Goal: Entertainment & Leisure: Browse casually

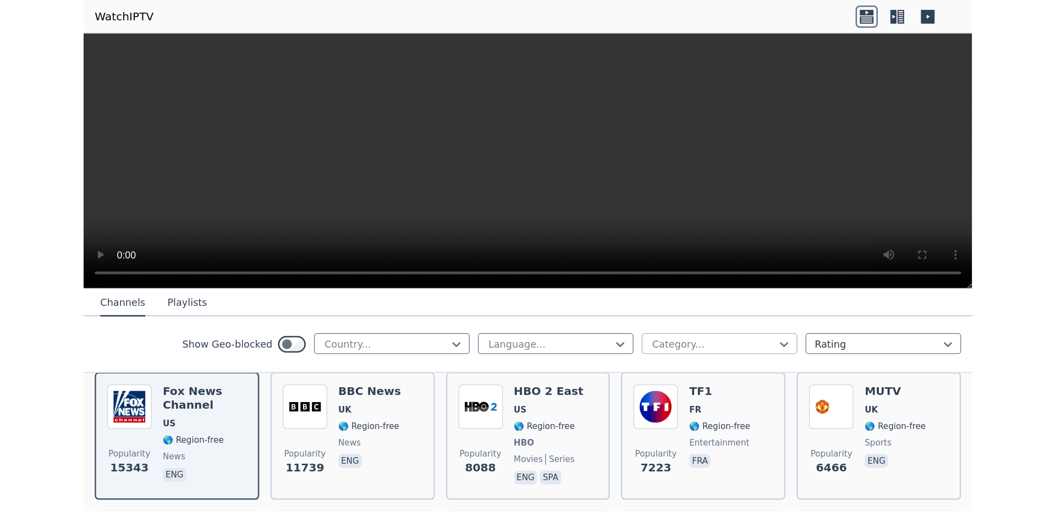
scroll to position [57, 0]
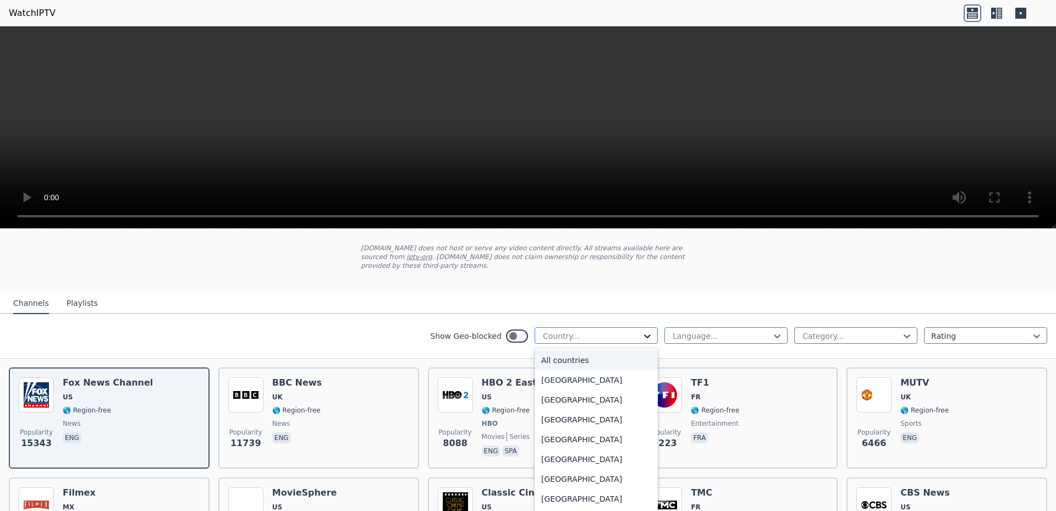
click at [642, 331] on icon at bounding box center [647, 336] width 11 height 11
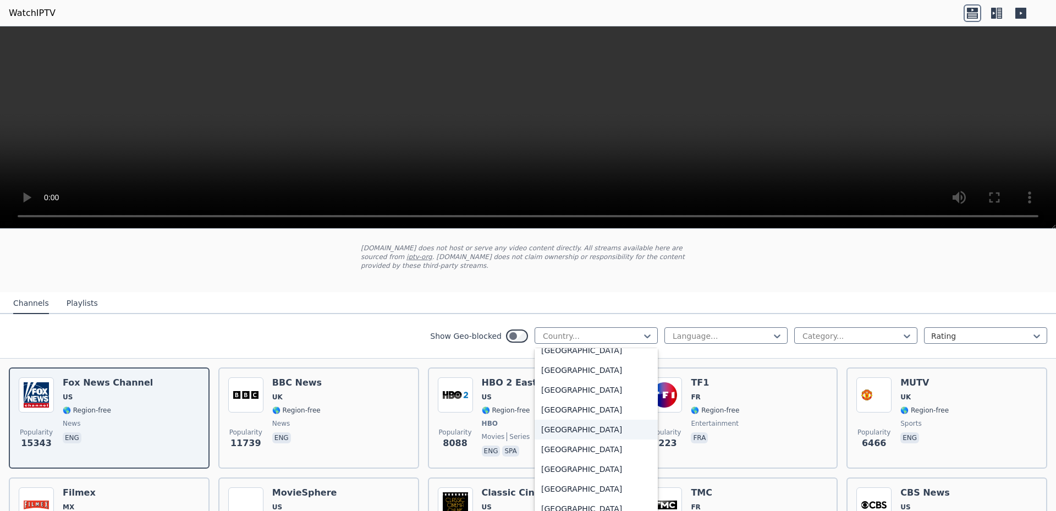
scroll to position [555, 0]
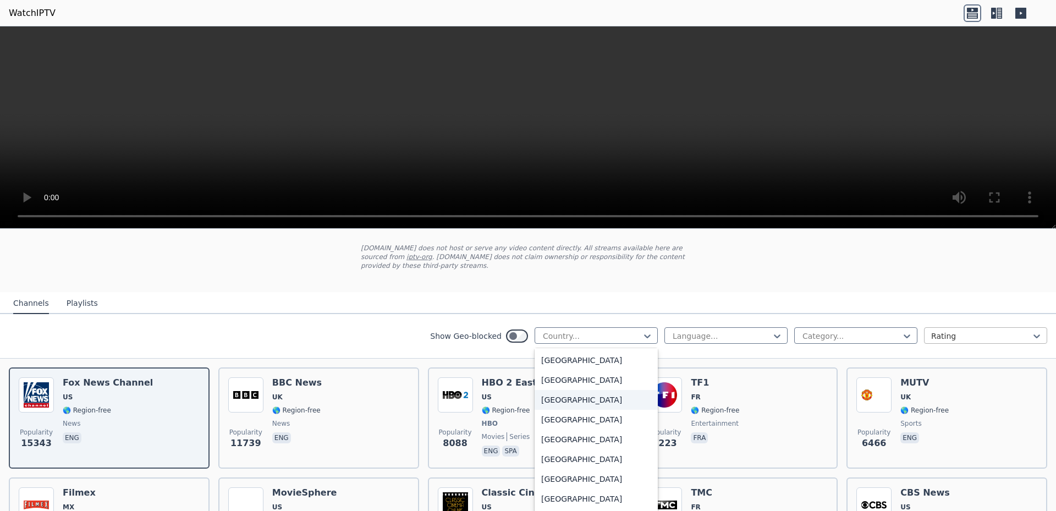
click at [704, 331] on div at bounding box center [982, 336] width 100 height 11
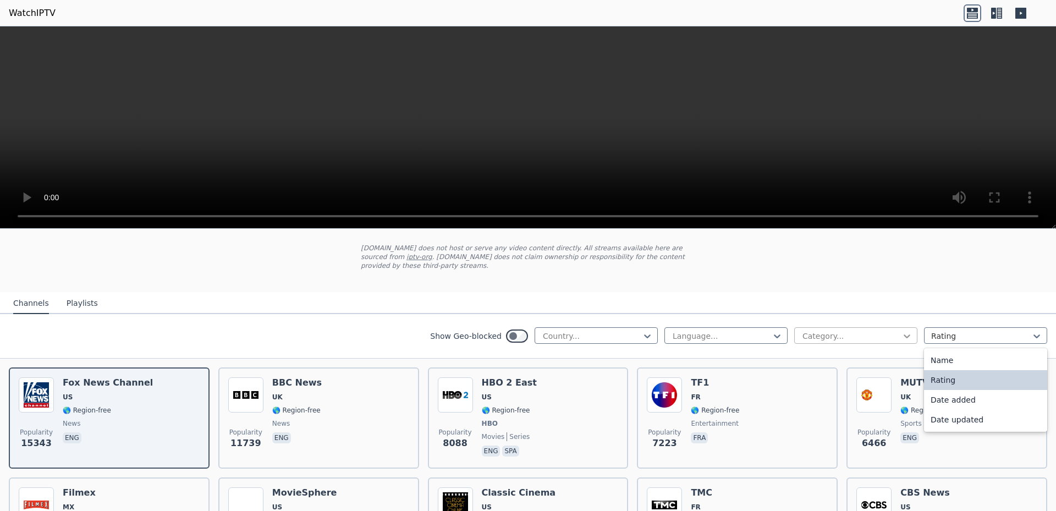
click at [704, 331] on icon at bounding box center [907, 336] width 11 height 11
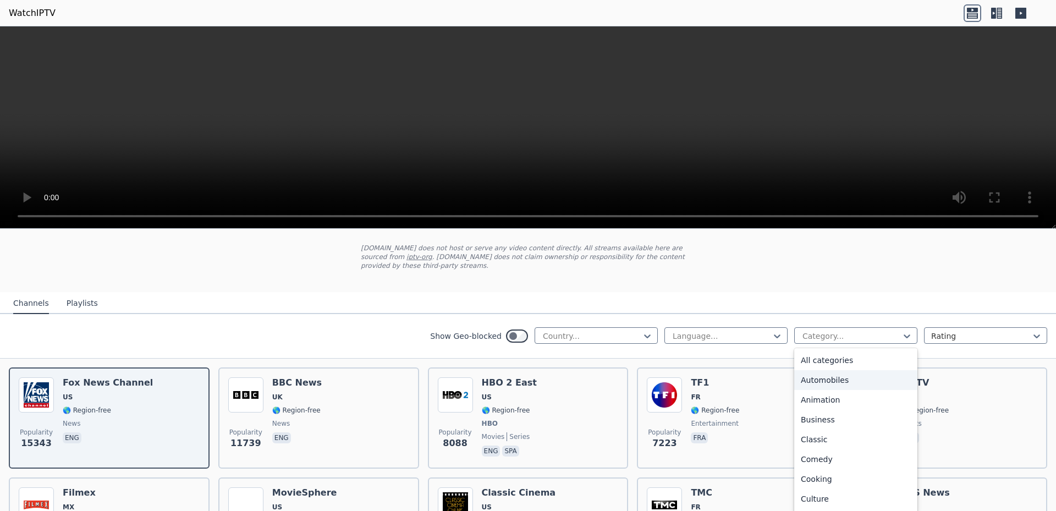
click at [704, 371] on div "Automobiles" at bounding box center [856, 380] width 123 height 20
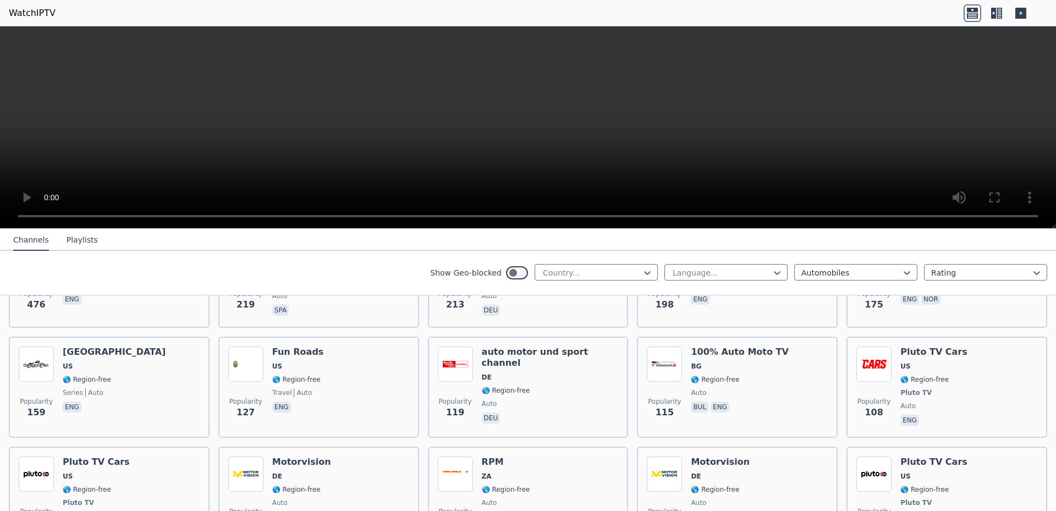
scroll to position [265, 0]
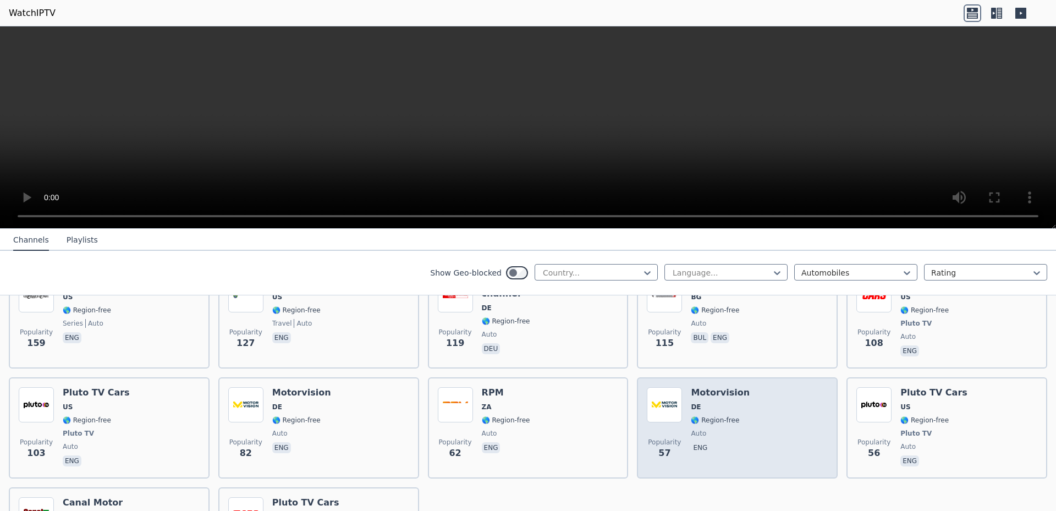
click at [704, 387] on h6 "Motorvision" at bounding box center [720, 392] width 59 height 11
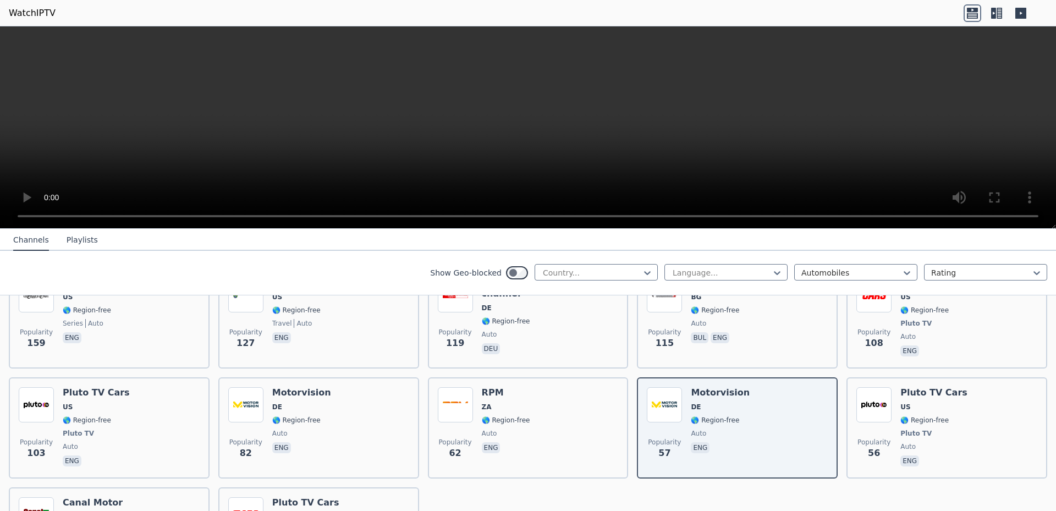
scroll to position [127, 0]
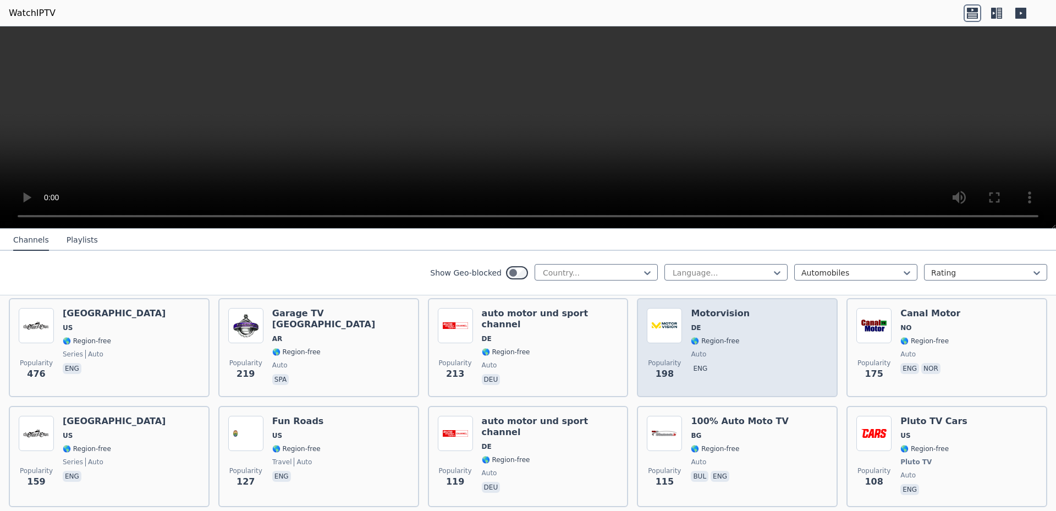
click at [704, 310] on div "Motorvision DE 🌎 Region-free auto eng" at bounding box center [720, 347] width 59 height 79
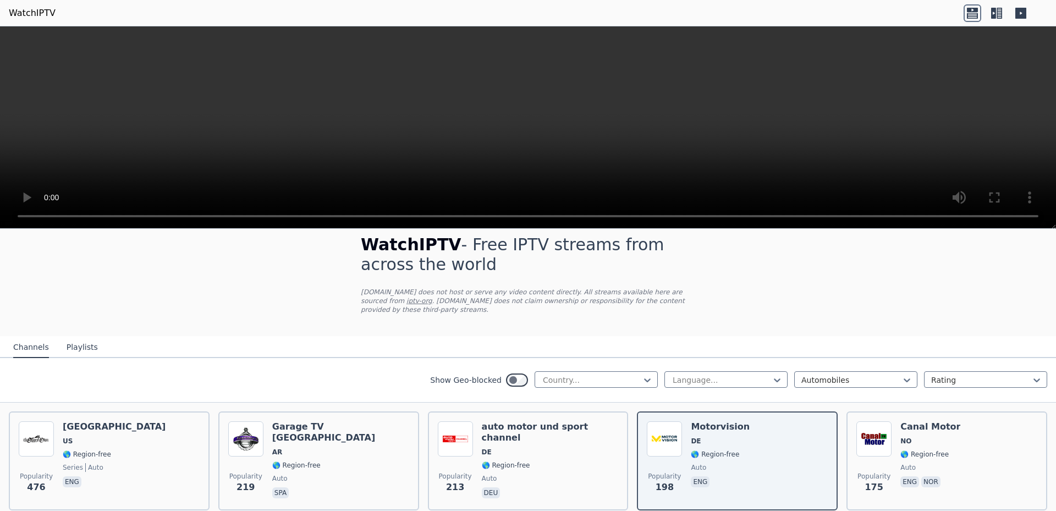
scroll to position [0, 0]
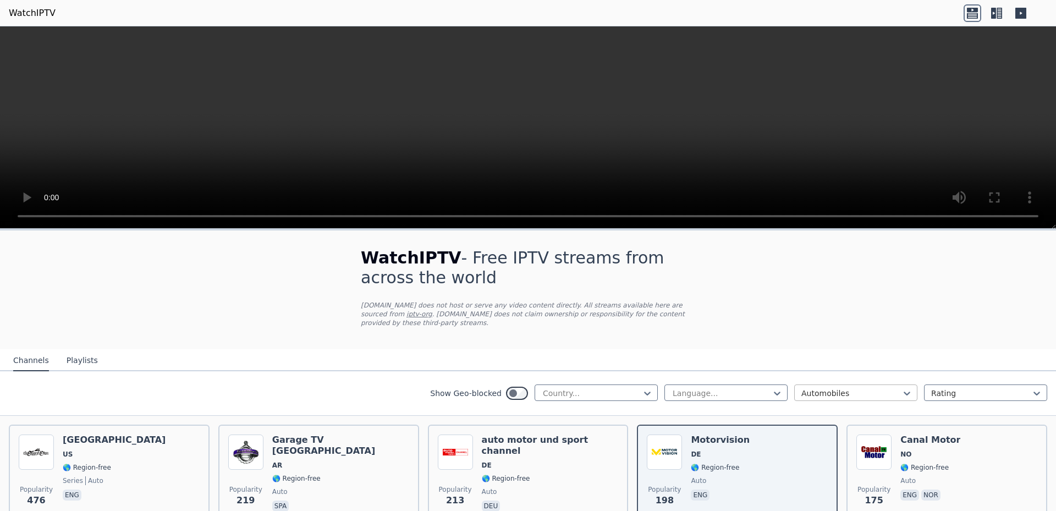
click at [704, 388] on div at bounding box center [852, 393] width 100 height 11
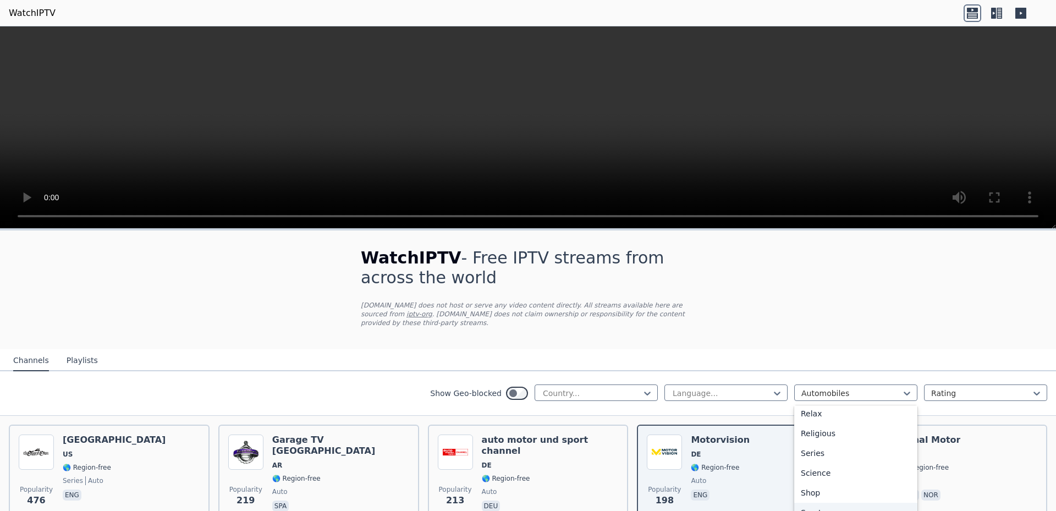
scroll to position [291, 0]
click at [704, 404] on div "Movies" at bounding box center [856, 424] width 123 height 20
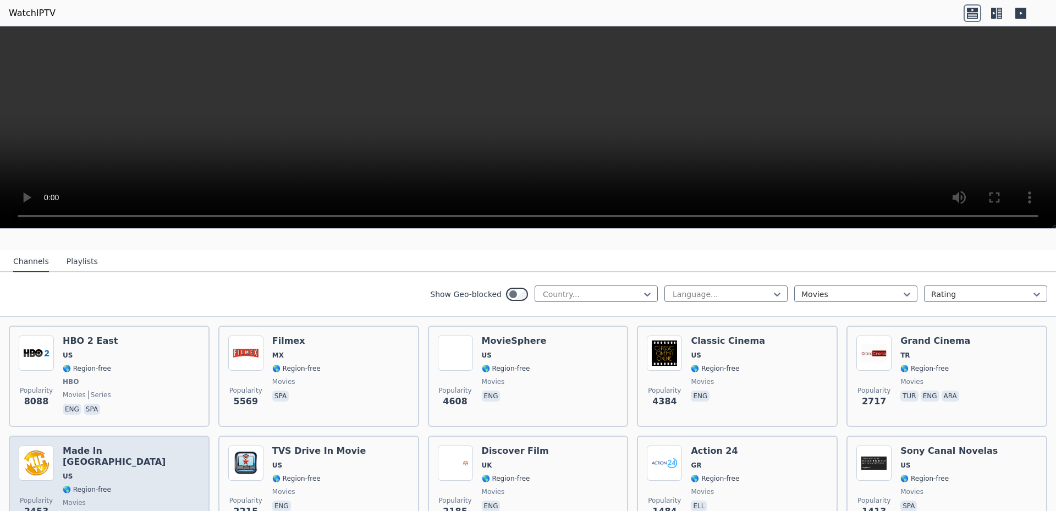
scroll to position [69, 0]
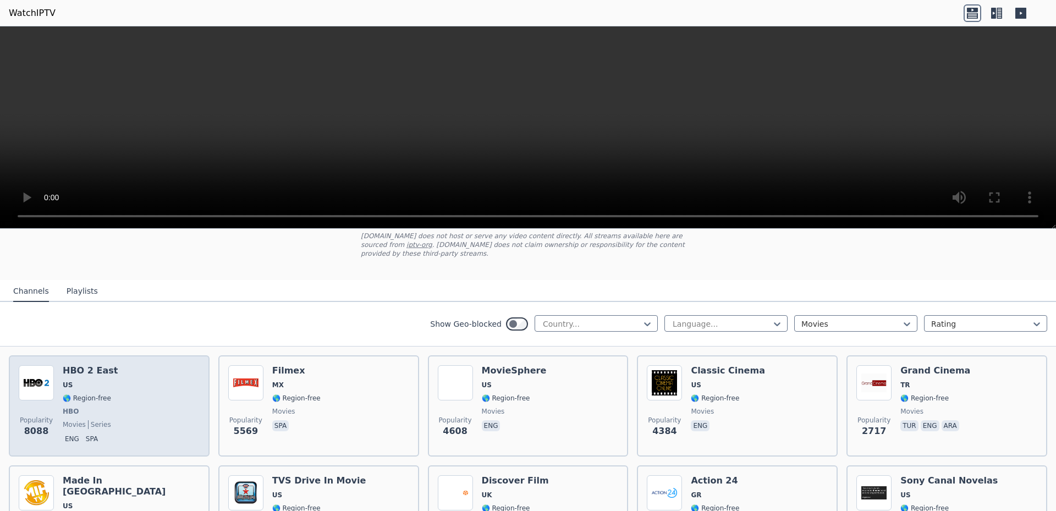
click at [81, 365] on h6 "HBO 2 East" at bounding box center [90, 370] width 55 height 11
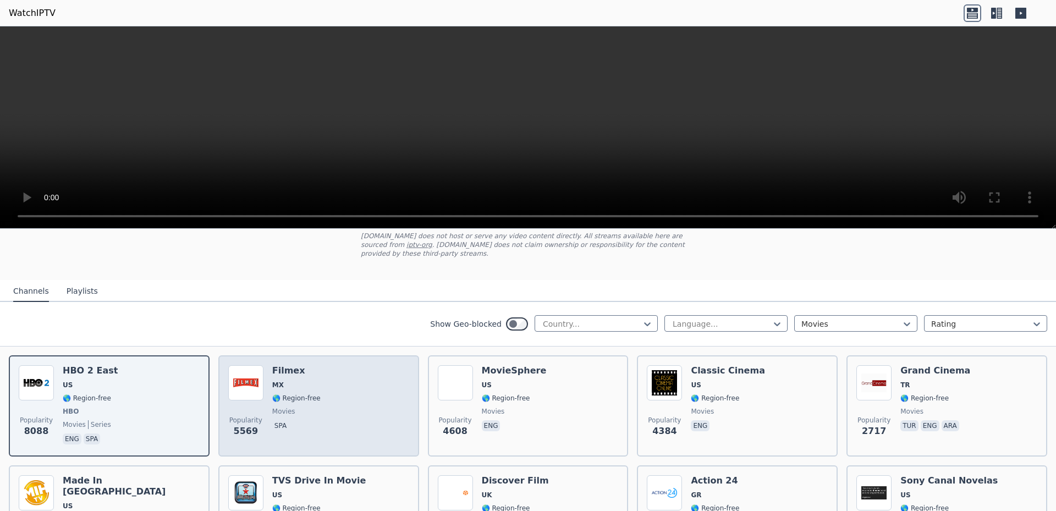
click at [284, 365] on h6 "Filmex" at bounding box center [296, 370] width 48 height 11
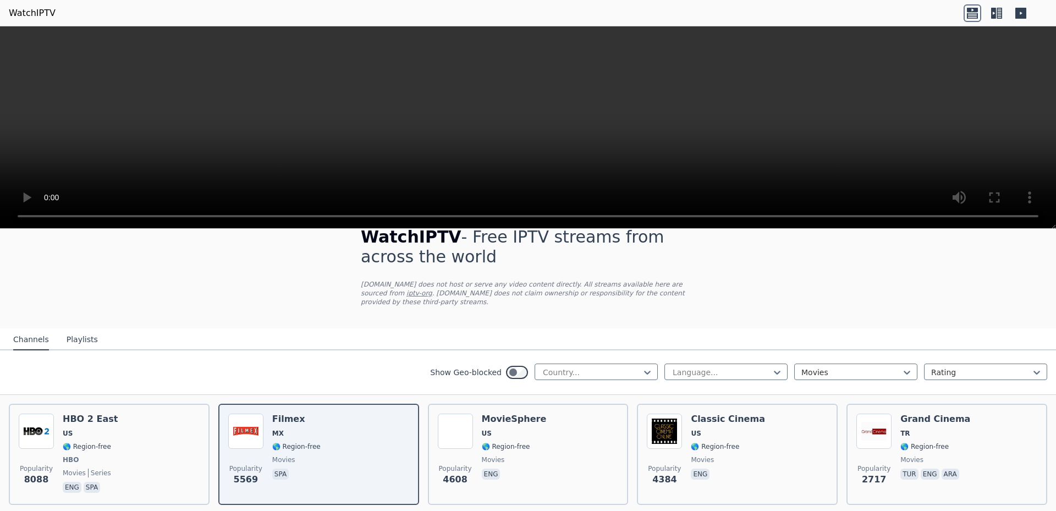
scroll to position [0, 0]
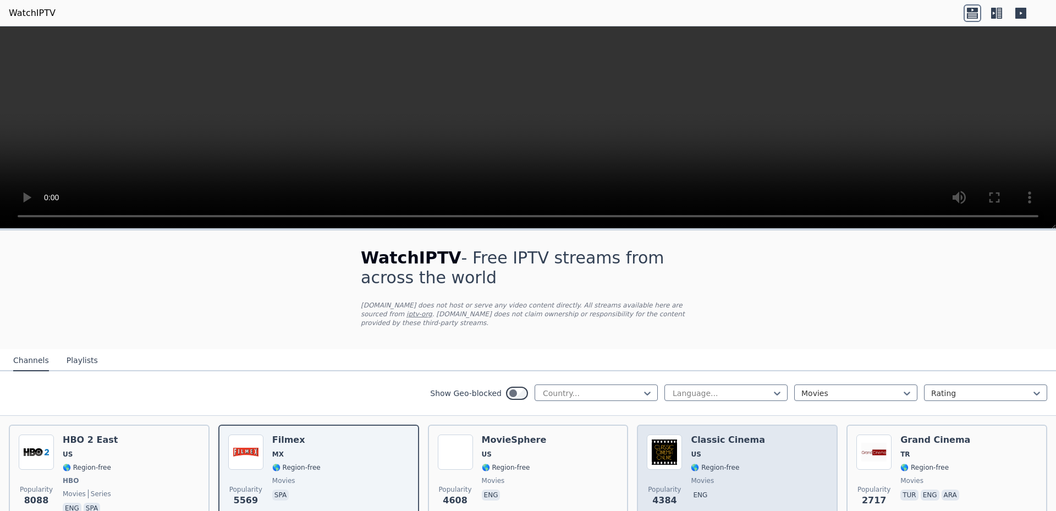
click at [704, 404] on span "US" at bounding box center [728, 454] width 74 height 9
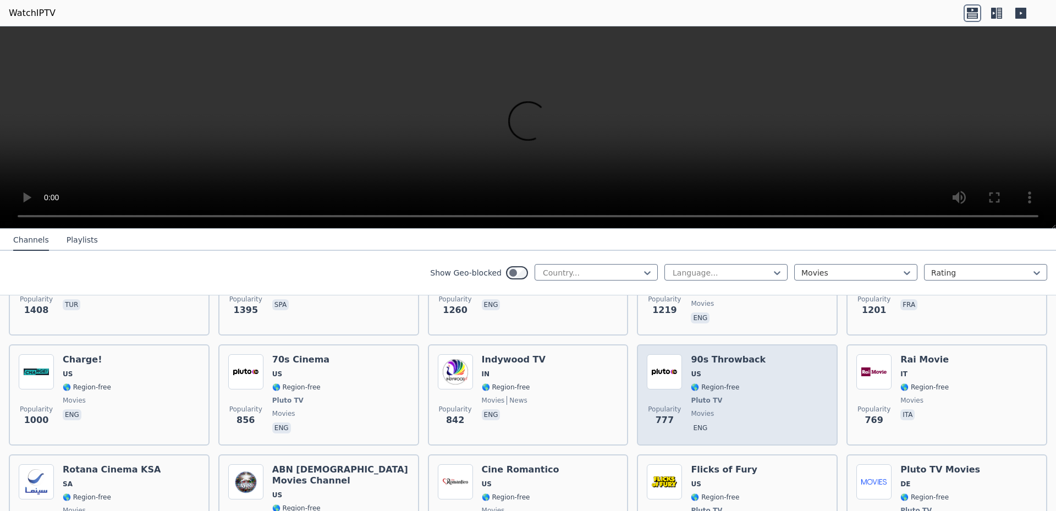
scroll to position [416, 0]
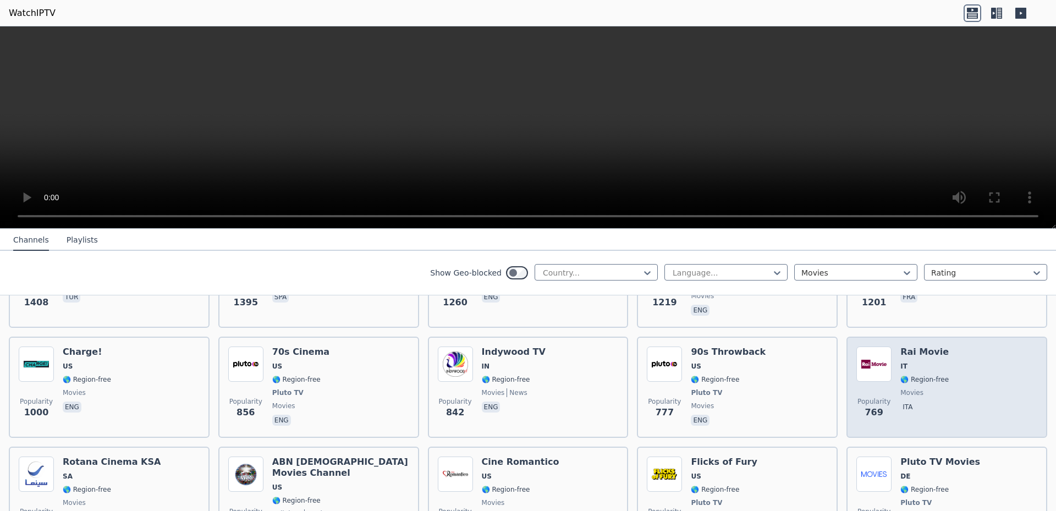
click at [704, 347] on h6 "Rai Movie" at bounding box center [925, 352] width 48 height 11
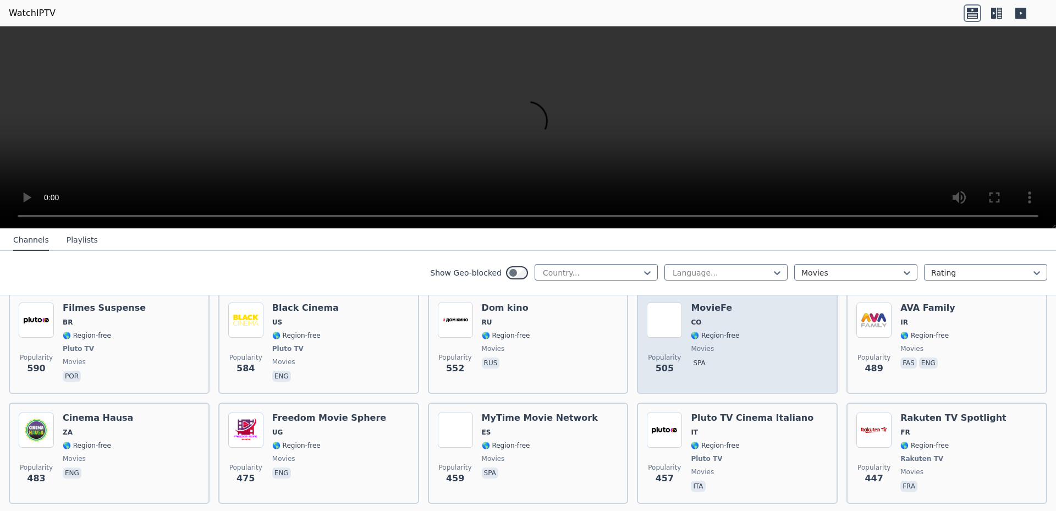
scroll to position [693, 0]
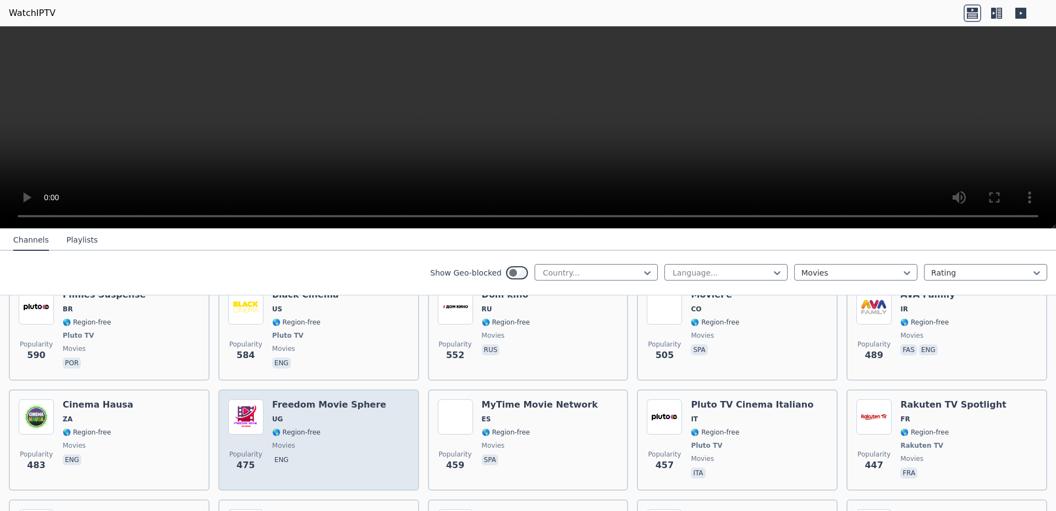
click at [322, 399] on h6 "Freedom Movie Sphere" at bounding box center [329, 404] width 114 height 11
click at [331, 404] on span "movies" at bounding box center [329, 445] width 114 height 9
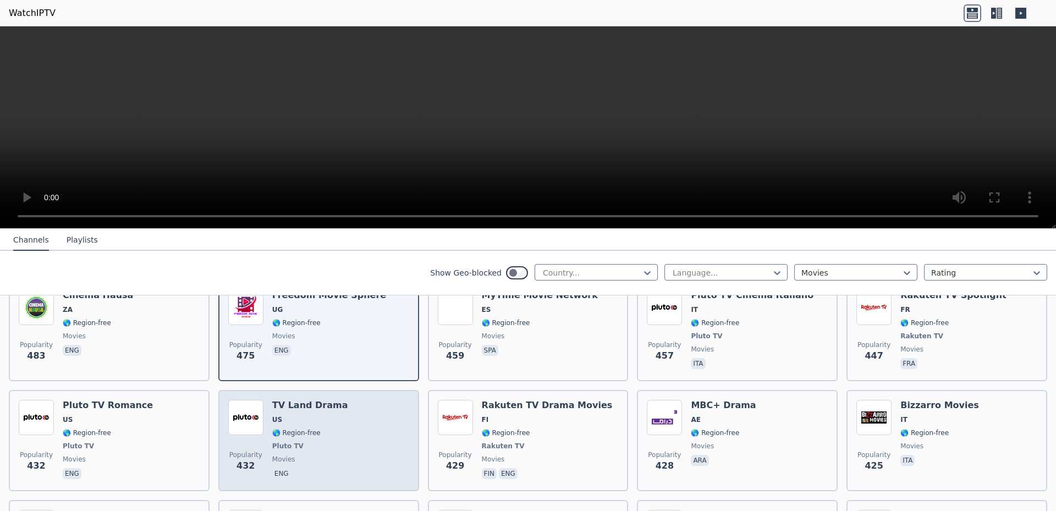
scroll to position [832, 0]
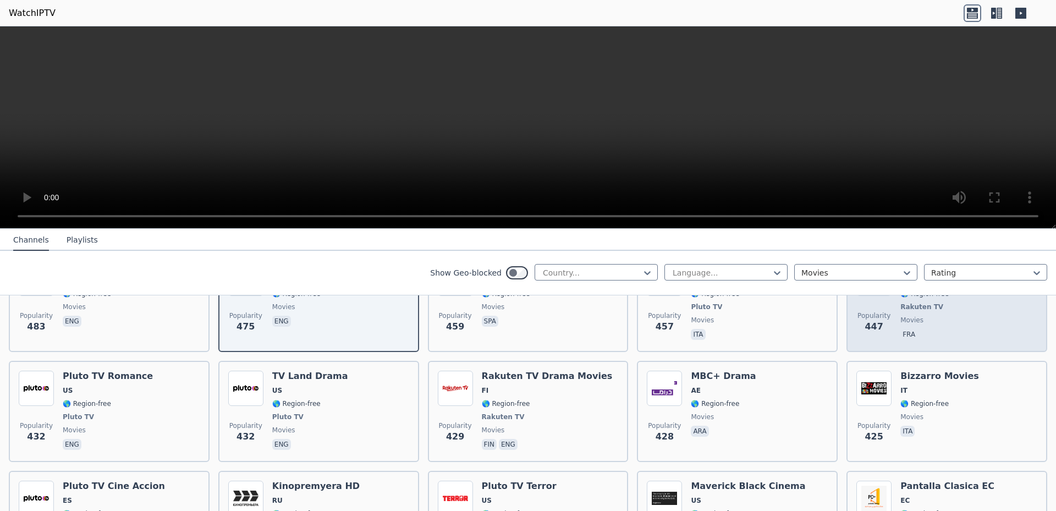
click at [704, 316] on span "movies" at bounding box center [954, 320] width 106 height 9
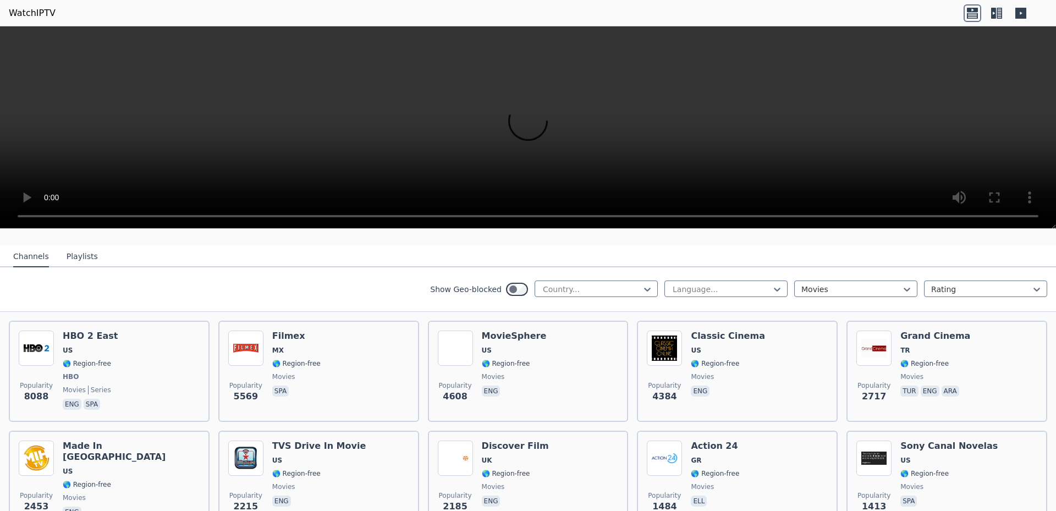
scroll to position [69, 0]
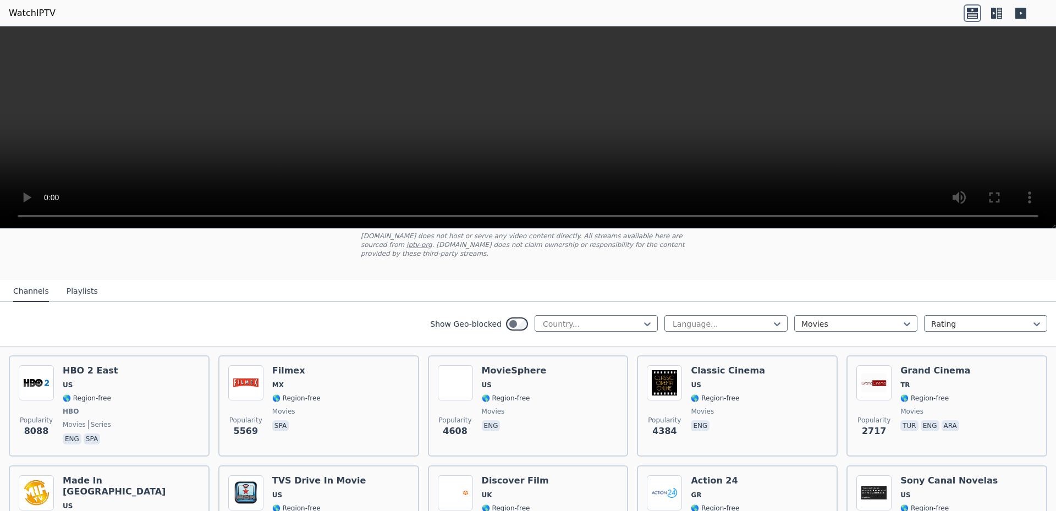
click at [67, 286] on button "Playlists" at bounding box center [82, 291] width 31 height 21
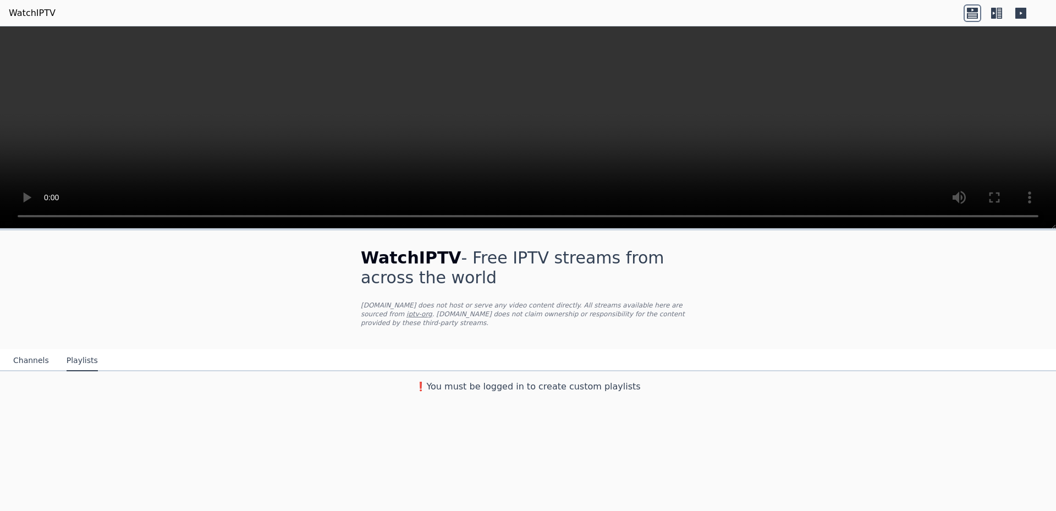
click at [20, 351] on button "Channels" at bounding box center [31, 360] width 36 height 21
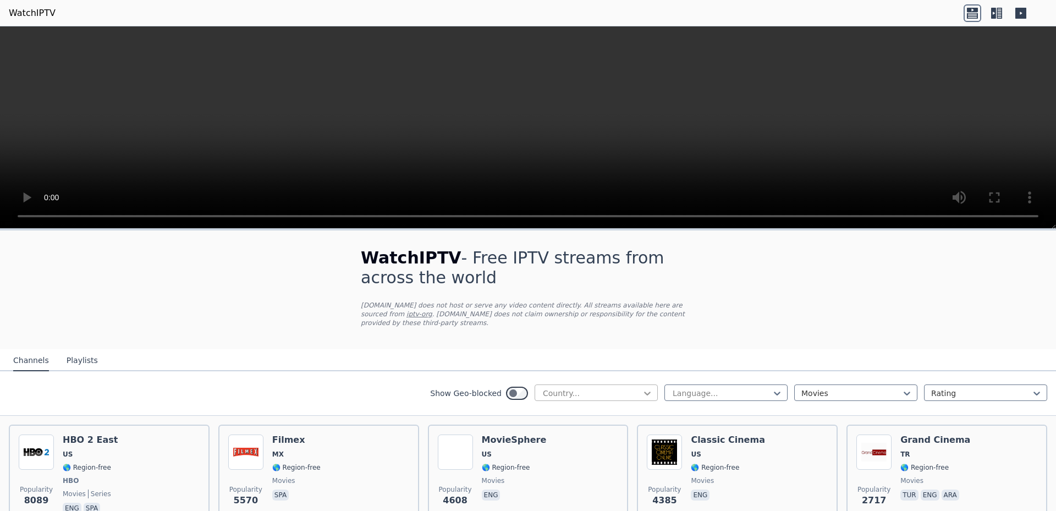
click at [642, 388] on icon at bounding box center [647, 393] width 11 height 11
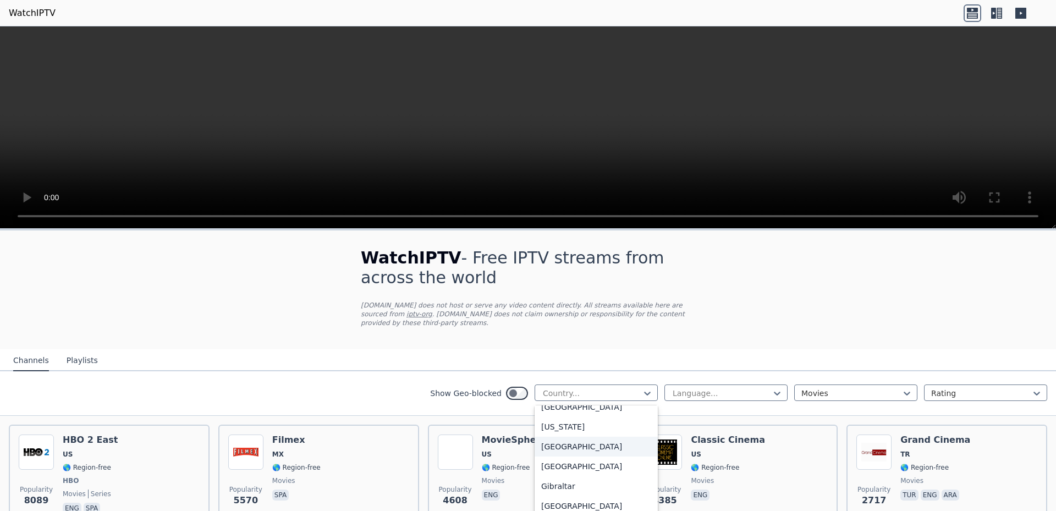
click at [574, 404] on div "[GEOGRAPHIC_DATA]" at bounding box center [596, 447] width 123 height 20
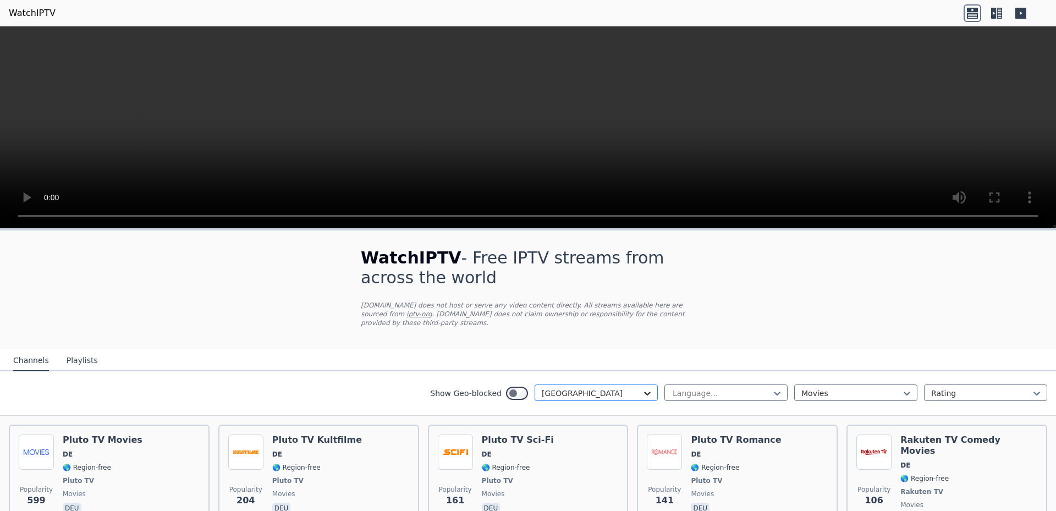
click at [642, 388] on icon at bounding box center [647, 393] width 11 height 11
click at [571, 404] on div "All countries" at bounding box center [596, 418] width 123 height 20
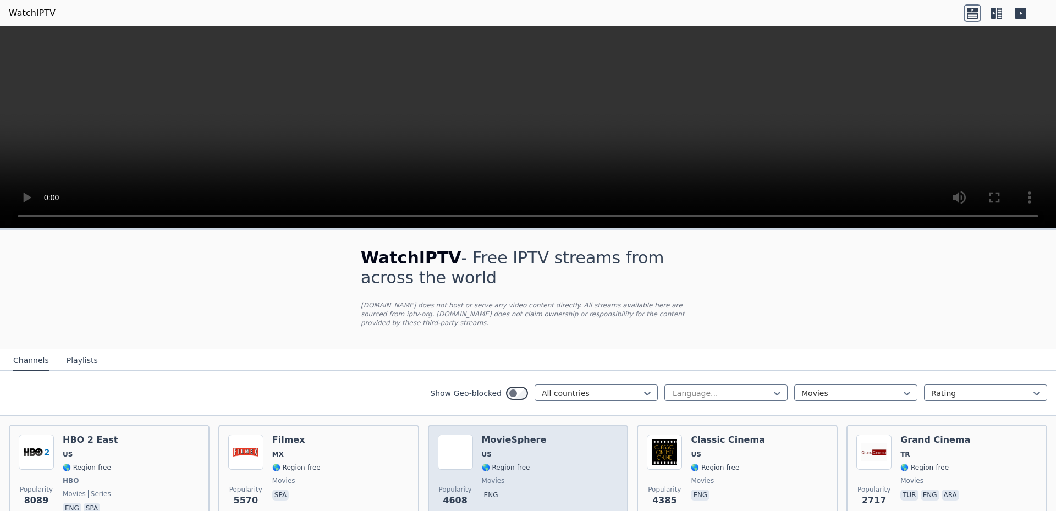
click at [491, 404] on h6 "MovieSphere" at bounding box center [514, 440] width 65 height 11
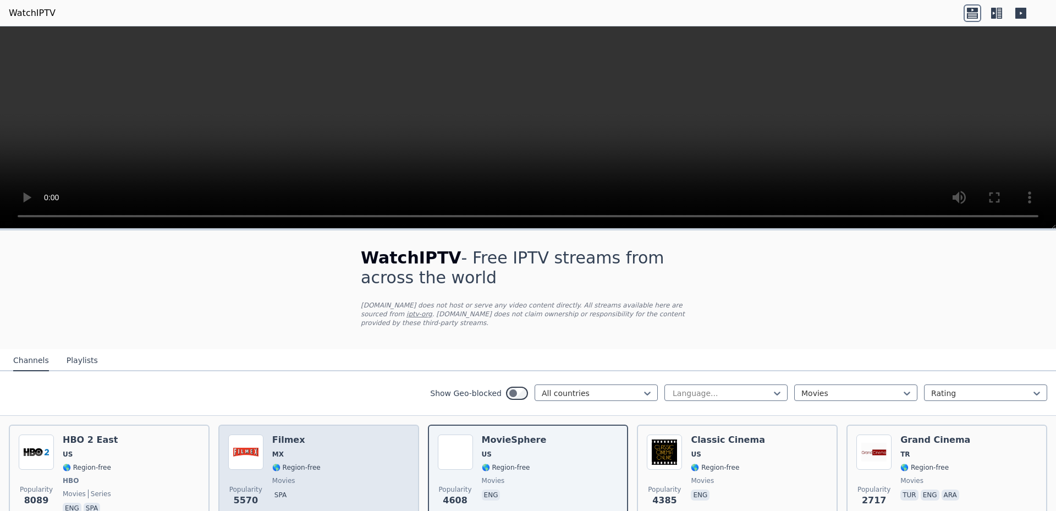
click at [277, 404] on h6 "Filmex" at bounding box center [296, 440] width 48 height 11
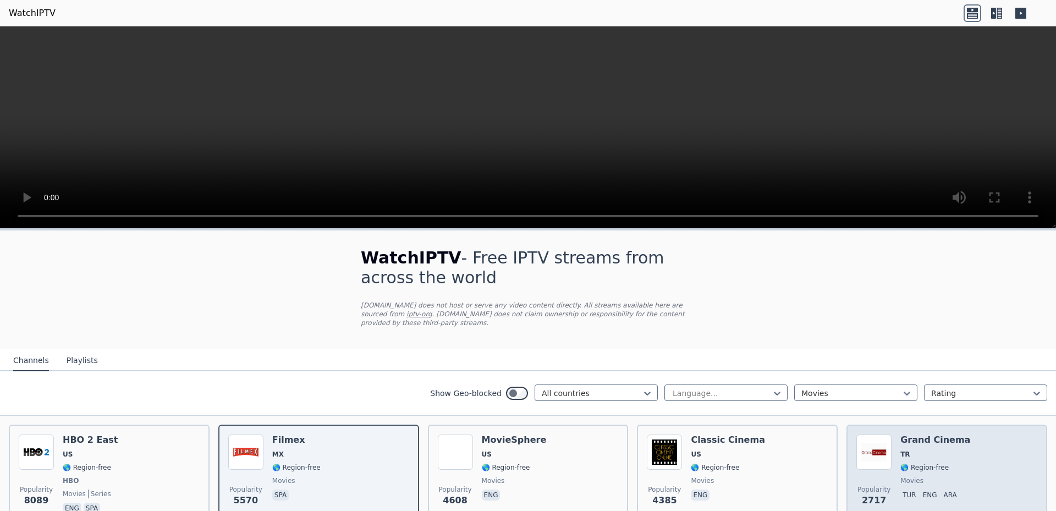
click at [704, 404] on h6 "Grand Cinema" at bounding box center [936, 440] width 70 height 11
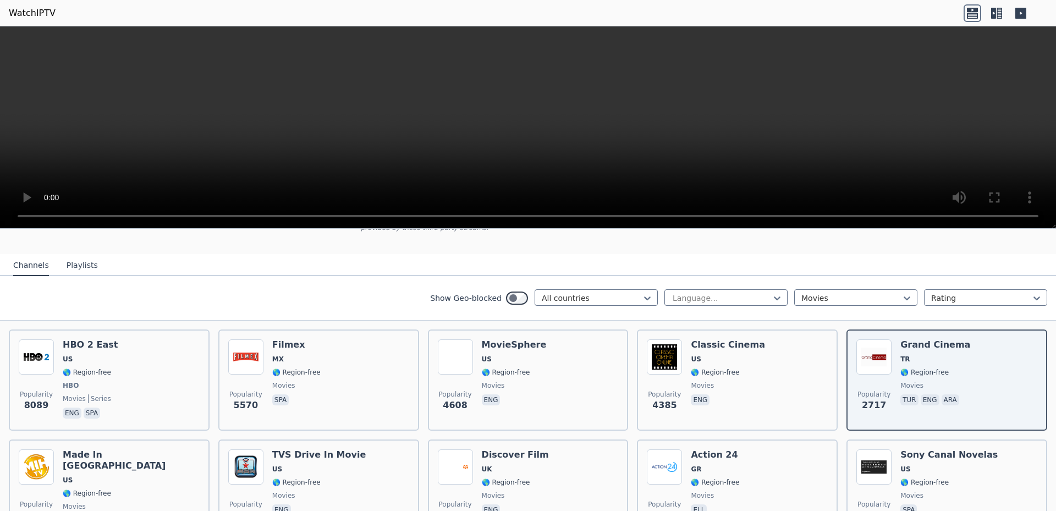
scroll to position [121, 0]
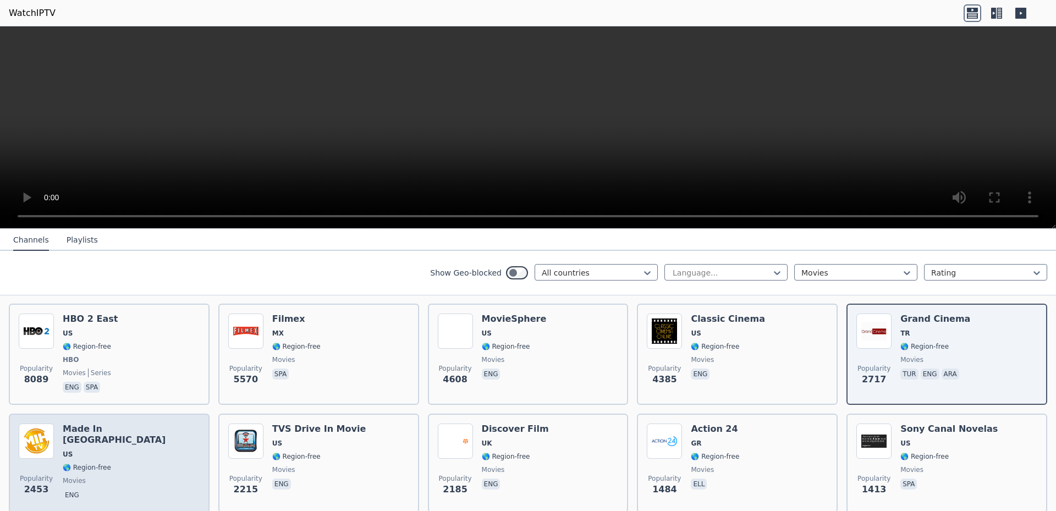
click at [110, 404] on h6 "Made In [GEOGRAPHIC_DATA]" at bounding box center [131, 435] width 137 height 22
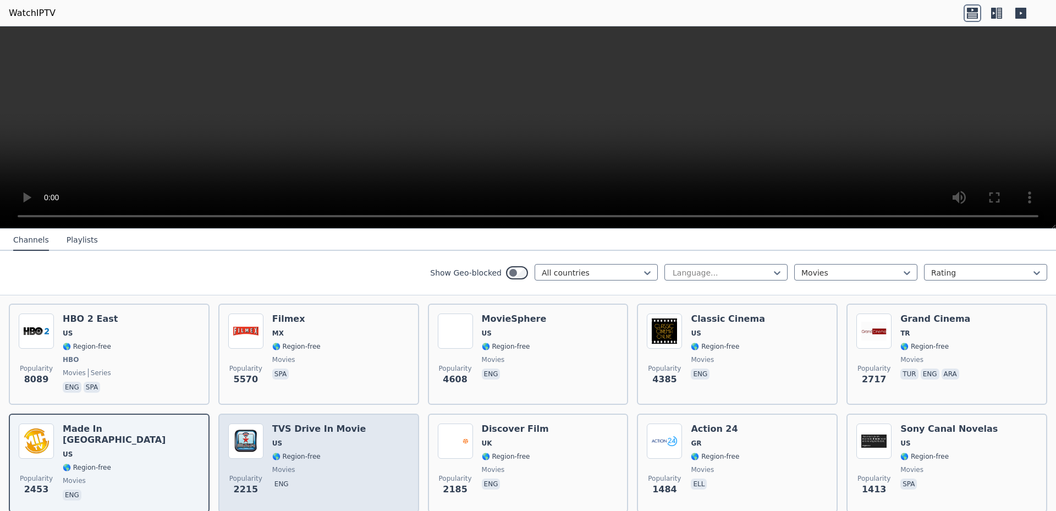
click at [285, 404] on h6 "TVS Drive In Movie" at bounding box center [319, 429] width 94 height 11
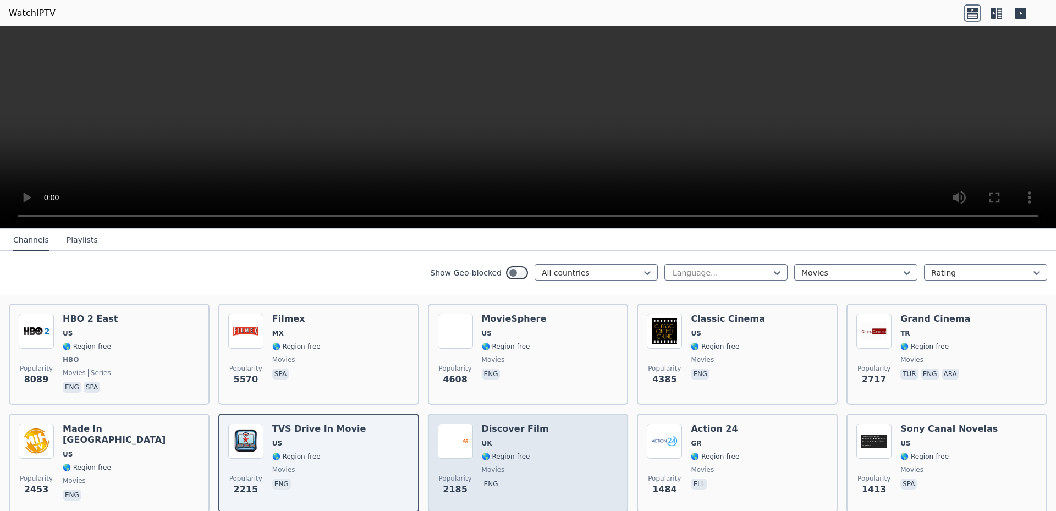
click at [507, 404] on h6 "Discover Film" at bounding box center [515, 429] width 67 height 11
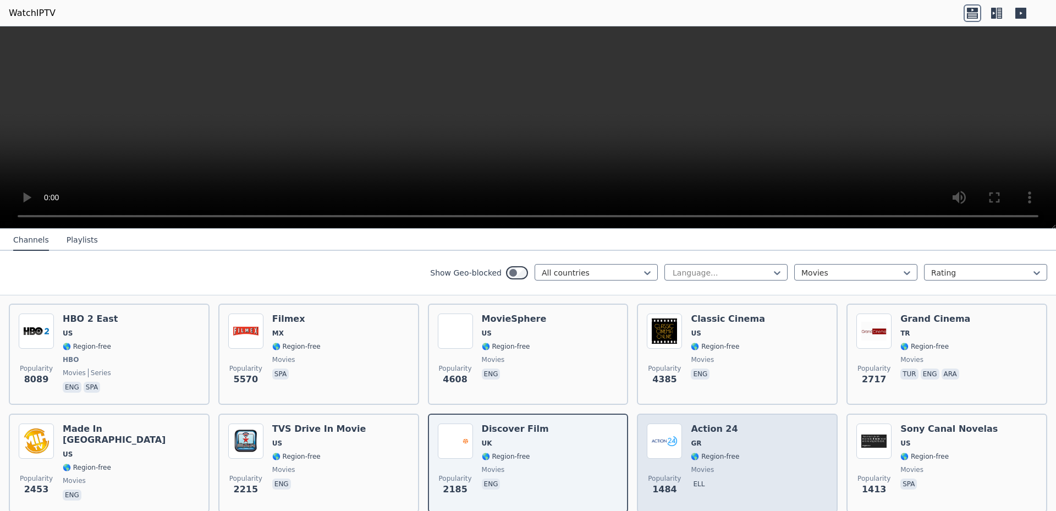
click at [695, 404] on h6 "Action 24" at bounding box center [715, 429] width 48 height 11
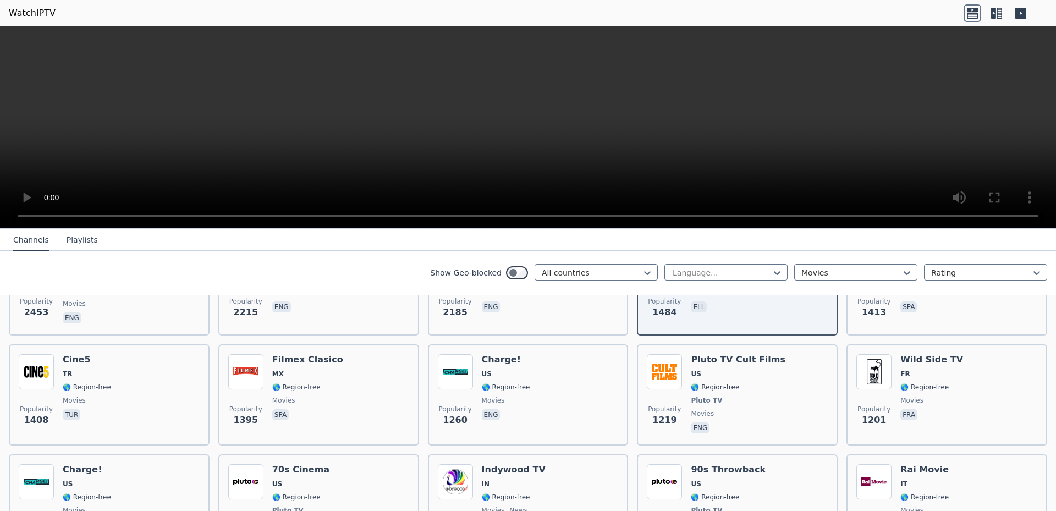
scroll to position [329, 0]
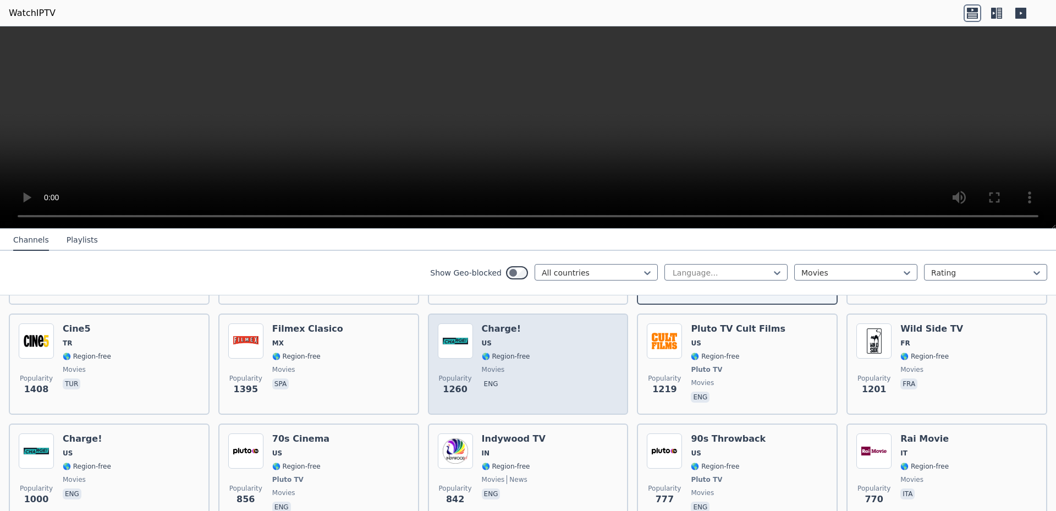
click at [502, 324] on h6 "Charge!" at bounding box center [506, 329] width 48 height 11
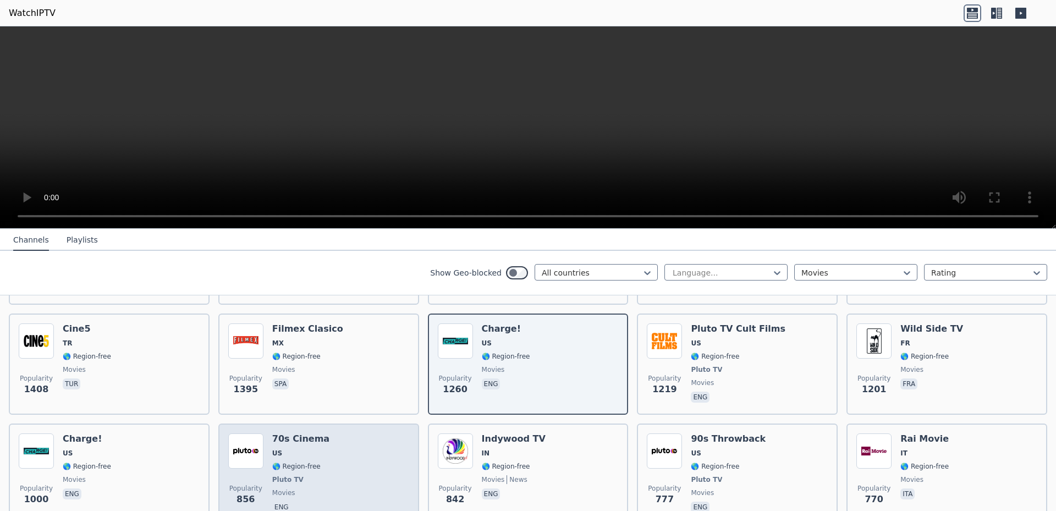
click at [279, 404] on h6 "70s Cinema" at bounding box center [300, 439] width 57 height 11
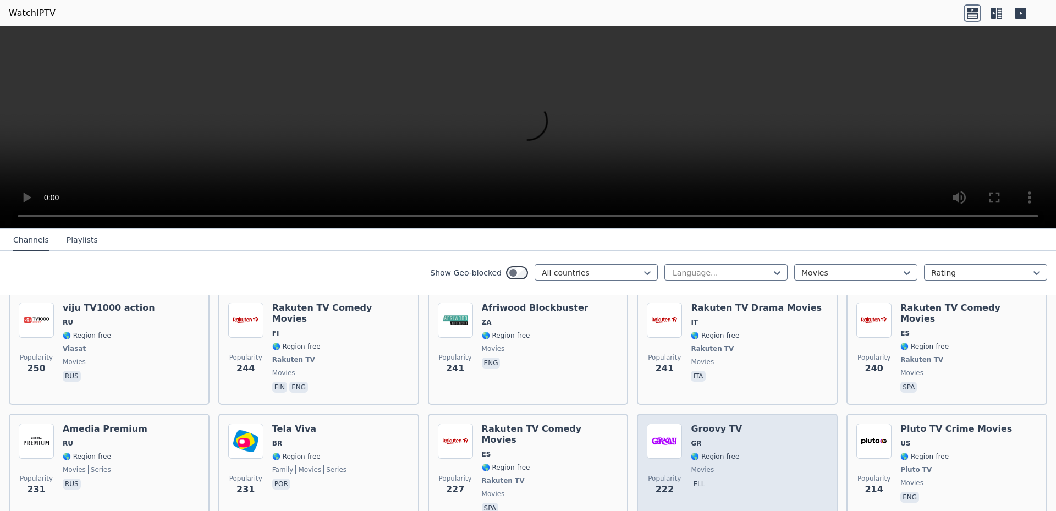
scroll to position [1369, 0]
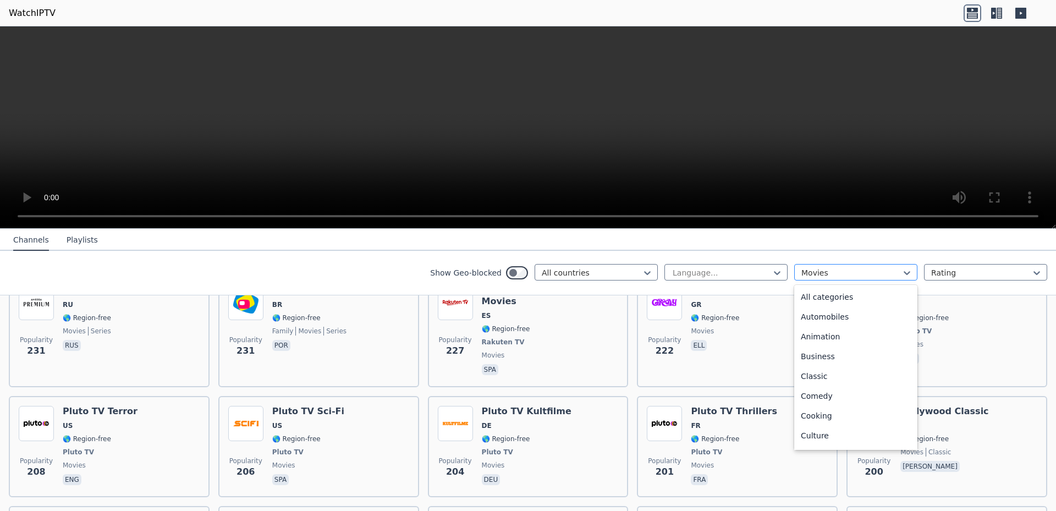
click at [704, 272] on div at bounding box center [852, 272] width 100 height 11
click at [704, 340] on div "Series" at bounding box center [856, 339] width 123 height 20
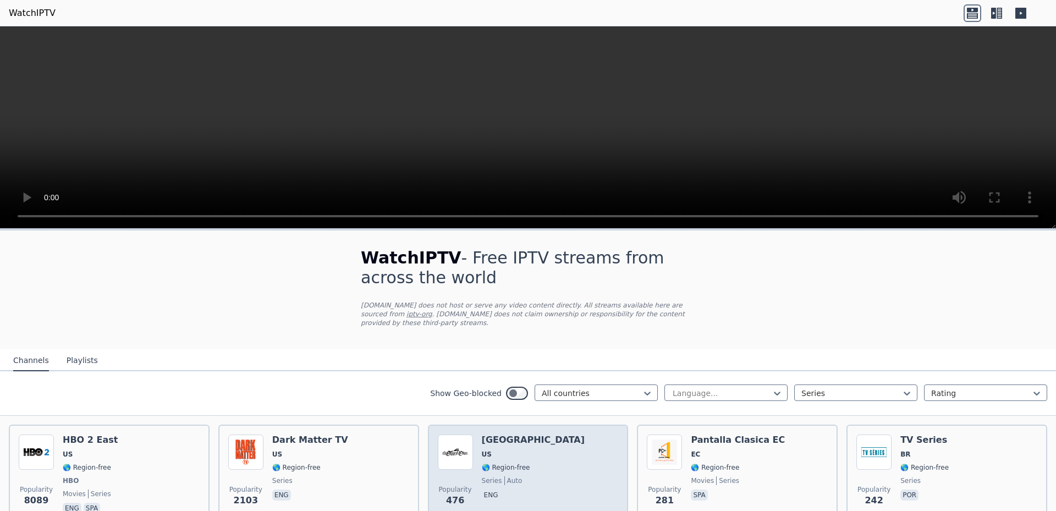
click at [509, 404] on h6 "[GEOGRAPHIC_DATA]" at bounding box center [533, 440] width 103 height 11
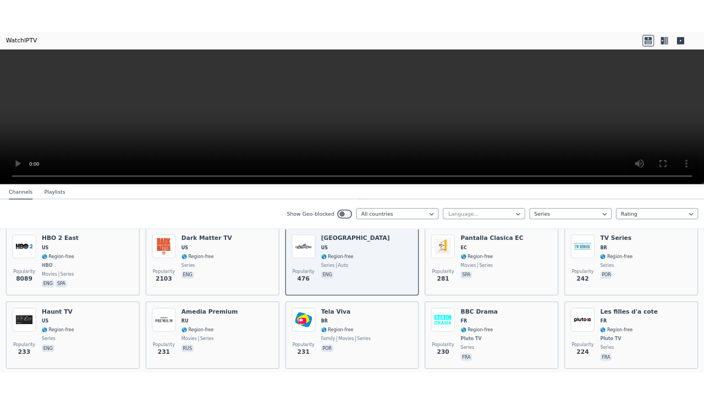
scroll to position [69, 0]
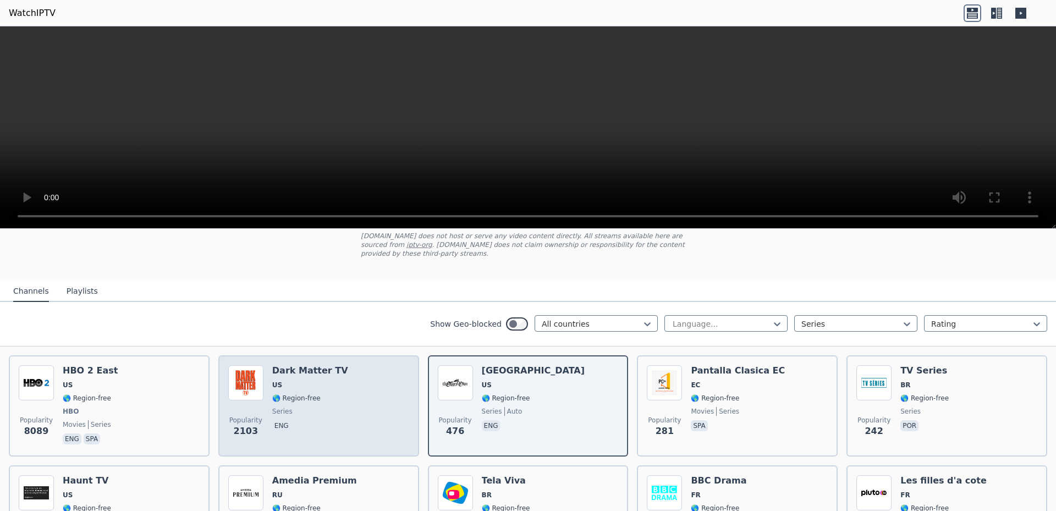
click at [325, 396] on div "Dark Matter TV US 🌎 Region-free series eng" at bounding box center [310, 405] width 76 height 81
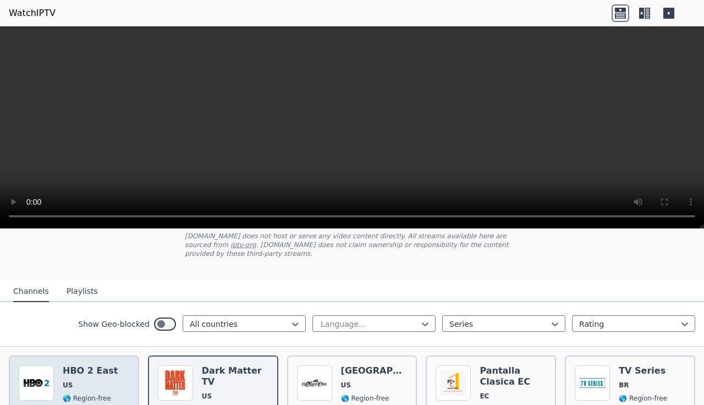
click at [94, 365] on h6 "HBO 2 East" at bounding box center [90, 370] width 55 height 11
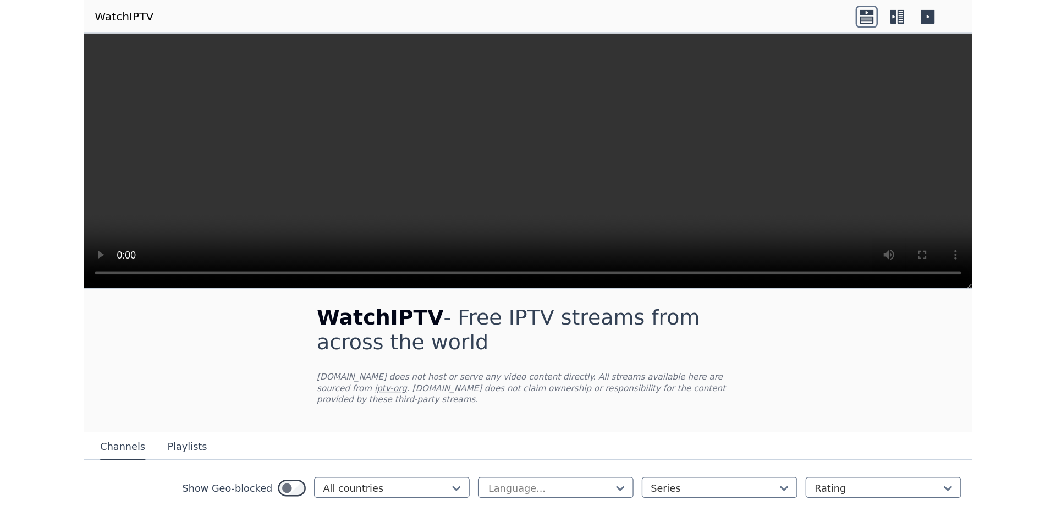
scroll to position [0, 0]
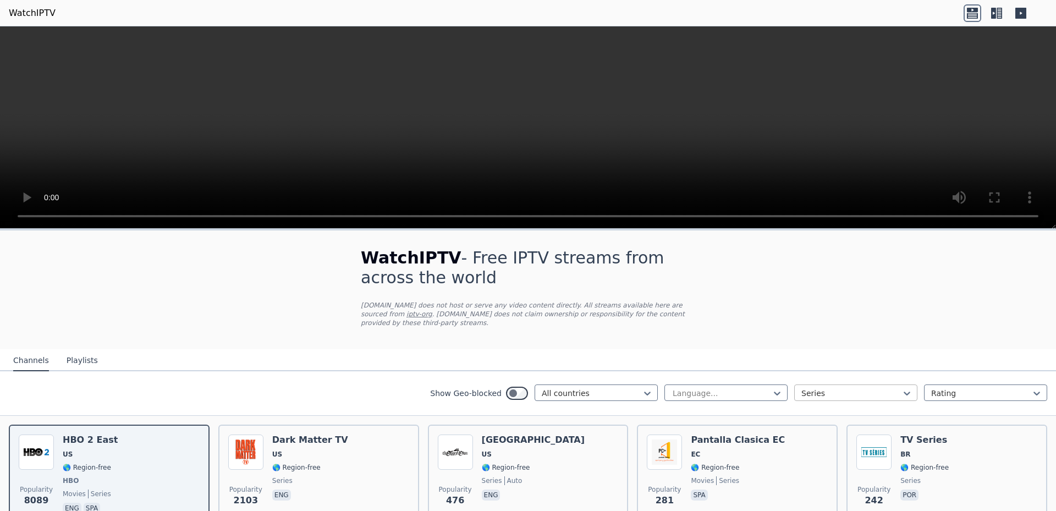
click at [704, 388] on div at bounding box center [852, 393] width 100 height 11
click at [704, 404] on div "All categories" at bounding box center [856, 418] width 123 height 20
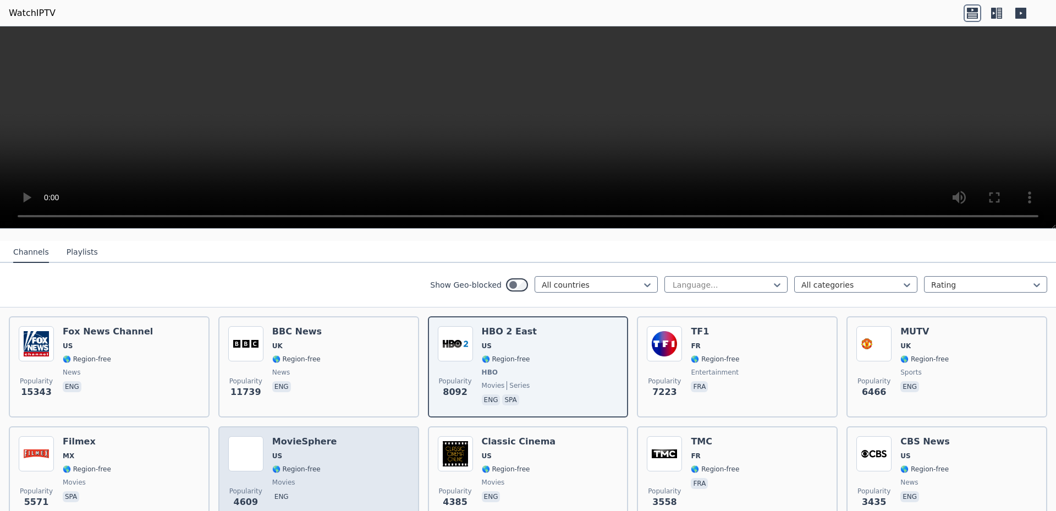
scroll to position [69, 0]
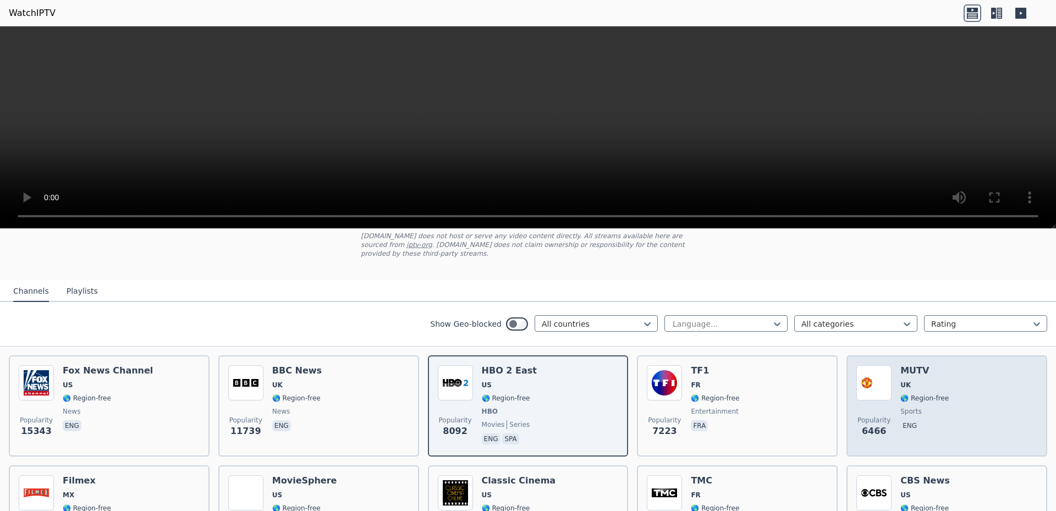
click at [704, 365] on div "Popularity 6466 MUTV UK 🌎 Region-free sports eng" at bounding box center [947, 405] width 181 height 81
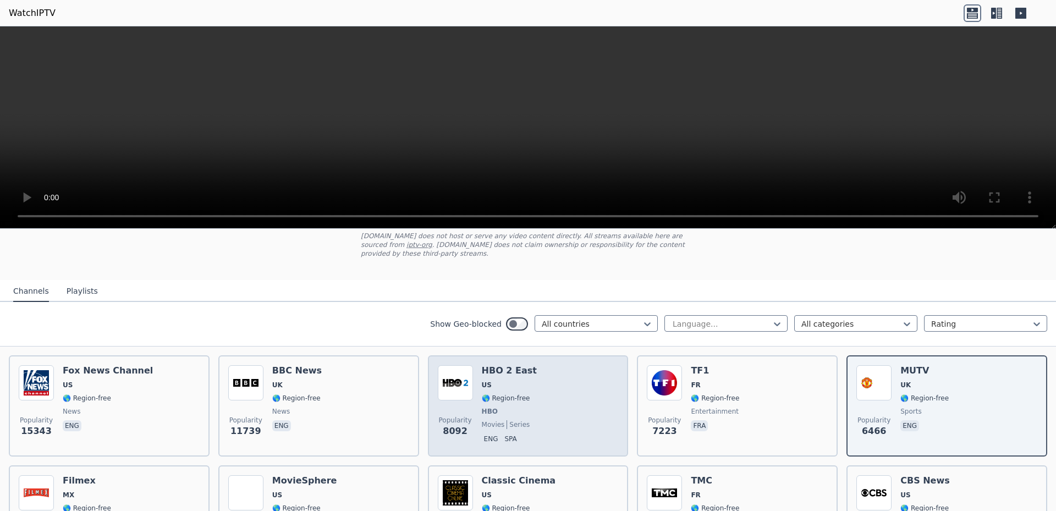
click at [486, 366] on h6 "HBO 2 East" at bounding box center [509, 370] width 55 height 11
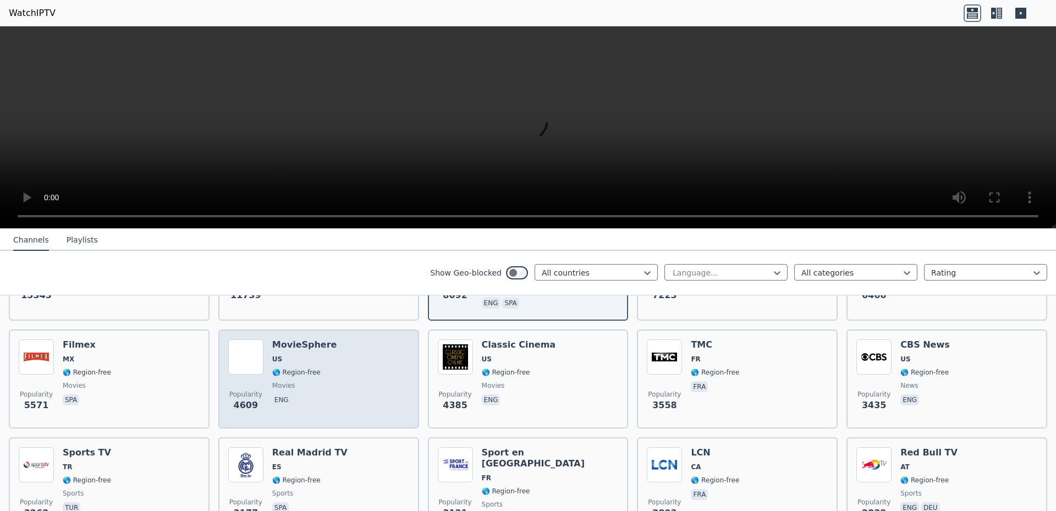
scroll to position [208, 0]
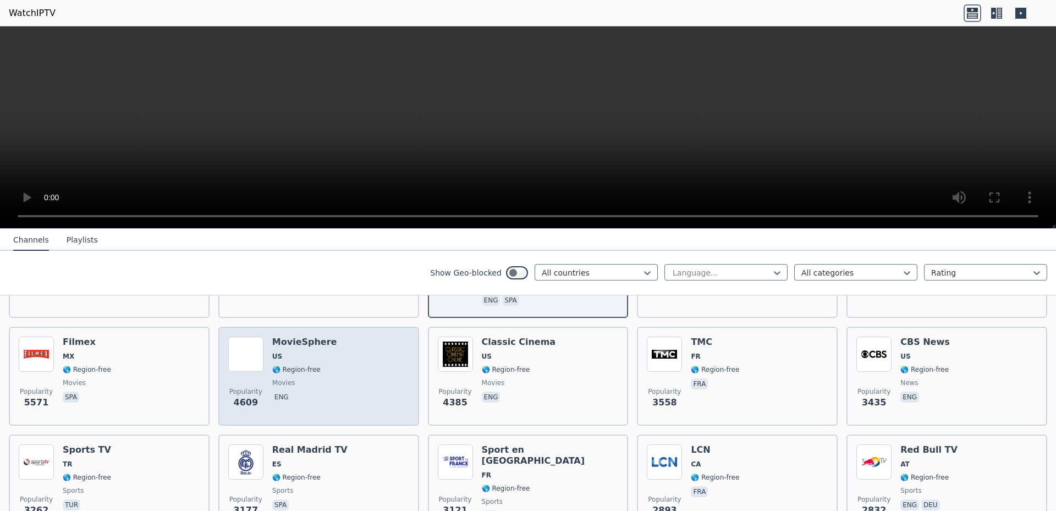
click at [302, 337] on h6 "MovieSphere" at bounding box center [304, 342] width 65 height 11
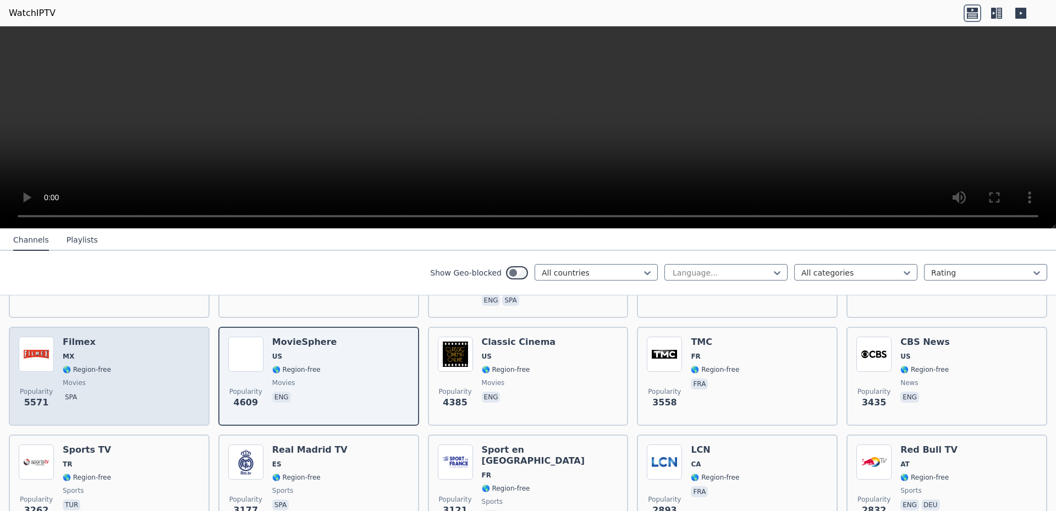
click at [90, 337] on h6 "Filmex" at bounding box center [87, 342] width 48 height 11
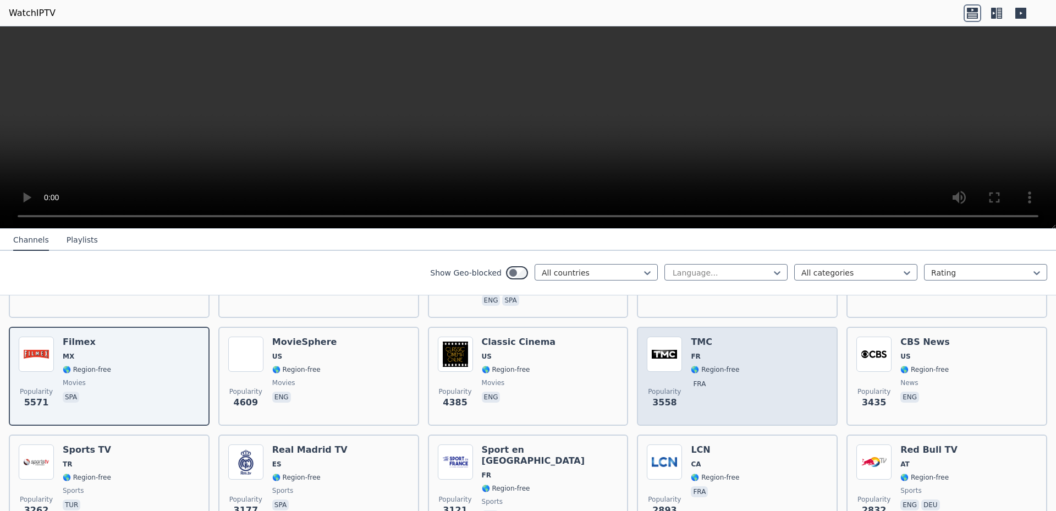
click at [704, 353] on div "TMC FR 🌎 Region-free fra" at bounding box center [715, 376] width 48 height 79
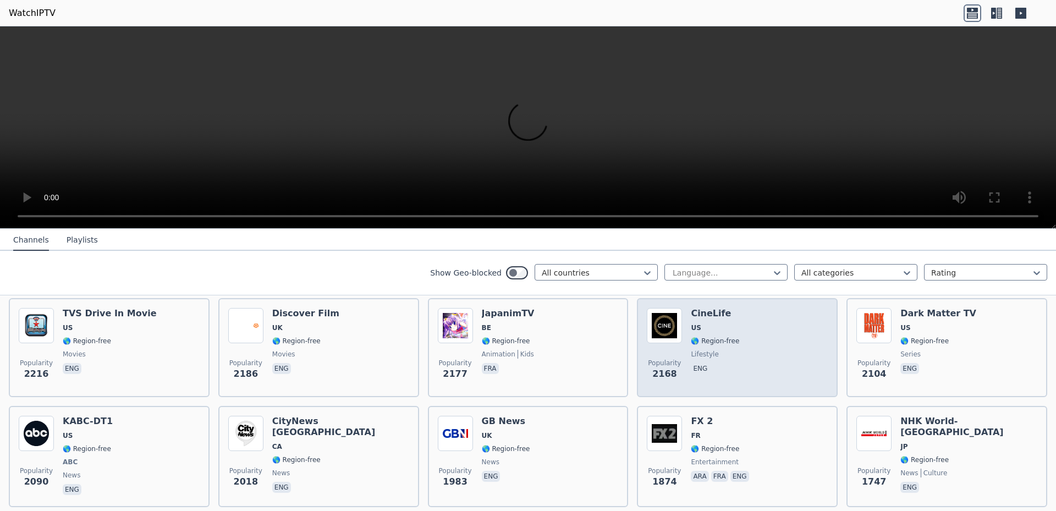
scroll to position [624, 0]
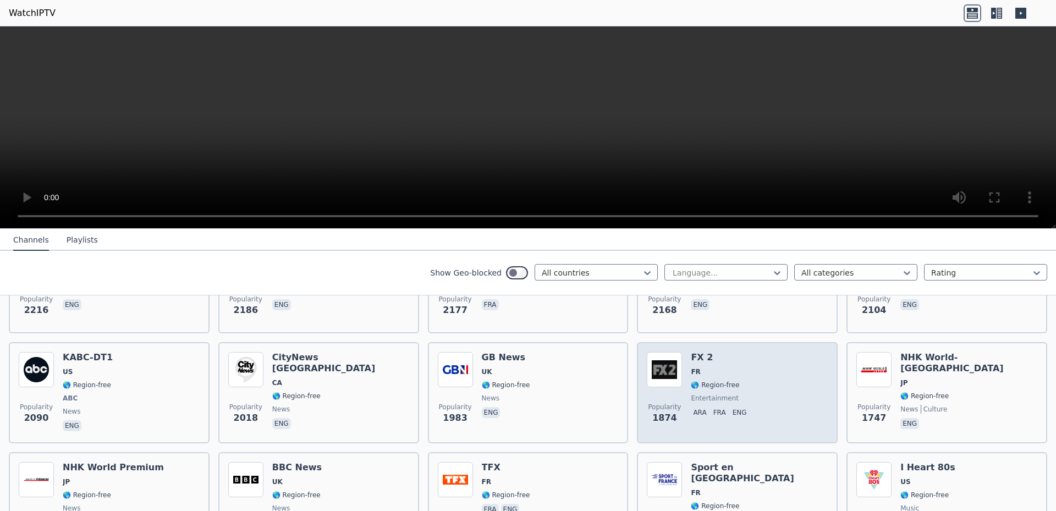
click at [701, 358] on div "FX 2 FR 🌎 Region-free entertainment ara fra eng" at bounding box center [721, 392] width 60 height 81
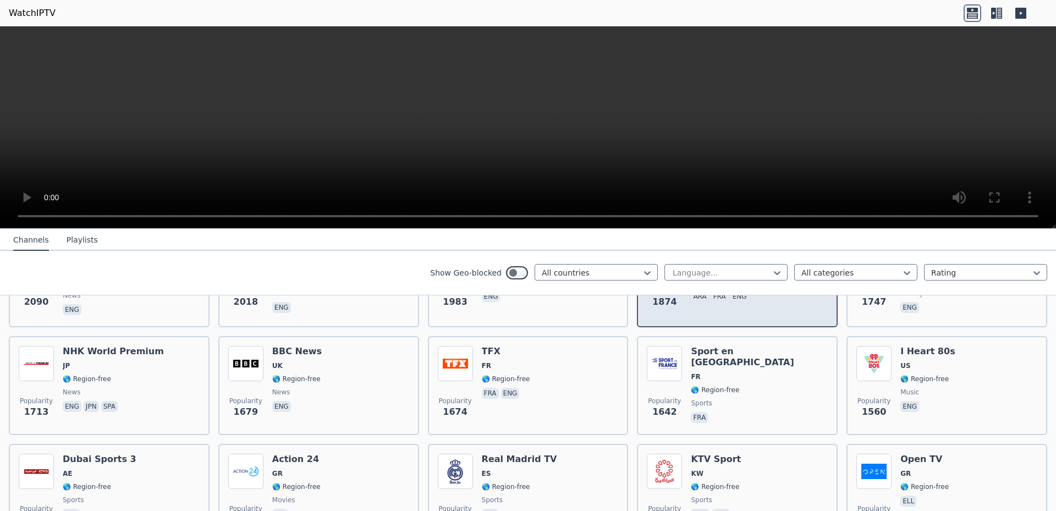
scroll to position [763, 0]
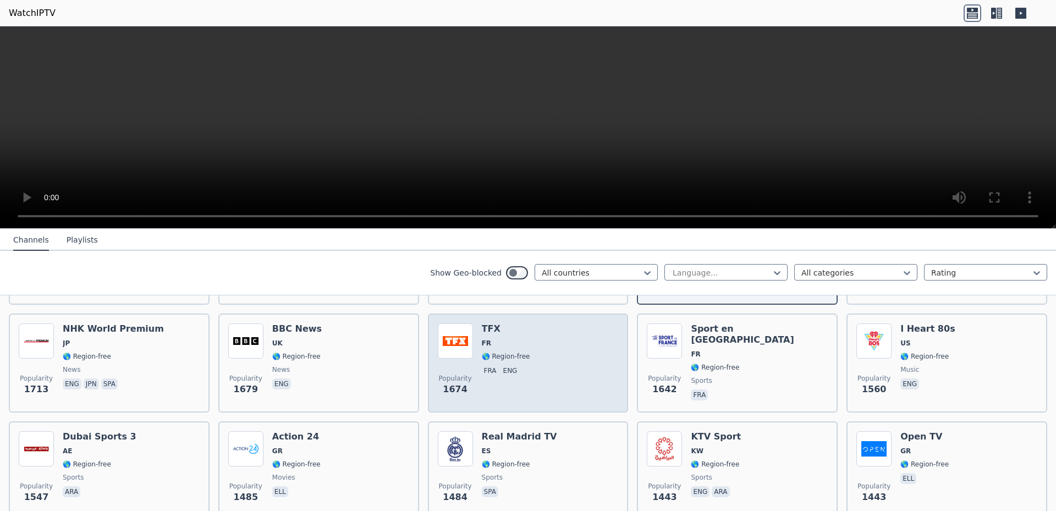
click at [516, 354] on div "TFX FR 🌎 Region-free fra eng" at bounding box center [506, 363] width 48 height 79
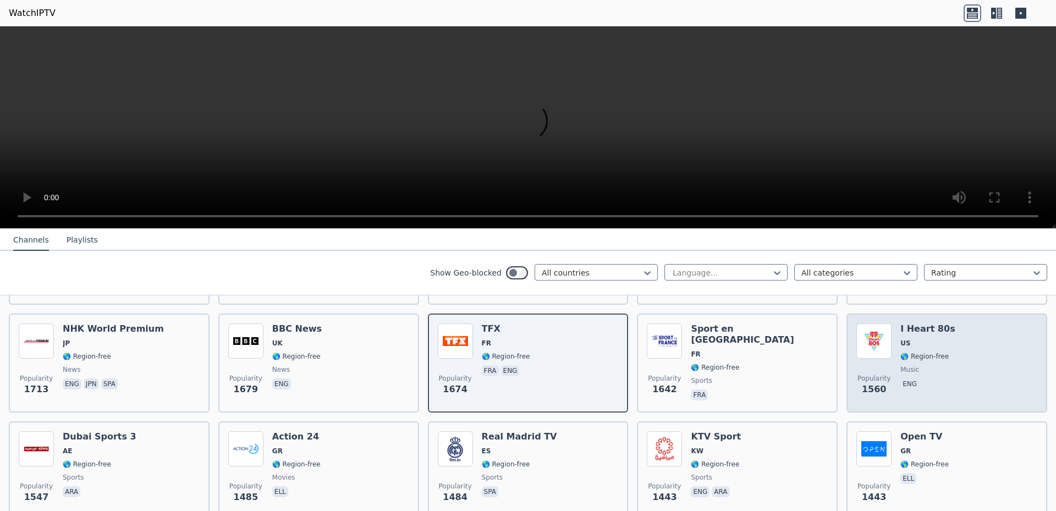
scroll to position [832, 0]
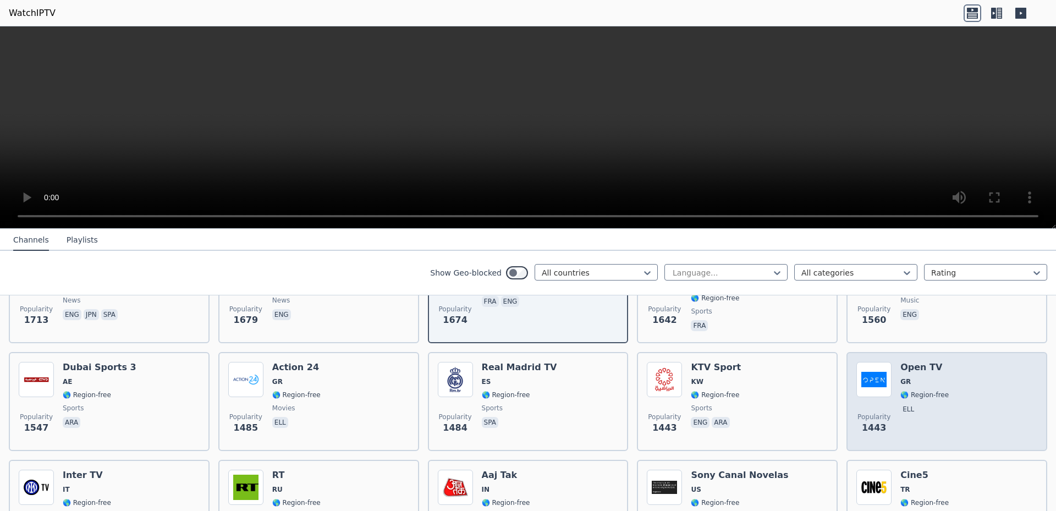
click at [704, 365] on div "Open TV GR 🌎 Region-free ell" at bounding box center [925, 401] width 48 height 79
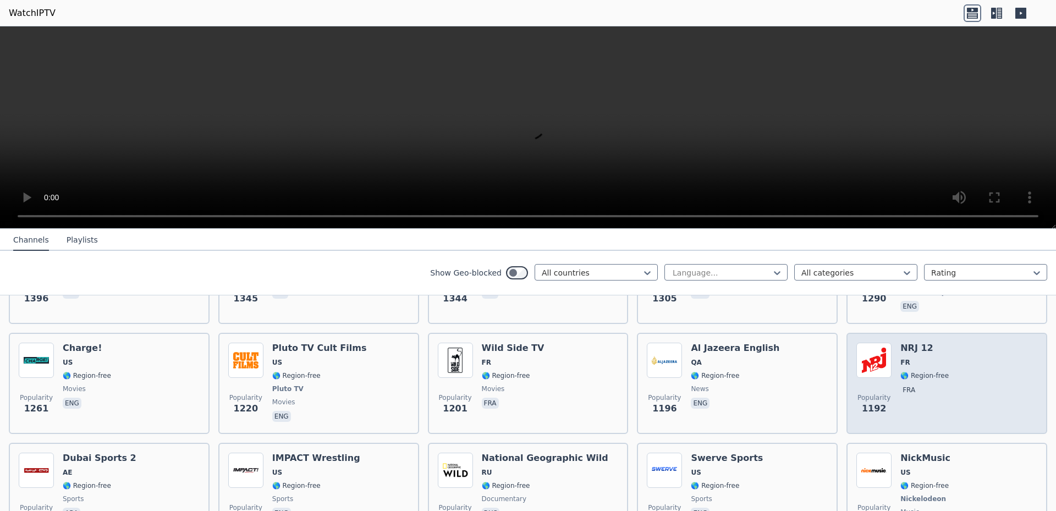
scroll to position [1179, 0]
click at [704, 395] on div "NRJ 12 FR 🌎 Region-free fra" at bounding box center [925, 381] width 48 height 81
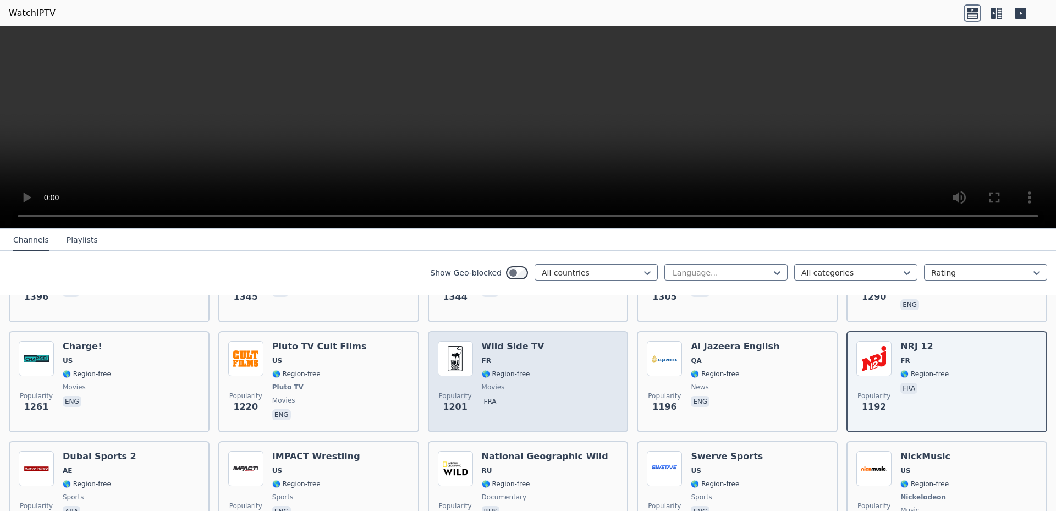
click at [503, 341] on h6 "Wild Side TV" at bounding box center [513, 346] width 63 height 11
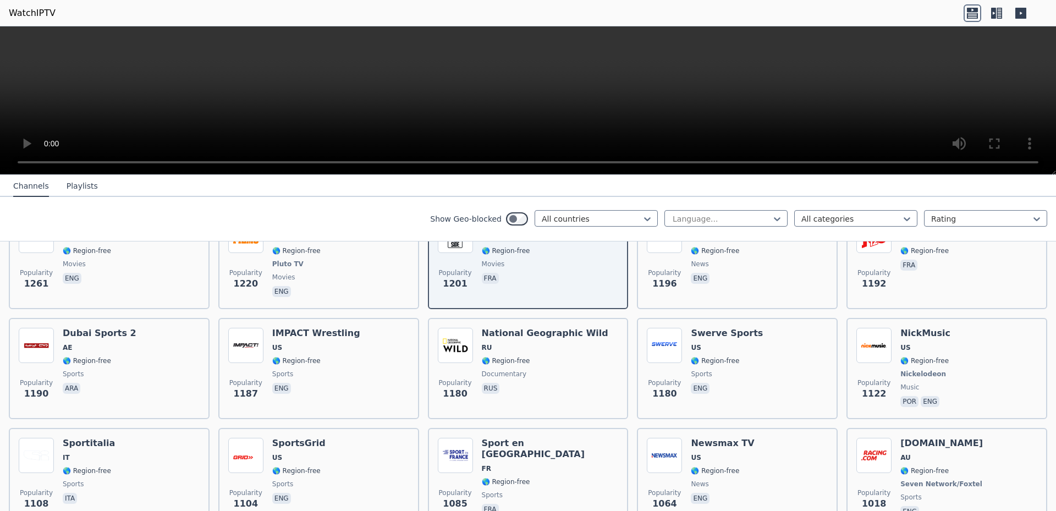
scroll to position [1109, 0]
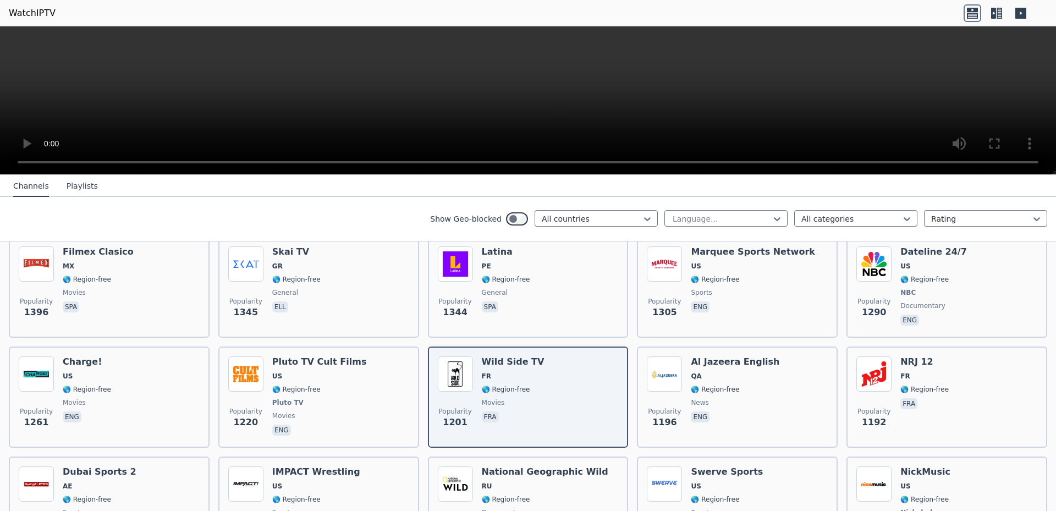
click at [704, 18] on icon at bounding box center [997, 13] width 18 height 18
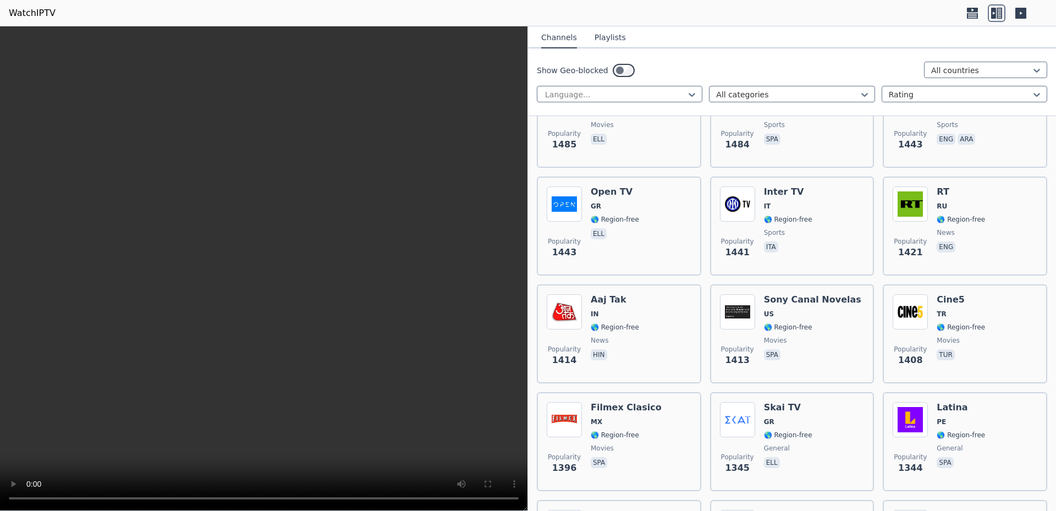
scroll to position [0, 0]
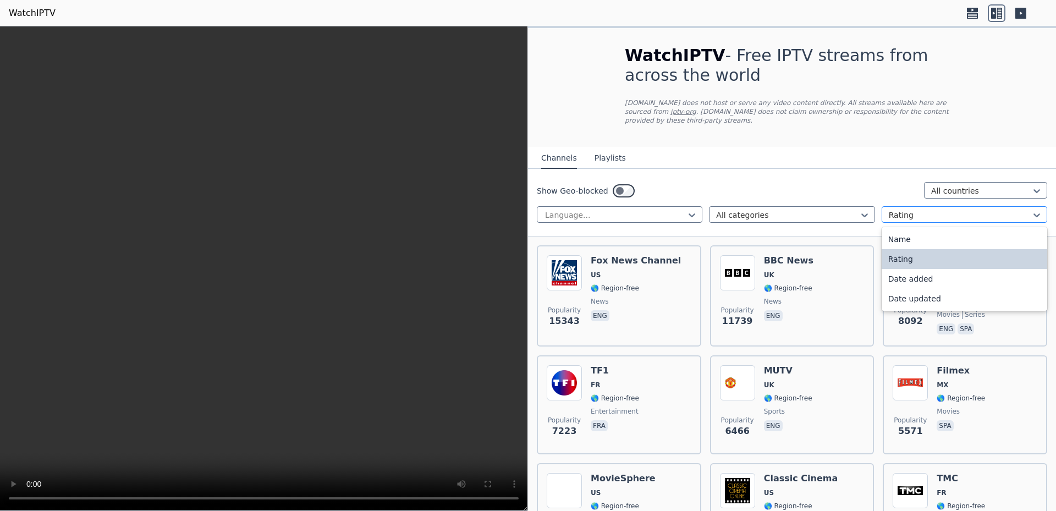
click at [704, 210] on div at bounding box center [960, 215] width 143 height 11
click at [704, 210] on div at bounding box center [787, 215] width 143 height 11
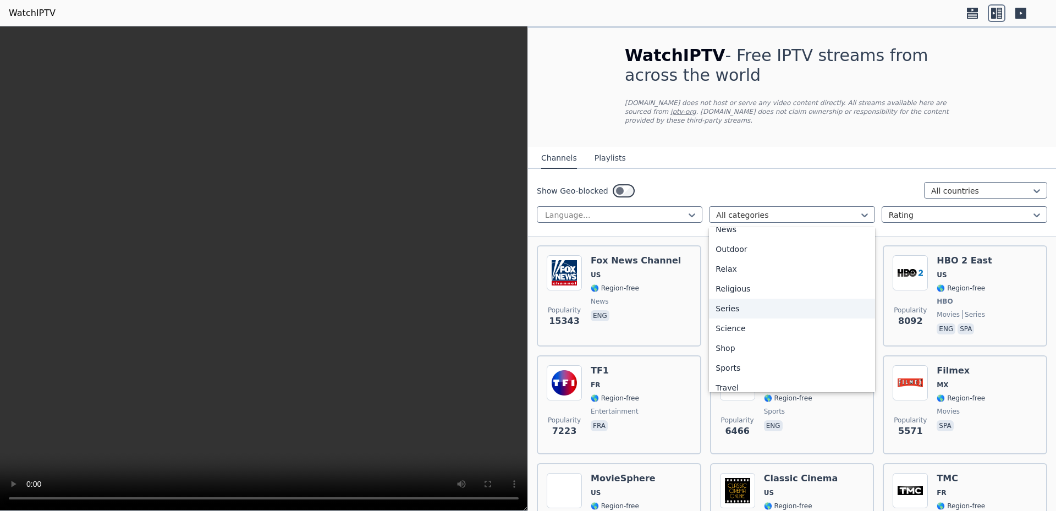
scroll to position [374, 0]
click at [610, 150] on button "Playlists" at bounding box center [610, 158] width 31 height 21
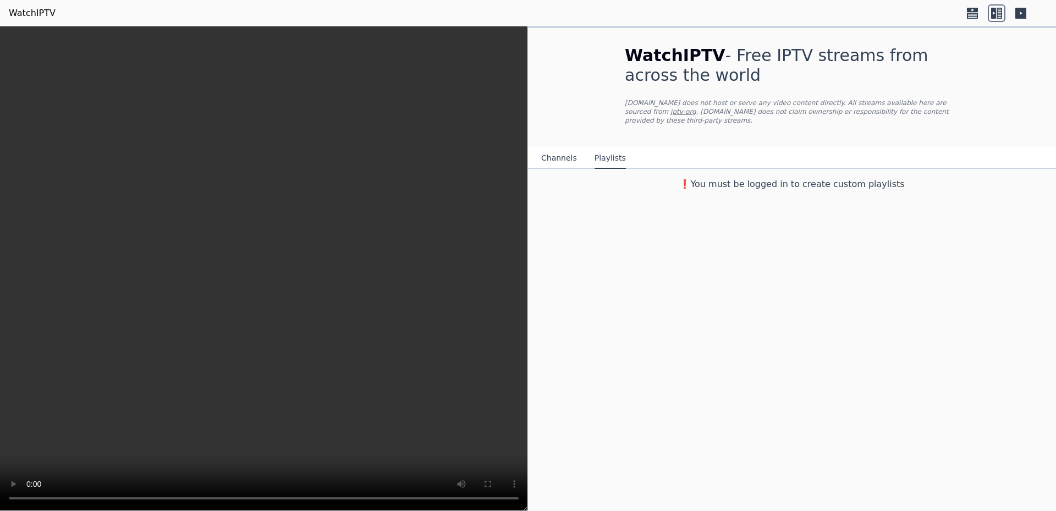
click at [562, 151] on button "Channels" at bounding box center [559, 158] width 36 height 21
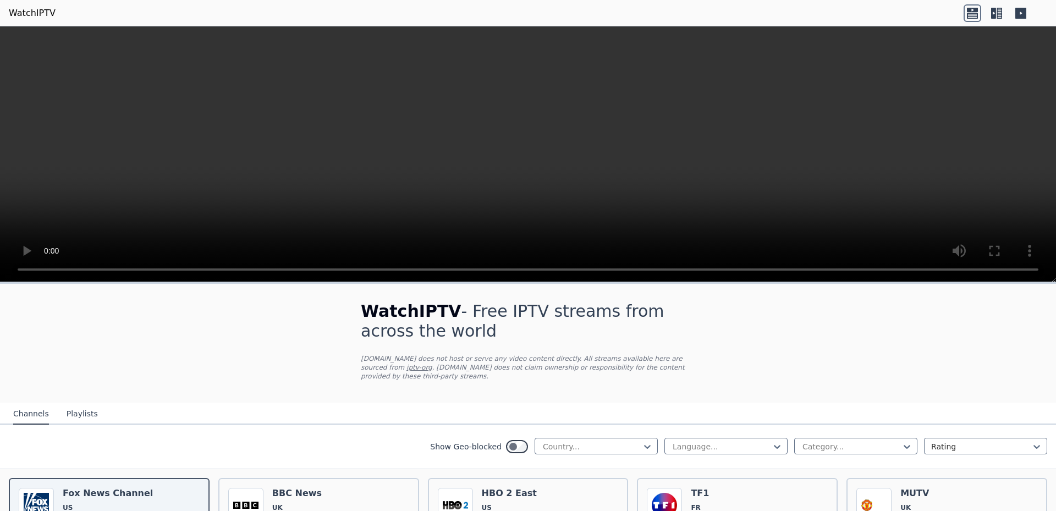
click at [998, 17] on icon at bounding box center [997, 13] width 18 height 18
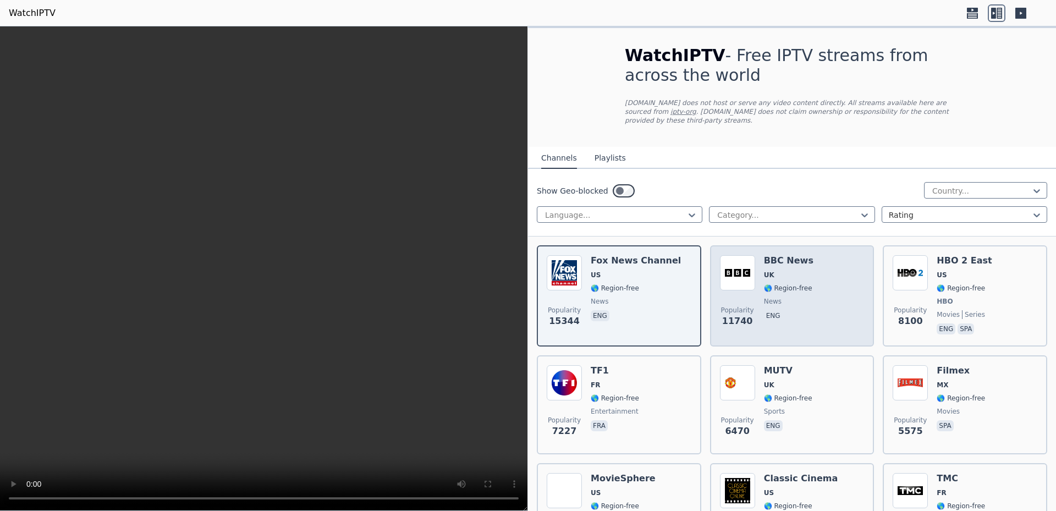
scroll to position [69, 0]
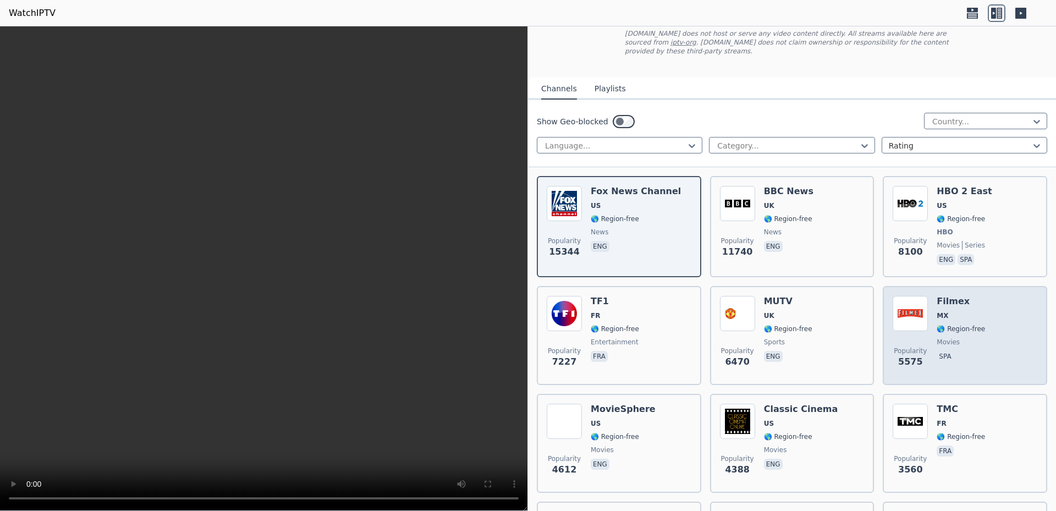
click at [938, 298] on div "Filmex MX 🌎 Region-free movies spa" at bounding box center [961, 335] width 48 height 79
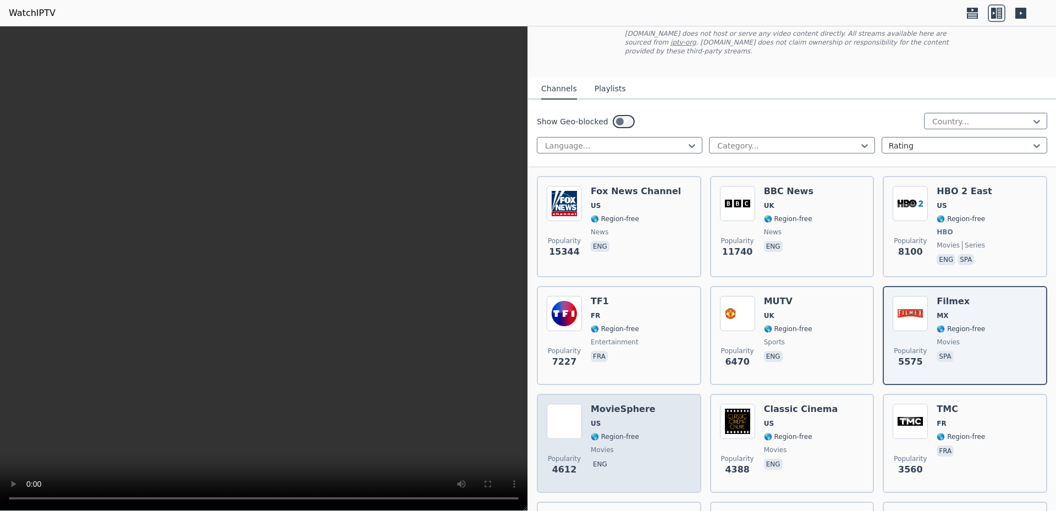
click at [625, 409] on div "MovieSphere US 🌎 Region-free movies eng" at bounding box center [623, 443] width 65 height 79
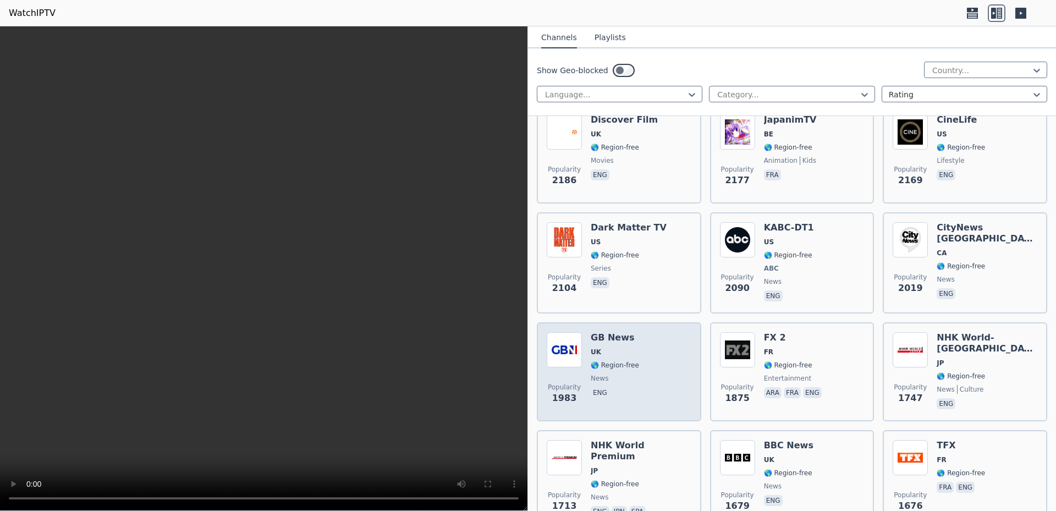
scroll to position [901, 0]
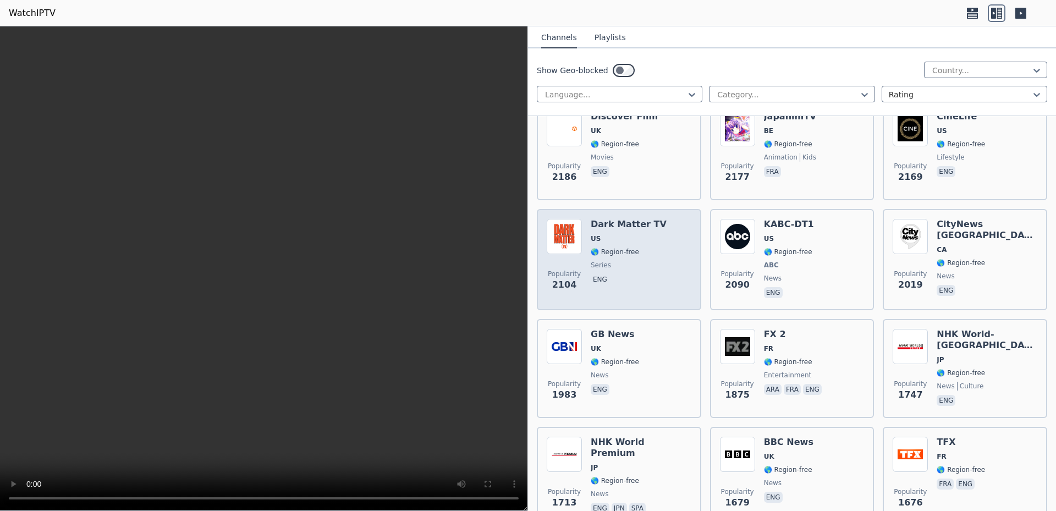
click at [633, 234] on span "US" at bounding box center [629, 238] width 76 height 9
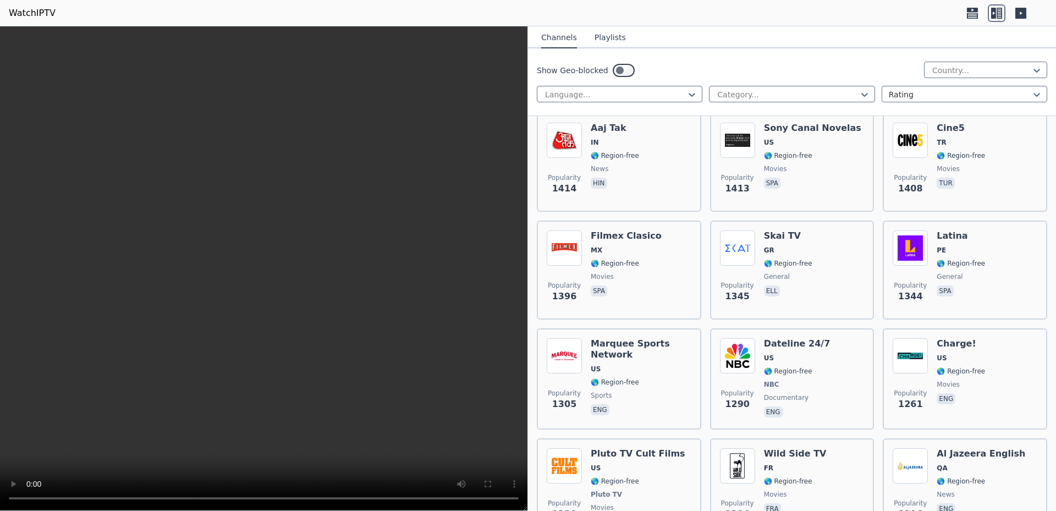
scroll to position [1664, 0]
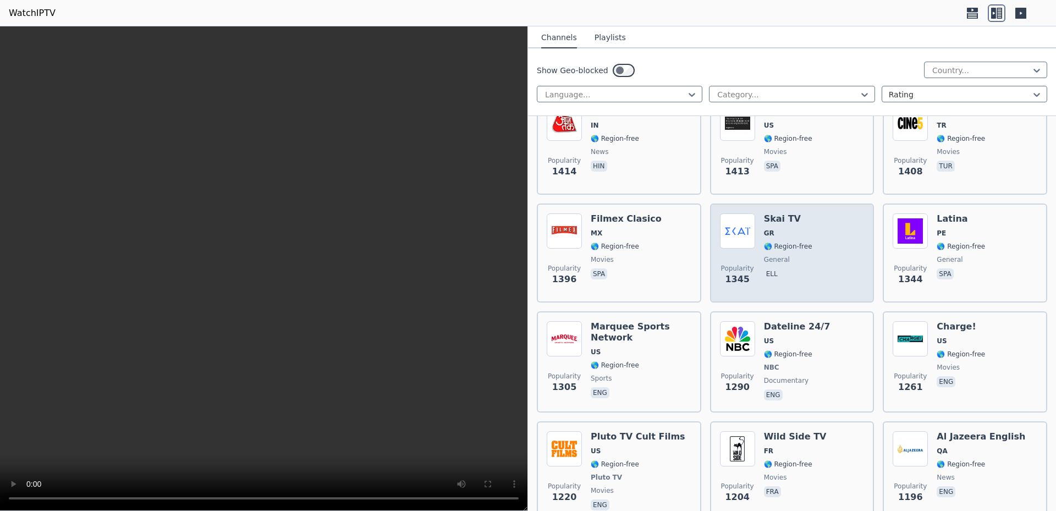
click at [730, 231] on img at bounding box center [737, 230] width 35 height 35
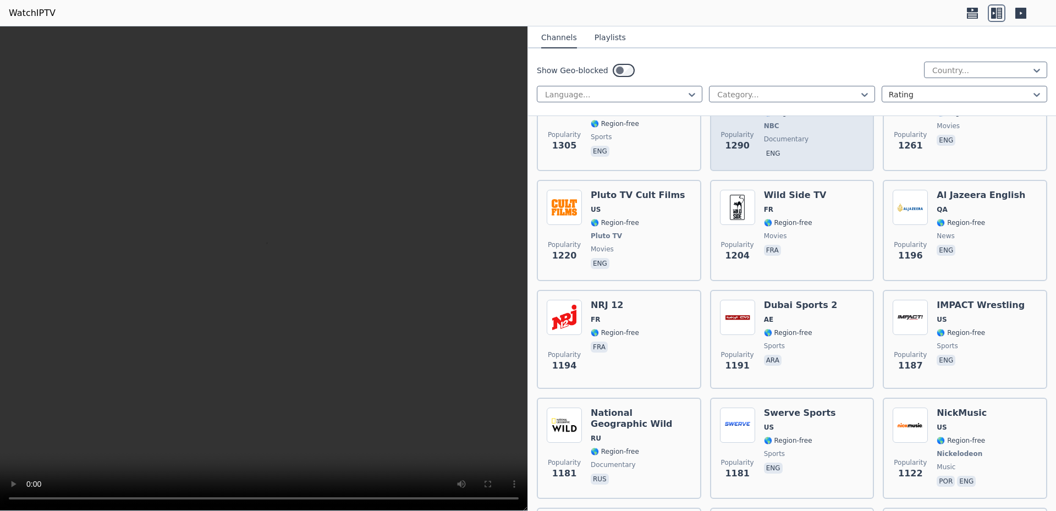
scroll to position [1941, 0]
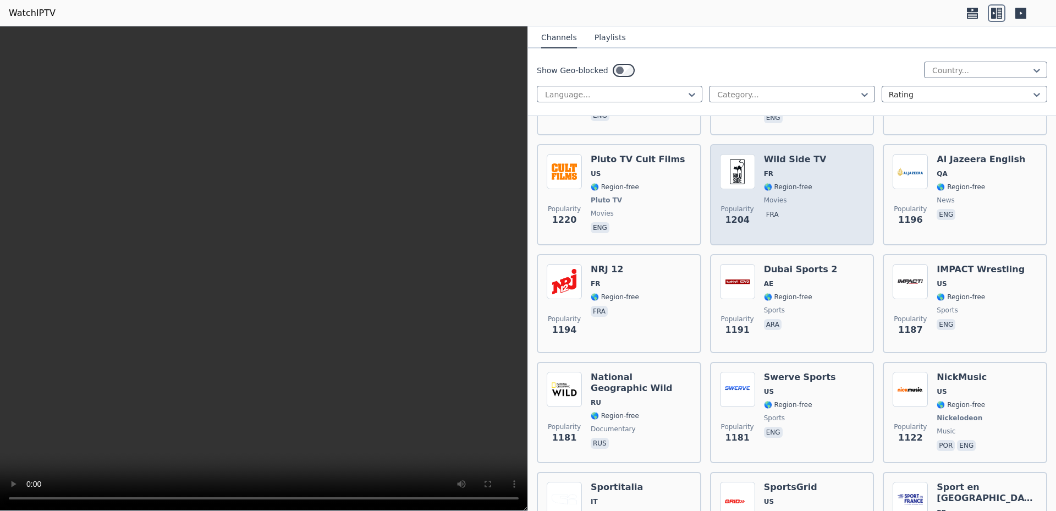
click at [736, 180] on div "Popularity 1204" at bounding box center [737, 194] width 35 height 81
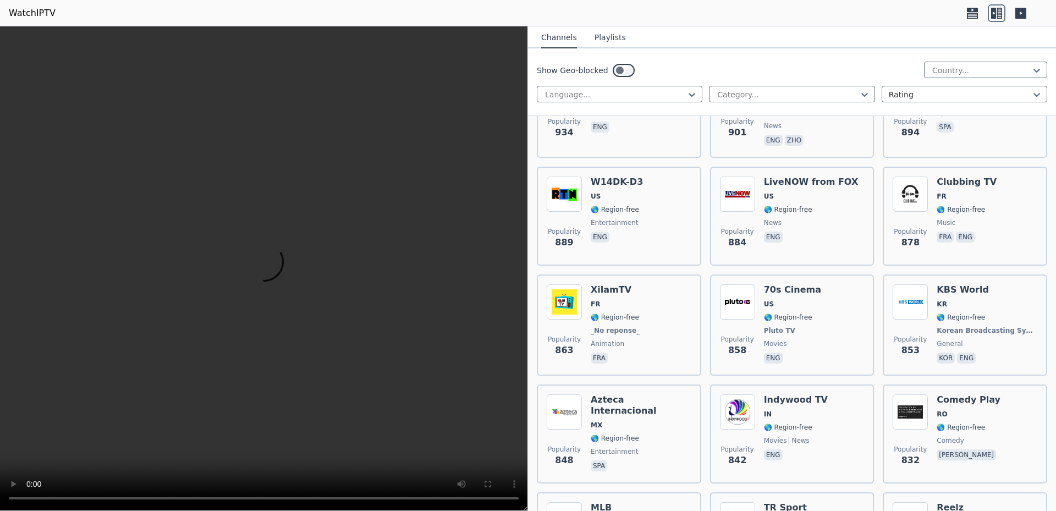
scroll to position [3120, 0]
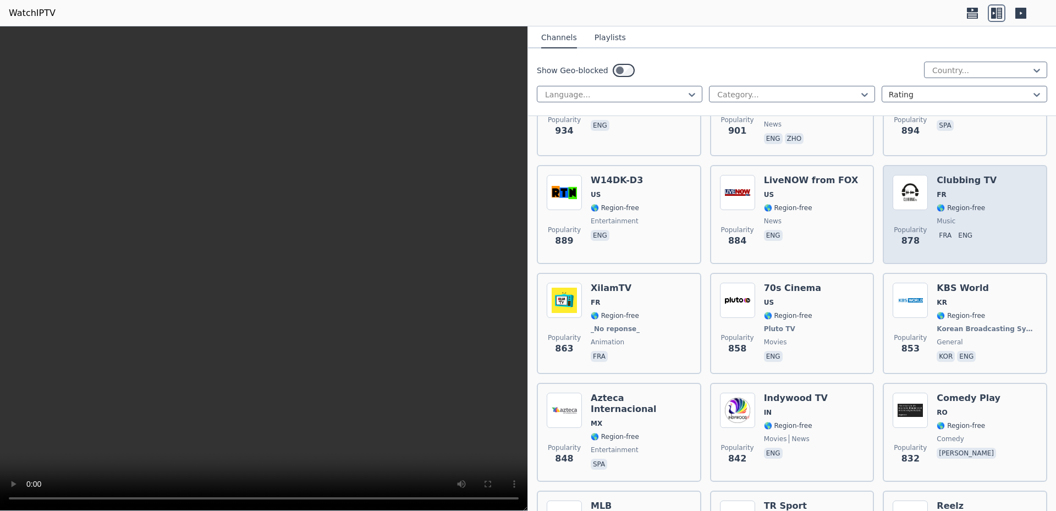
click at [913, 190] on img at bounding box center [910, 192] width 35 height 35
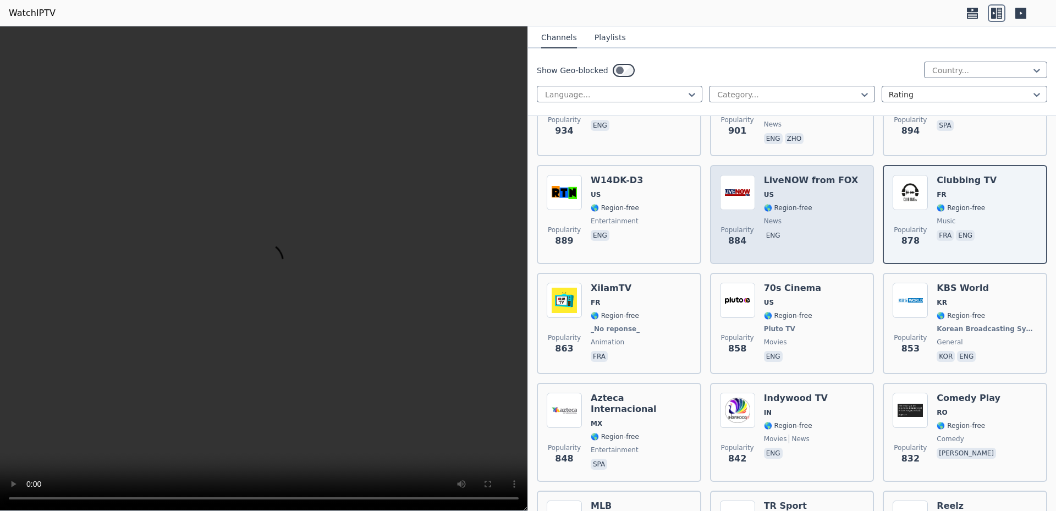
scroll to position [3258, 0]
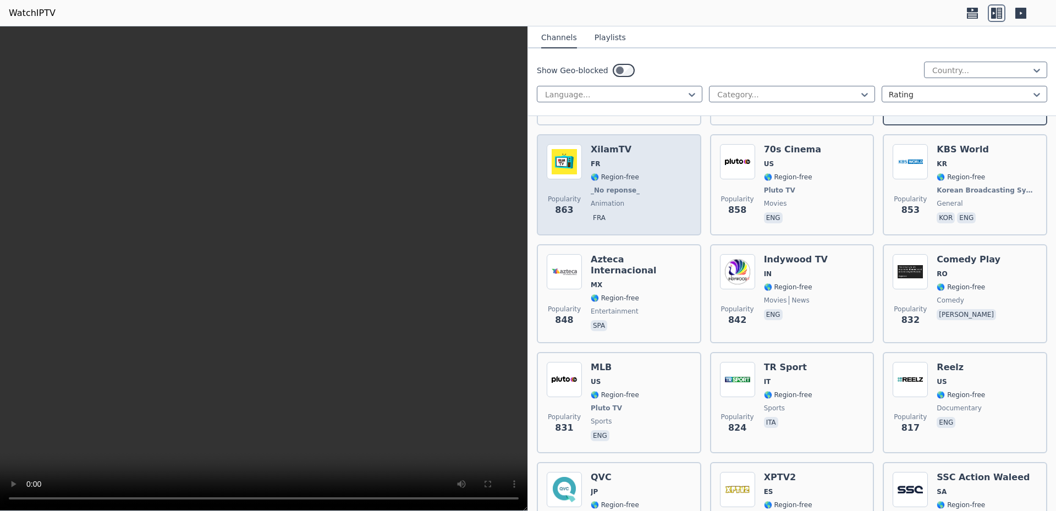
click at [647, 179] on div "Popularity 863 XilamTV FR 🌎 Region-free _No reponse_ animation fra" at bounding box center [619, 184] width 145 height 81
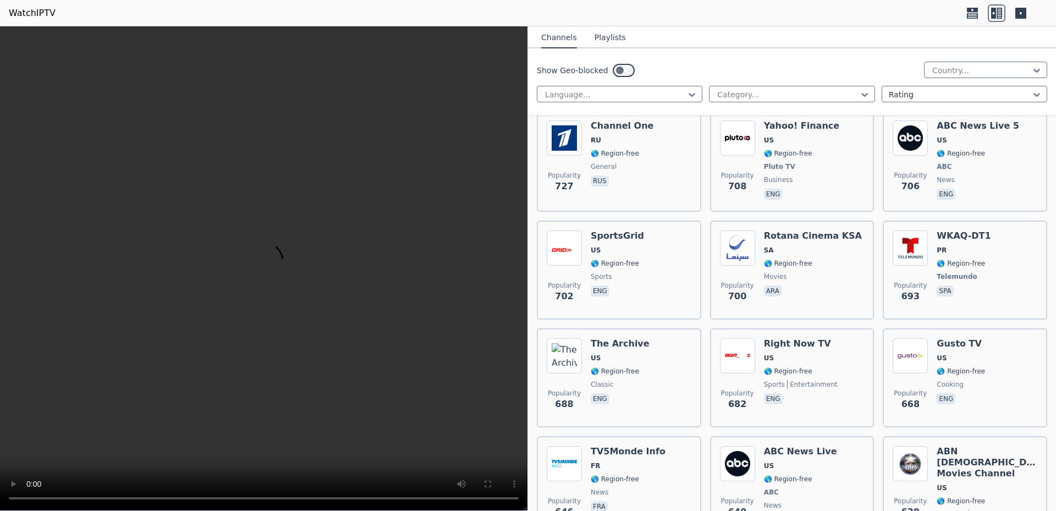
scroll to position [4229, 0]
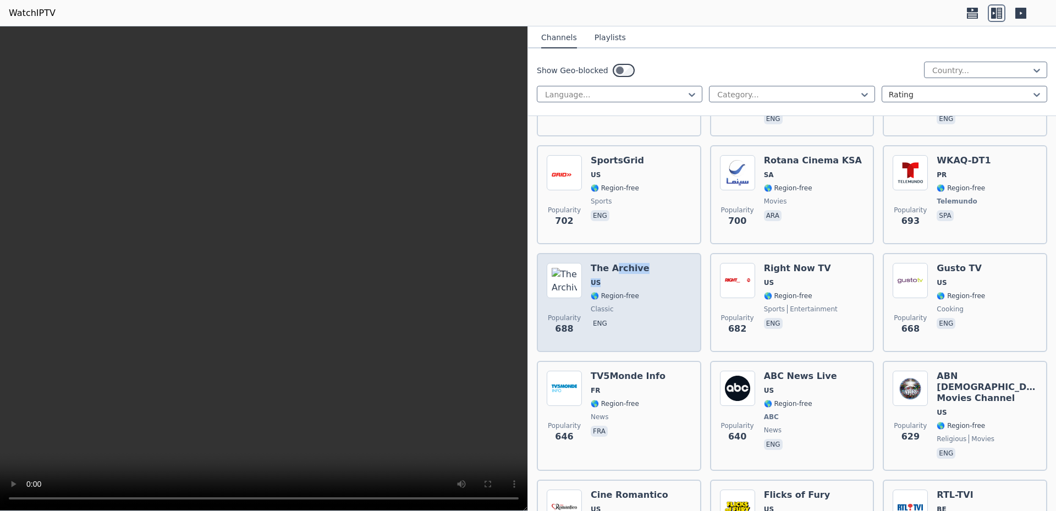
click at [615, 269] on div "The Archive US 🌎 Region-free classic eng" at bounding box center [620, 302] width 59 height 79
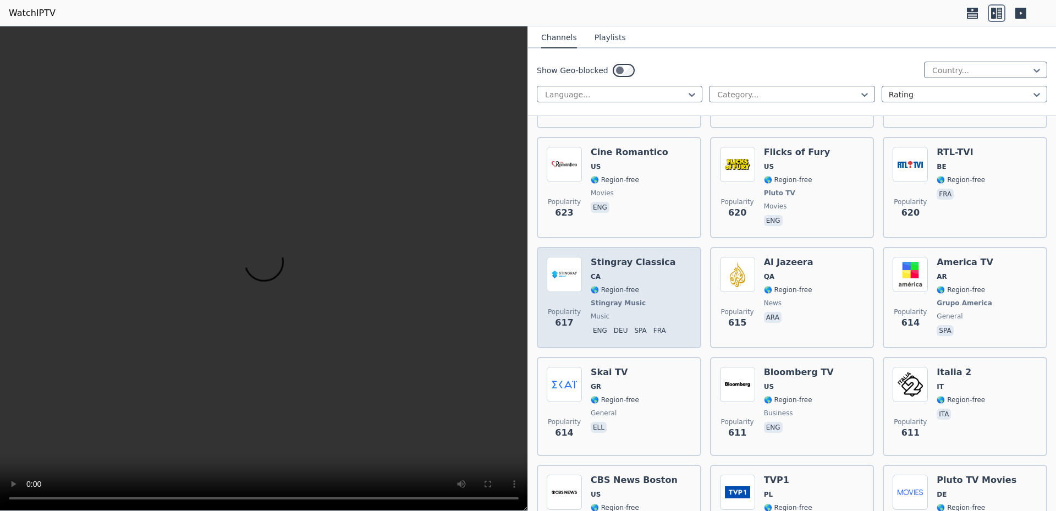
scroll to position [4714, 0]
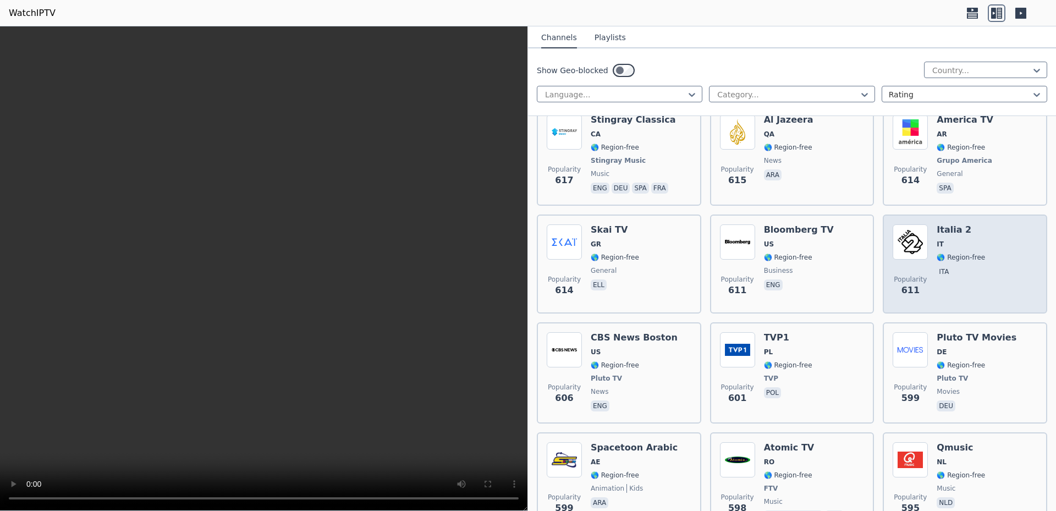
click at [908, 224] on img at bounding box center [910, 241] width 35 height 35
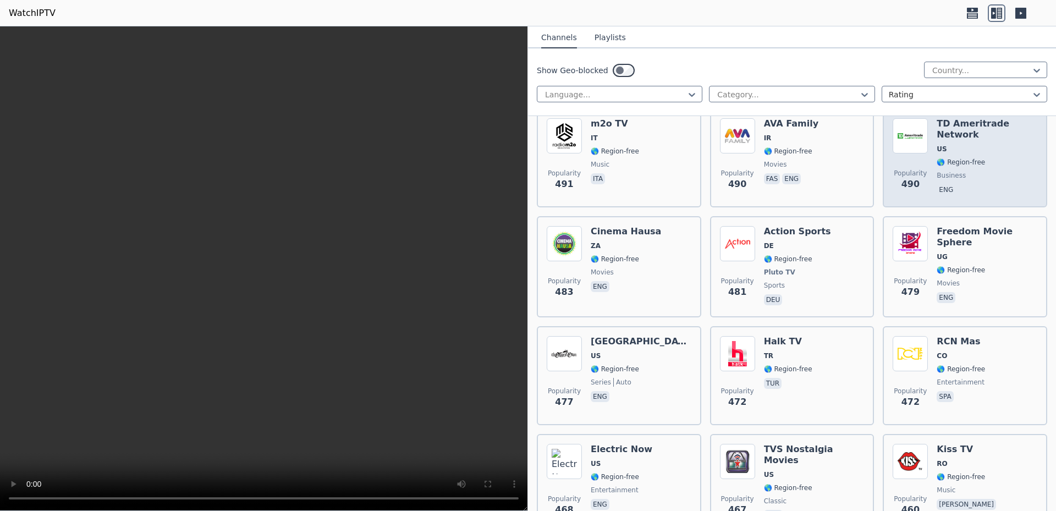
scroll to position [6378, 0]
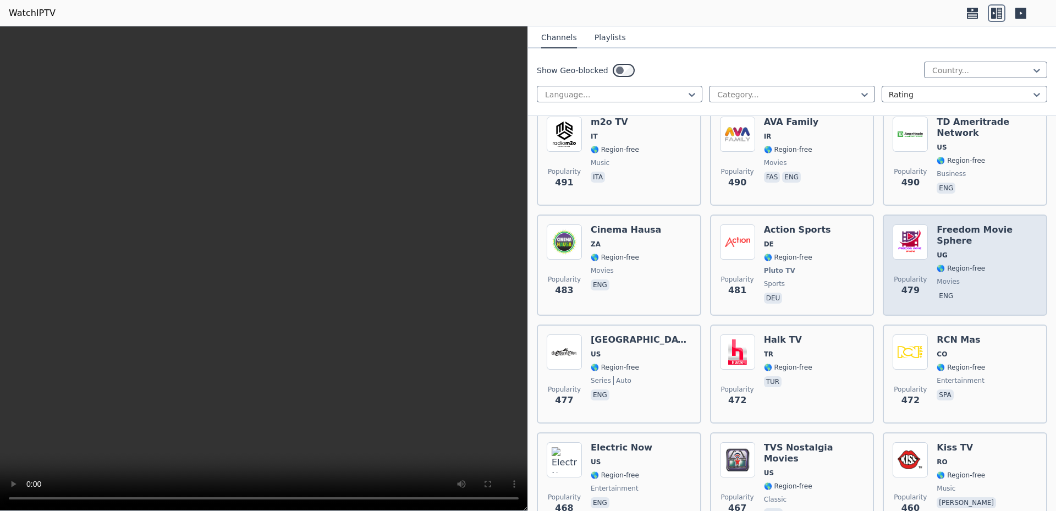
click at [905, 228] on div "Popularity 479" at bounding box center [910, 264] width 35 height 81
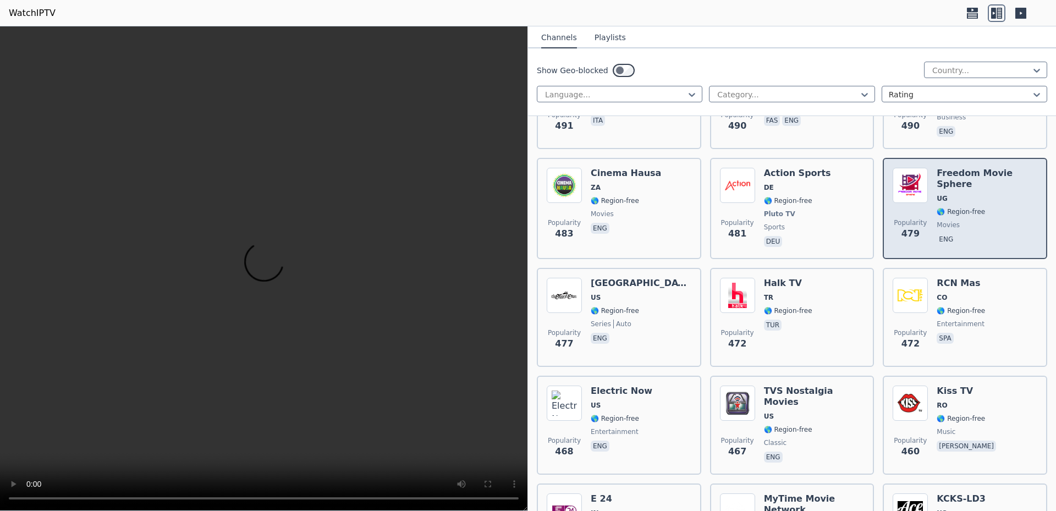
scroll to position [6517, 0]
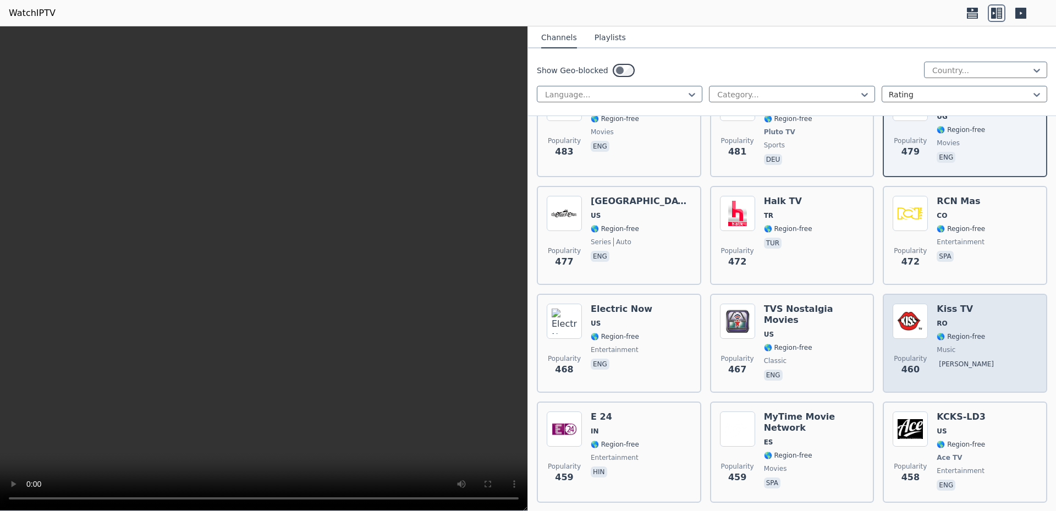
click at [902, 304] on img at bounding box center [910, 321] width 35 height 35
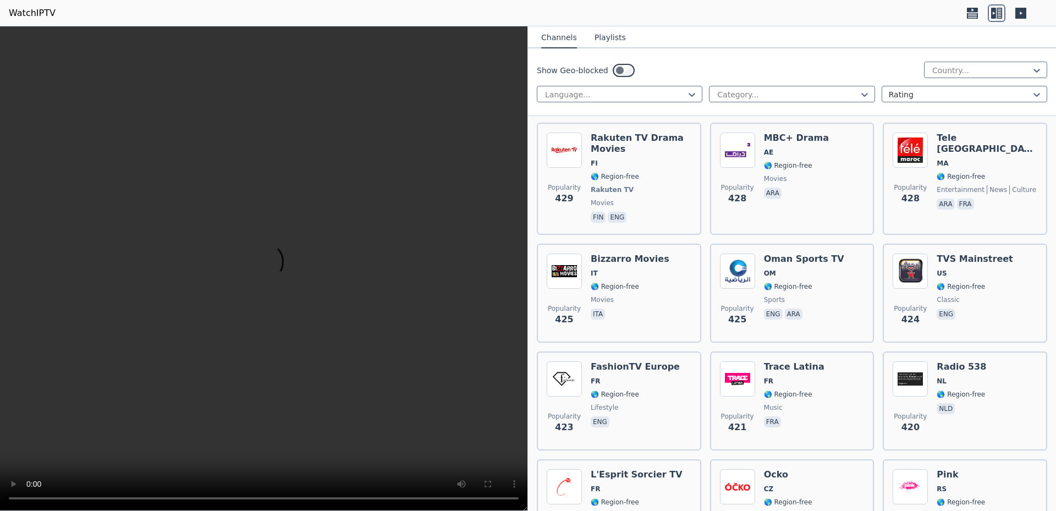
scroll to position [7488, 0]
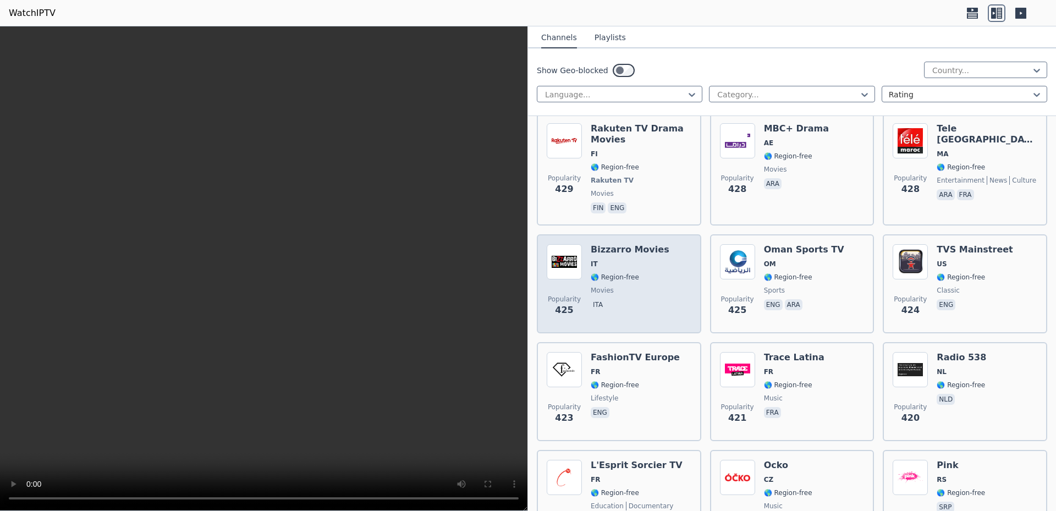
click at [585, 244] on div "Popularity 425 Bizzarro Movies IT 🌎 Region-free movies ita" at bounding box center [619, 283] width 145 height 79
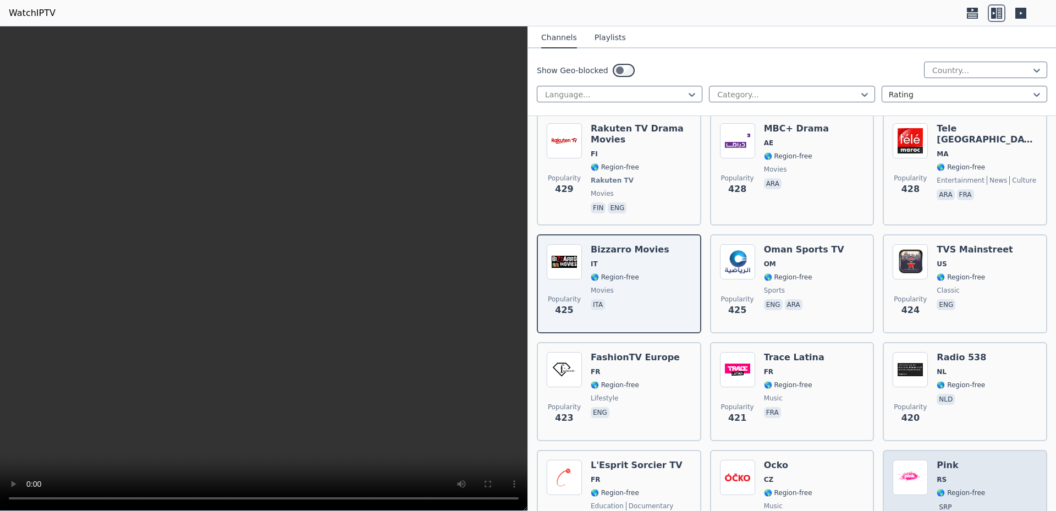
click at [918, 460] on img at bounding box center [910, 477] width 35 height 35
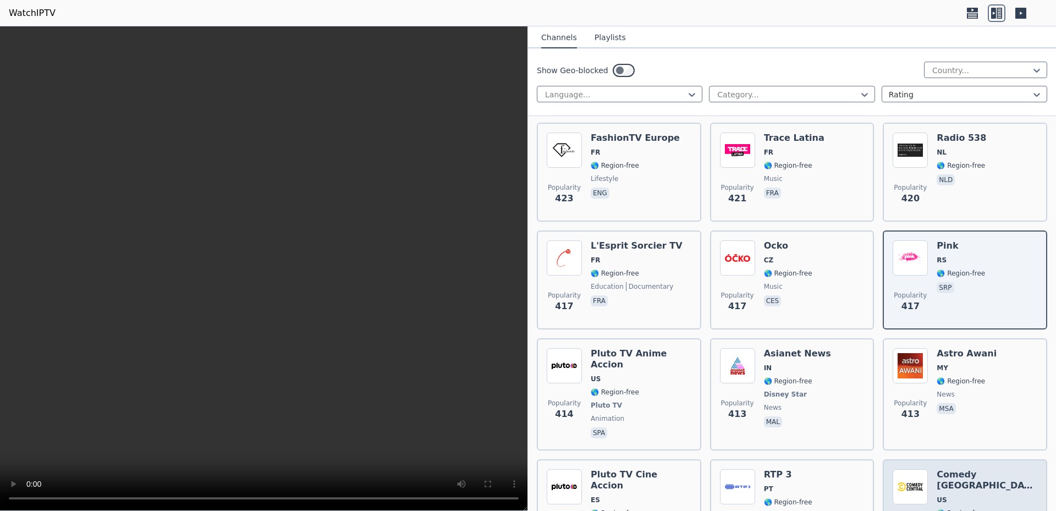
scroll to position [7765, 0]
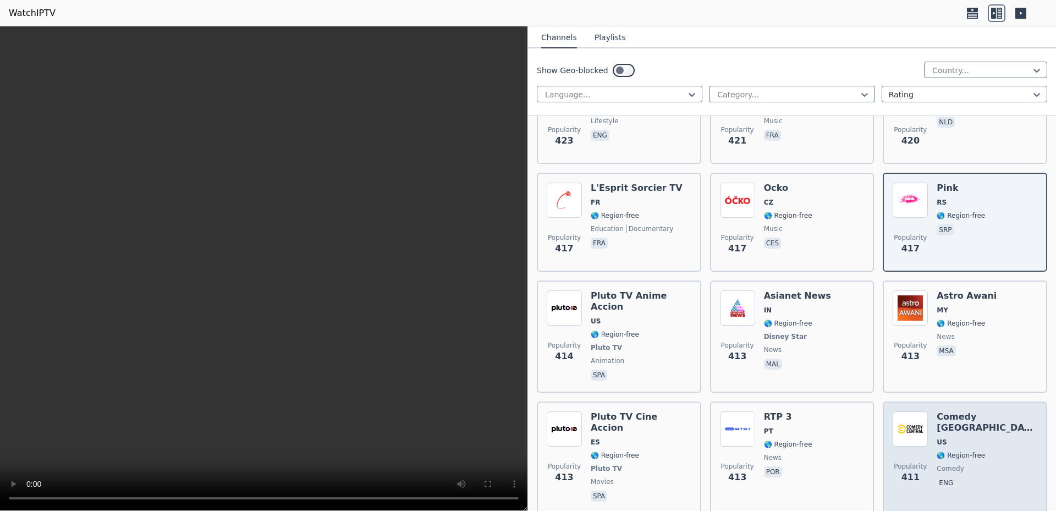
click at [898, 412] on img at bounding box center [910, 429] width 35 height 35
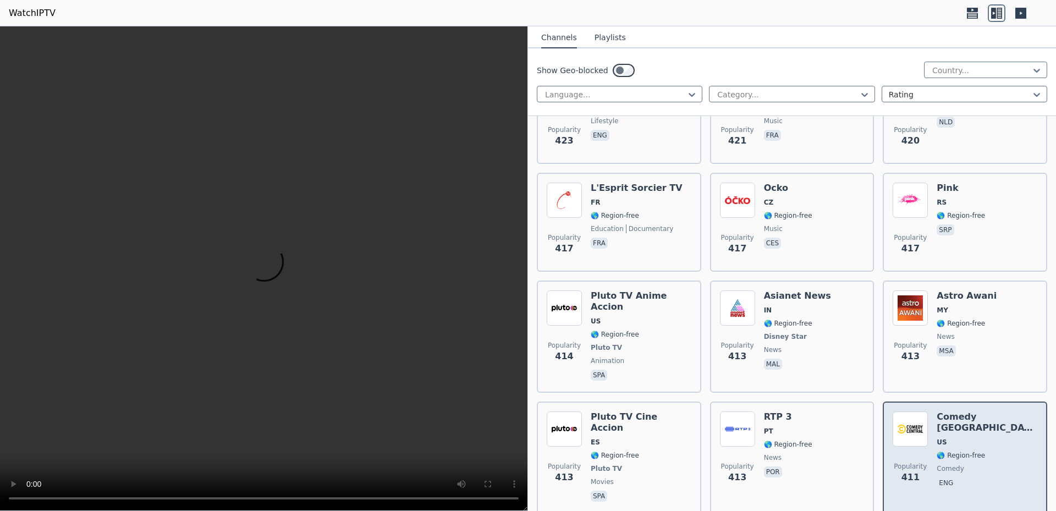
scroll to position [7904, 0]
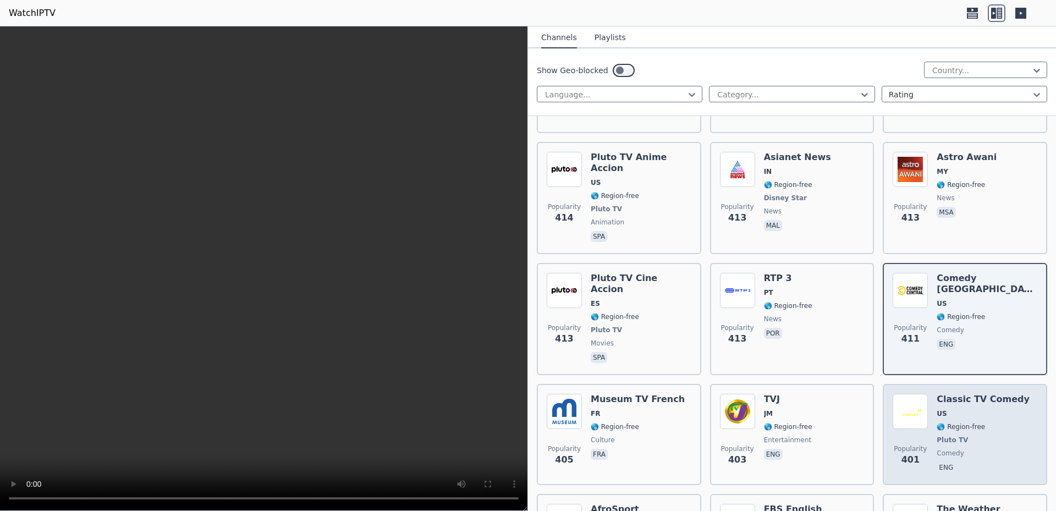
click at [903, 445] on span "Popularity" at bounding box center [910, 449] width 33 height 9
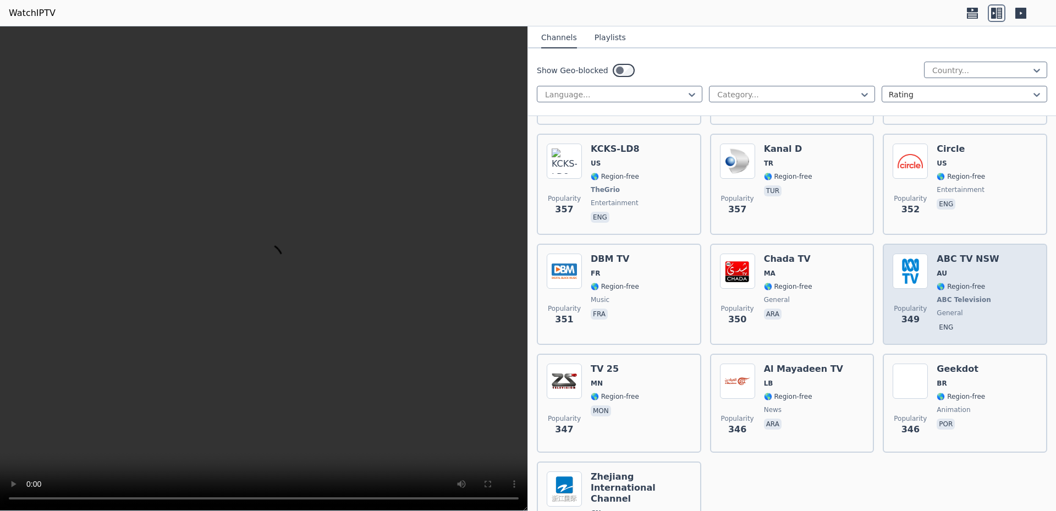
scroll to position [8939, 0]
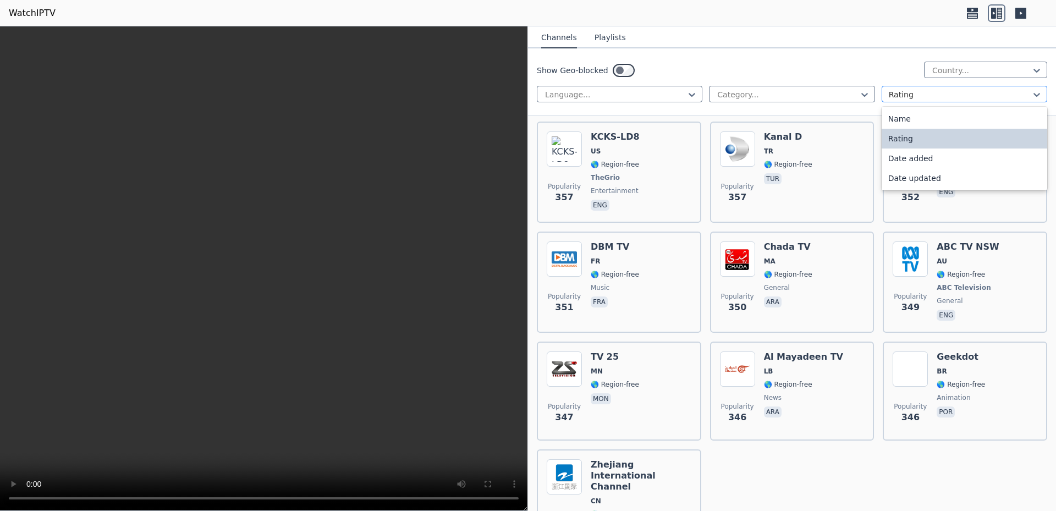
click at [999, 95] on div at bounding box center [960, 94] width 143 height 11
click at [770, 20] on header "WatchIPTV" at bounding box center [528, 13] width 1056 height 26
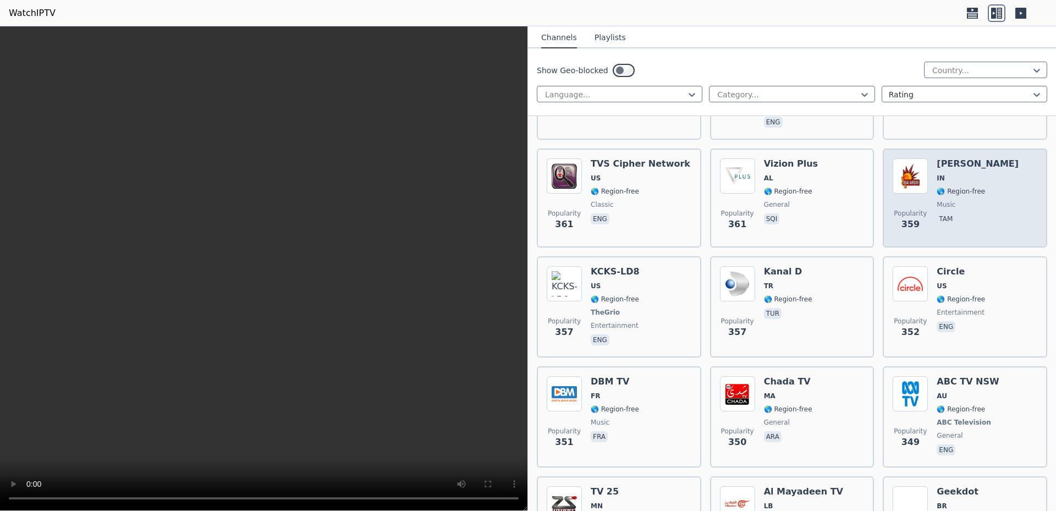
scroll to position [8800, 0]
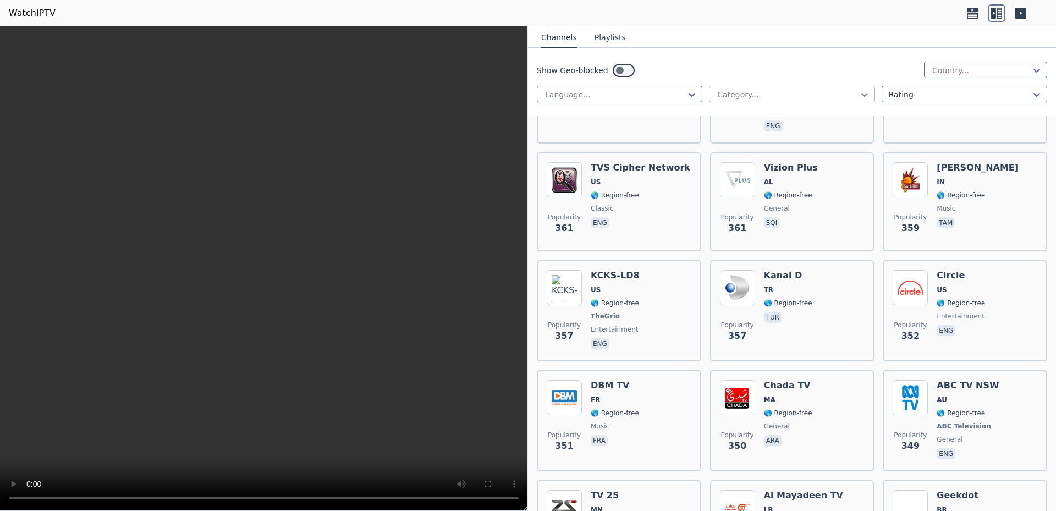
click at [804, 100] on div "Category..." at bounding box center [792, 94] width 166 height 17
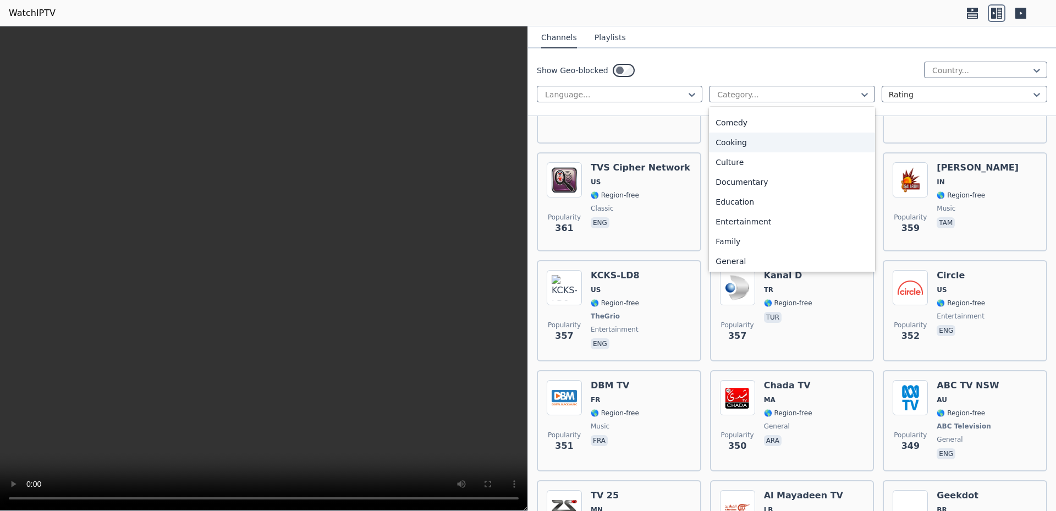
scroll to position [69, 0]
click at [720, 123] on div "Classic" at bounding box center [792, 129] width 166 height 20
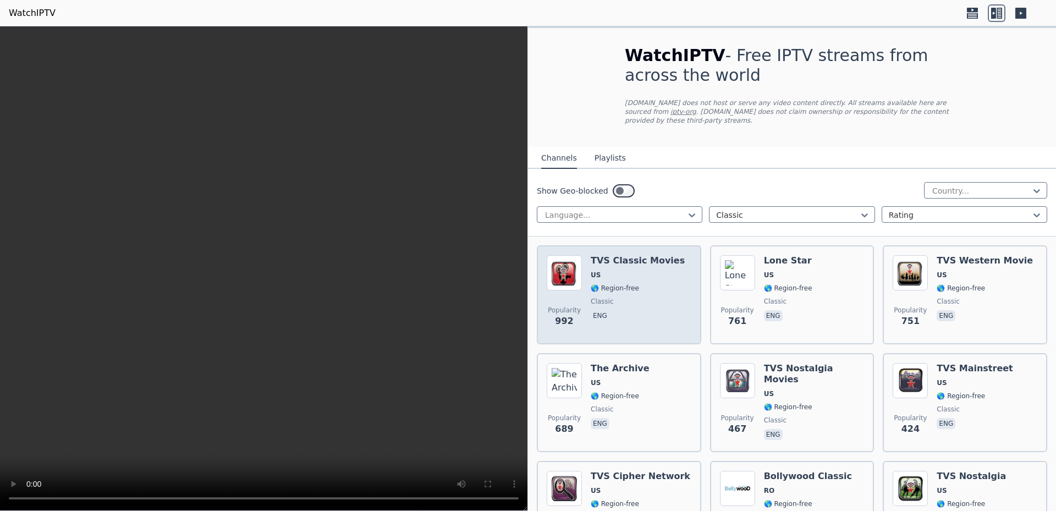
click at [628, 256] on h6 "TVS Classic Movies" at bounding box center [638, 260] width 94 height 11
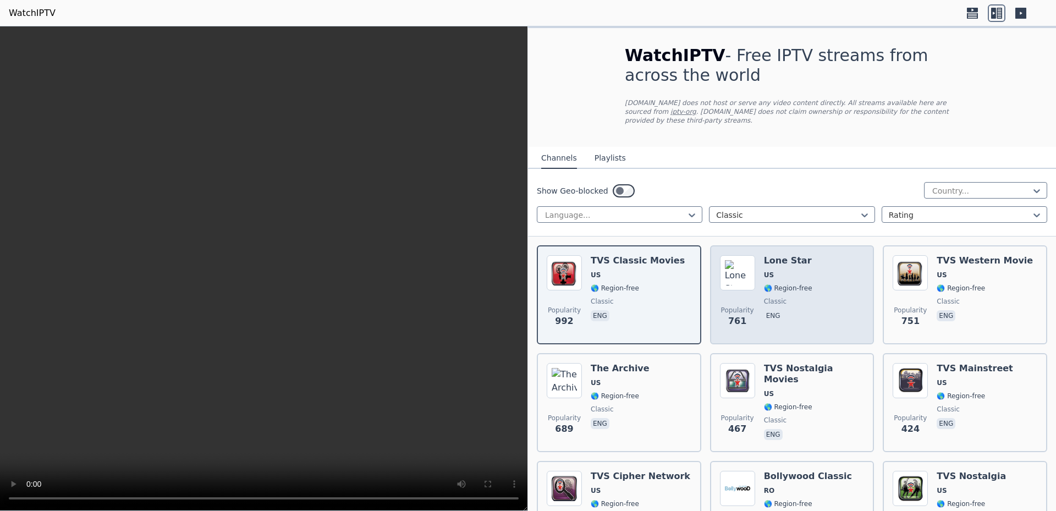
click at [764, 260] on div "Lone Star US 🌎 Region-free classic eng" at bounding box center [788, 294] width 48 height 79
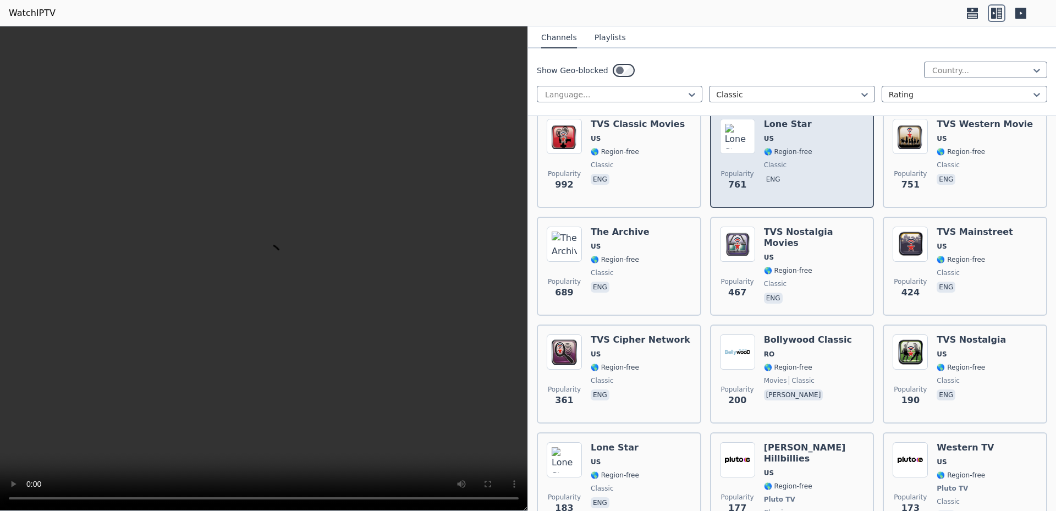
scroll to position [139, 0]
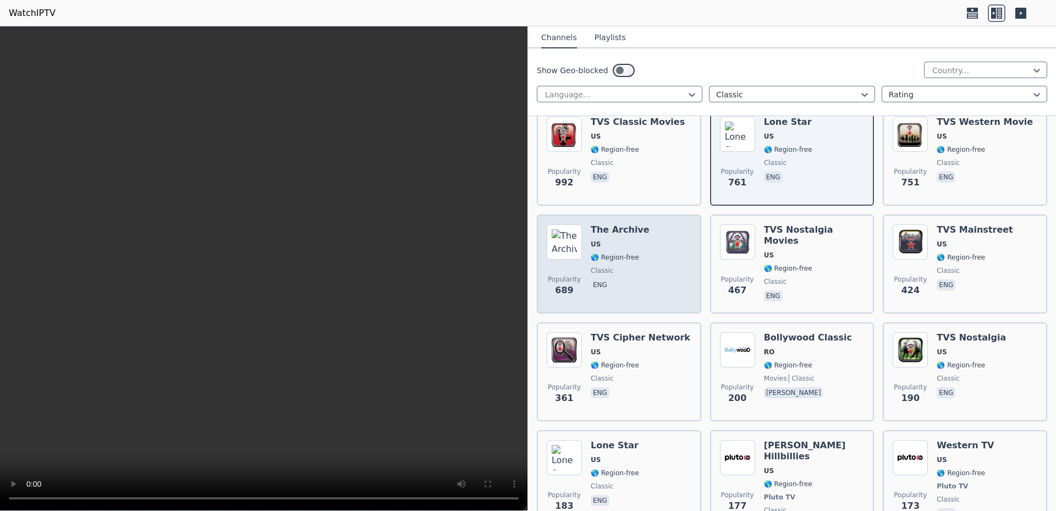
click at [609, 224] on h6 "The Archive" at bounding box center [620, 229] width 59 height 11
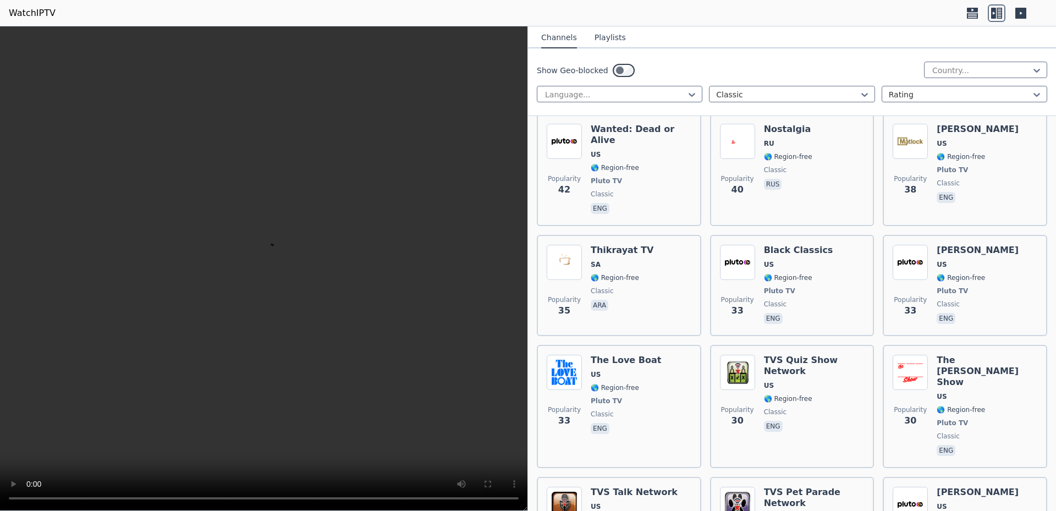
scroll to position [1405, 0]
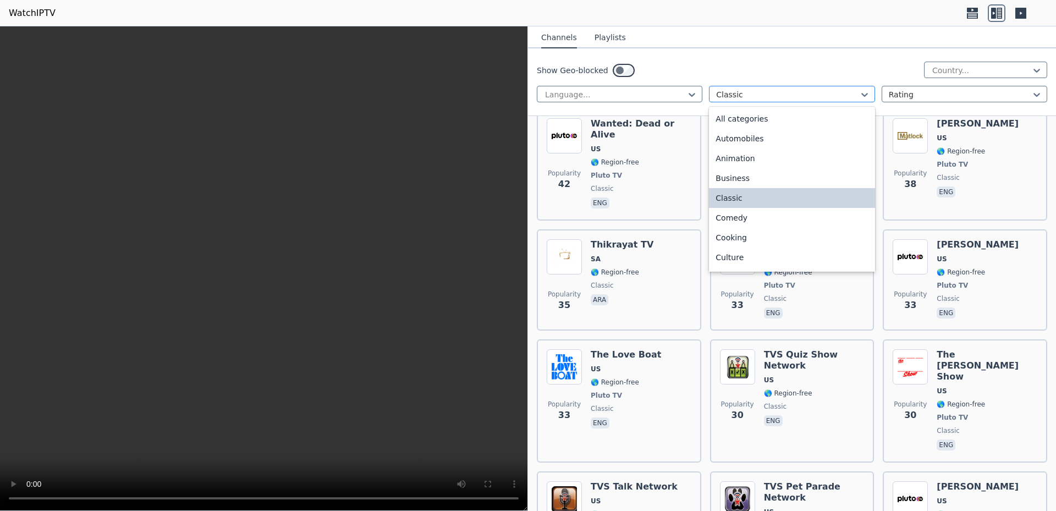
click at [726, 92] on div at bounding box center [787, 94] width 143 height 11
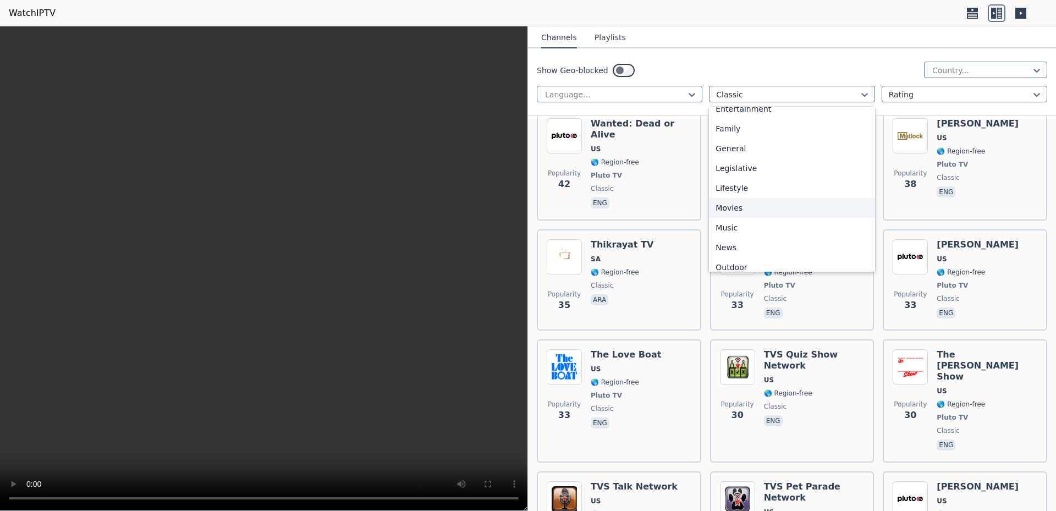
click at [731, 210] on div "Movies" at bounding box center [792, 208] width 166 height 20
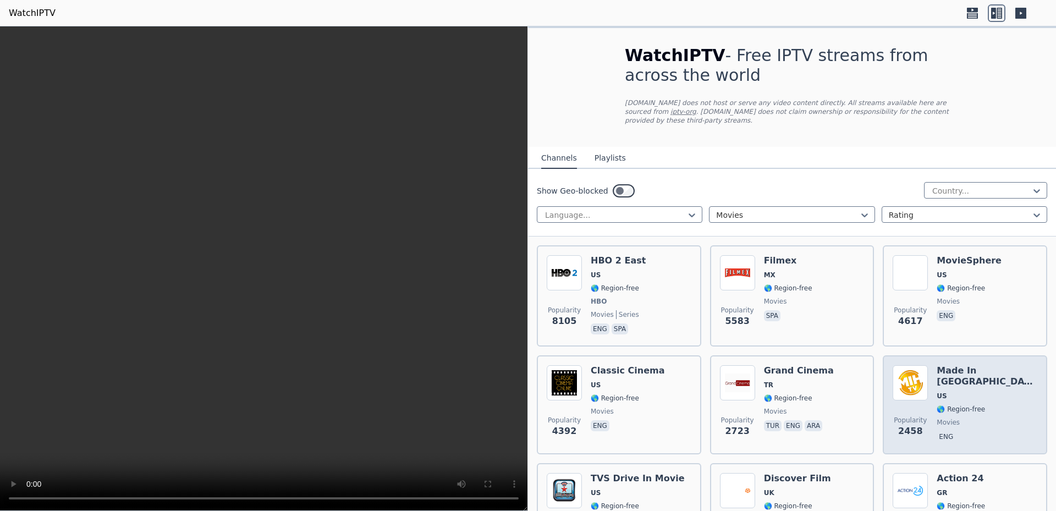
click at [923, 365] on div "Popularity 2458 Made In Hollywood US 🌎 Region-free movies eng" at bounding box center [965, 404] width 145 height 79
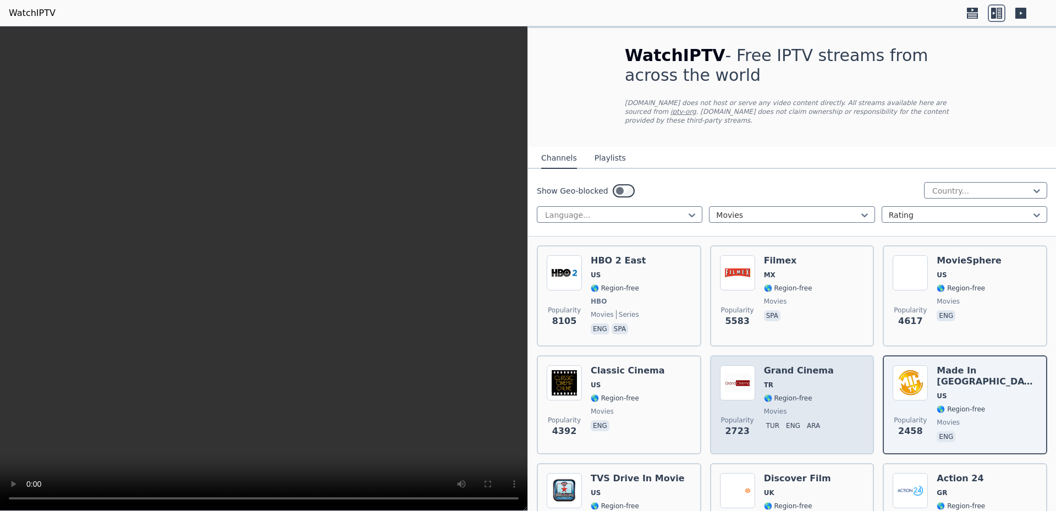
click at [780, 365] on h6 "Grand Cinema" at bounding box center [799, 370] width 70 height 11
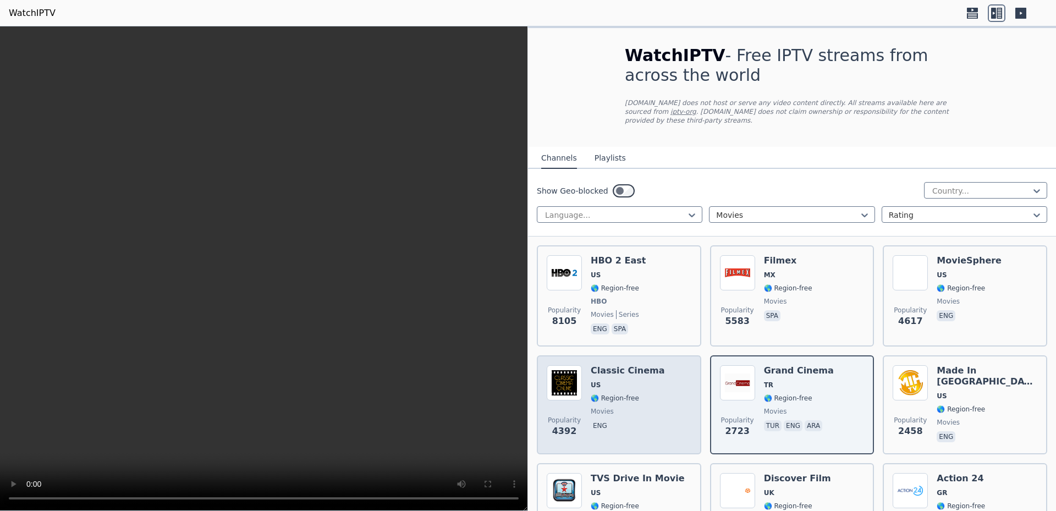
click at [603, 368] on div "Classic Cinema US 🌎 Region-free movies eng" at bounding box center [628, 404] width 74 height 79
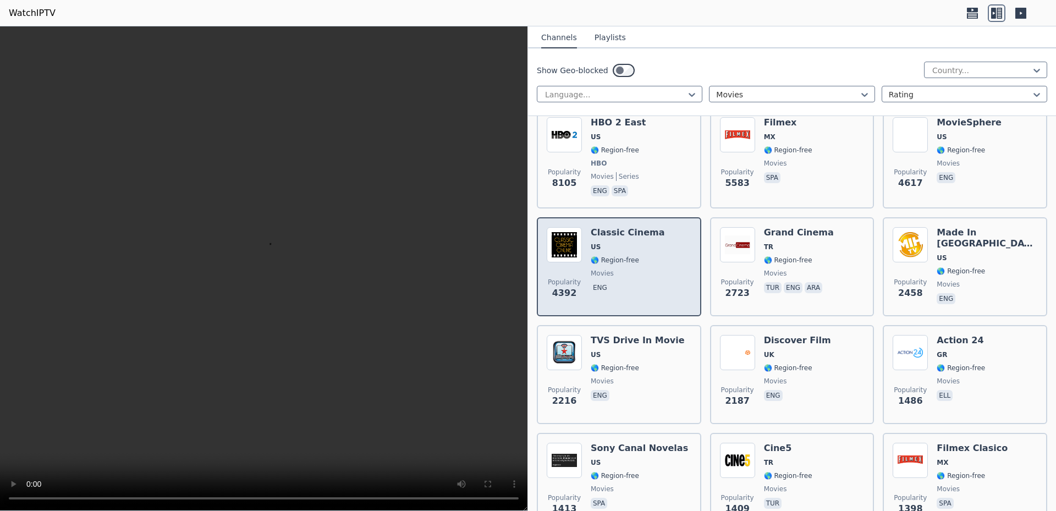
scroll to position [139, 0]
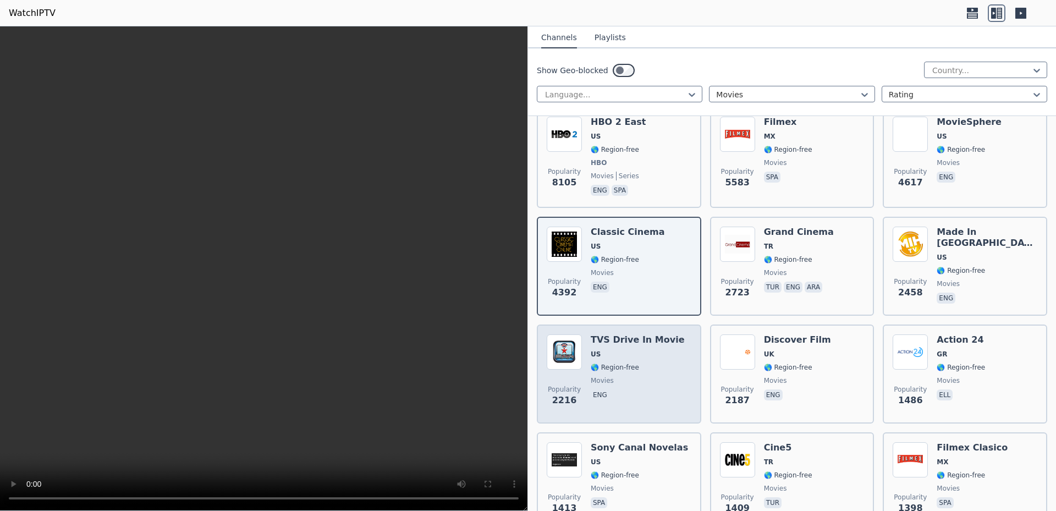
click at [629, 363] on span "🌎 Region-free" at bounding box center [615, 367] width 48 height 9
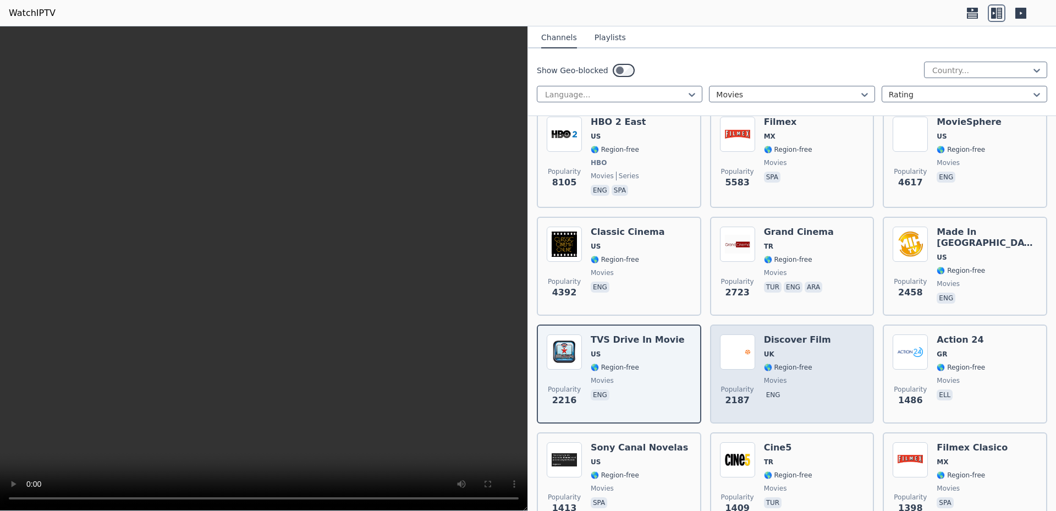
click at [754, 376] on div "Popularity 2187 Discover Film UK 🌎 Region-free movies eng" at bounding box center [792, 374] width 145 height 79
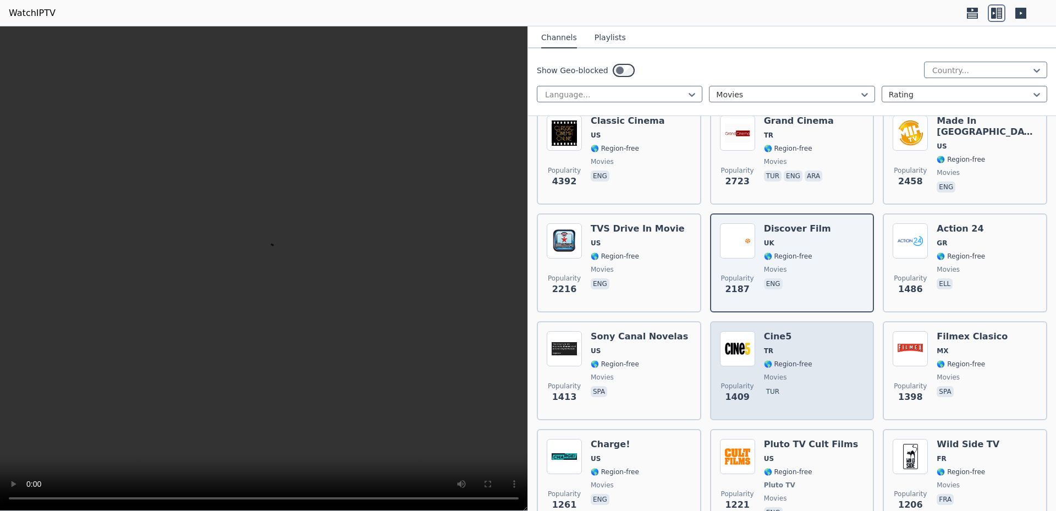
scroll to position [277, 0]
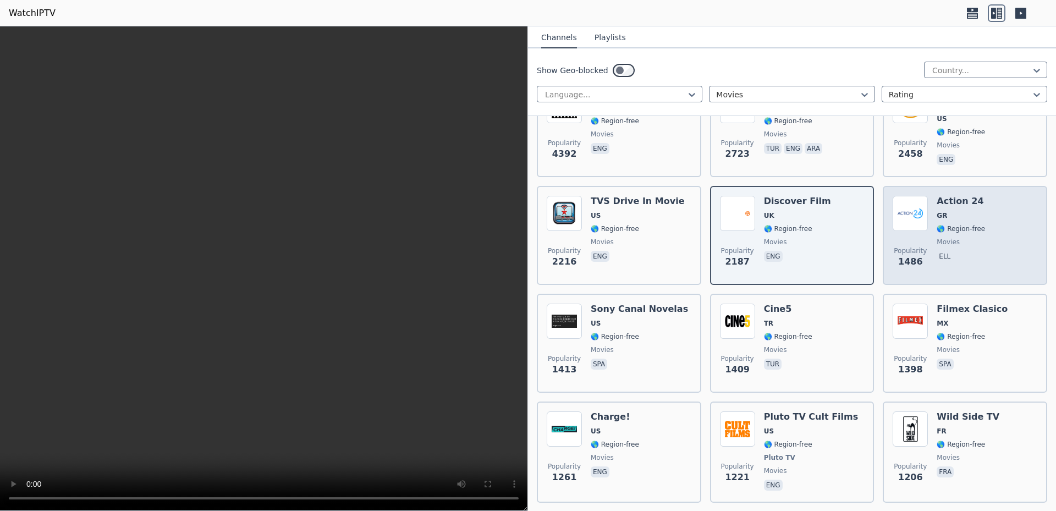
click at [962, 211] on span "GR" at bounding box center [961, 215] width 48 height 9
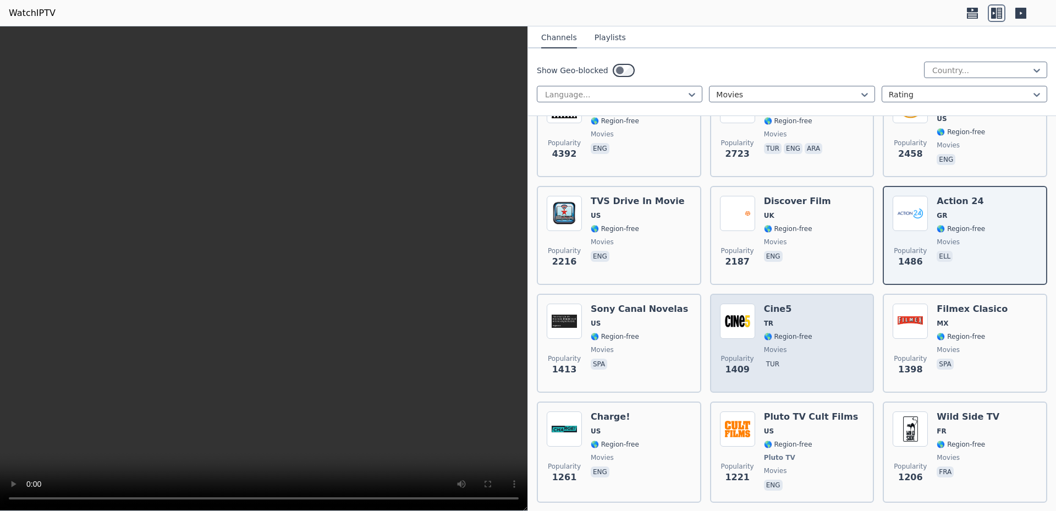
click at [765, 308] on div "Cine5 TR 🌎 Region-free movies tur" at bounding box center [788, 343] width 48 height 79
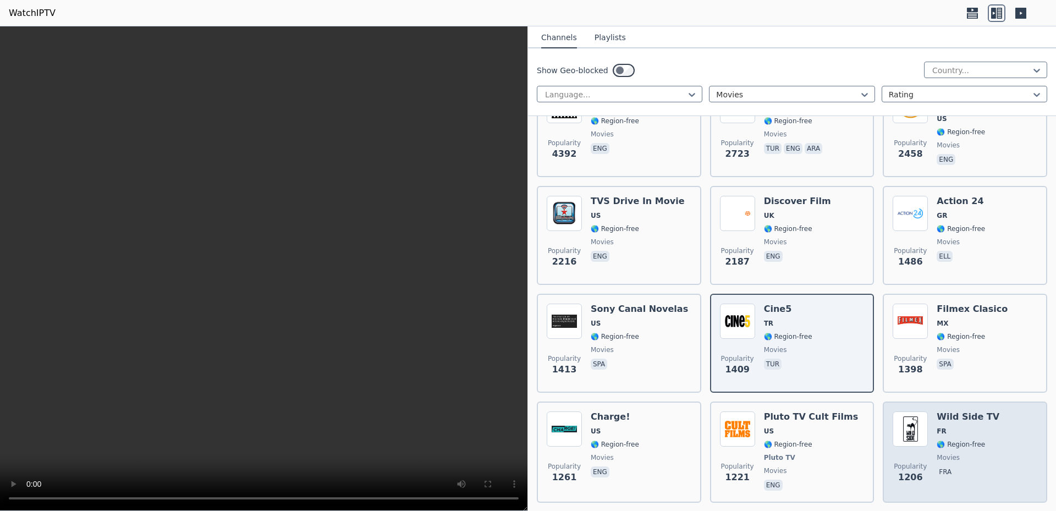
click at [924, 424] on div "Popularity 1206 Wild Side TV FR 🌎 Region-free movies fra" at bounding box center [965, 452] width 145 height 81
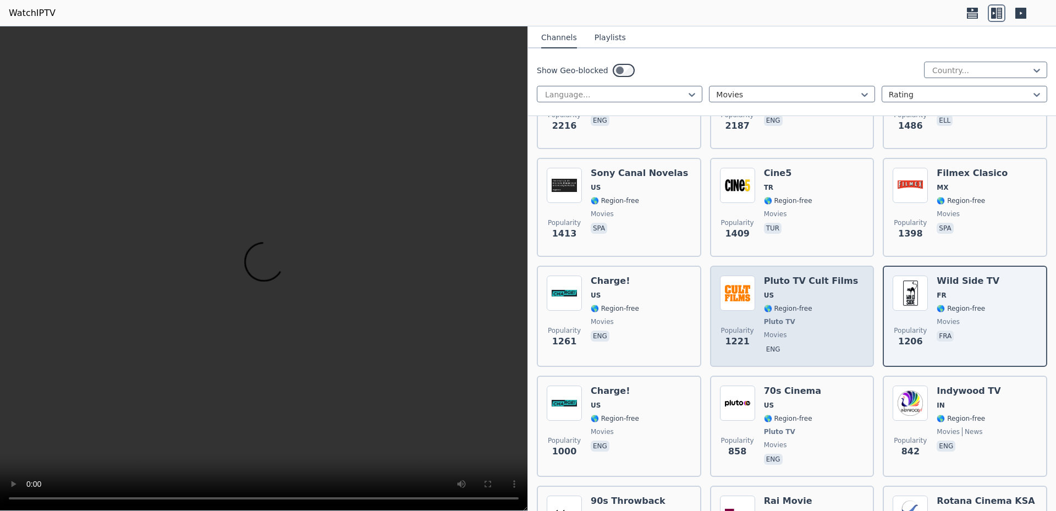
scroll to position [416, 0]
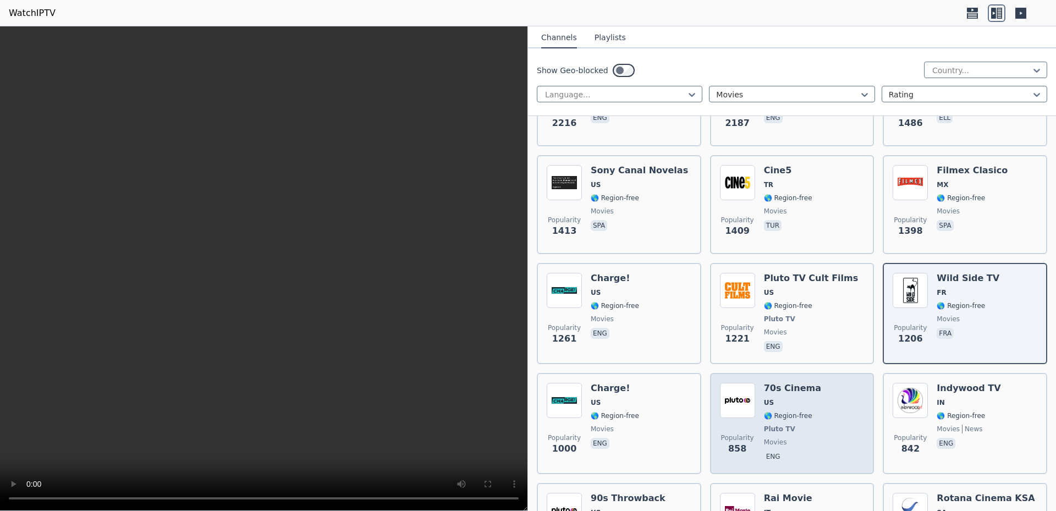
click at [800, 412] on span "🌎 Region-free" at bounding box center [788, 416] width 48 height 9
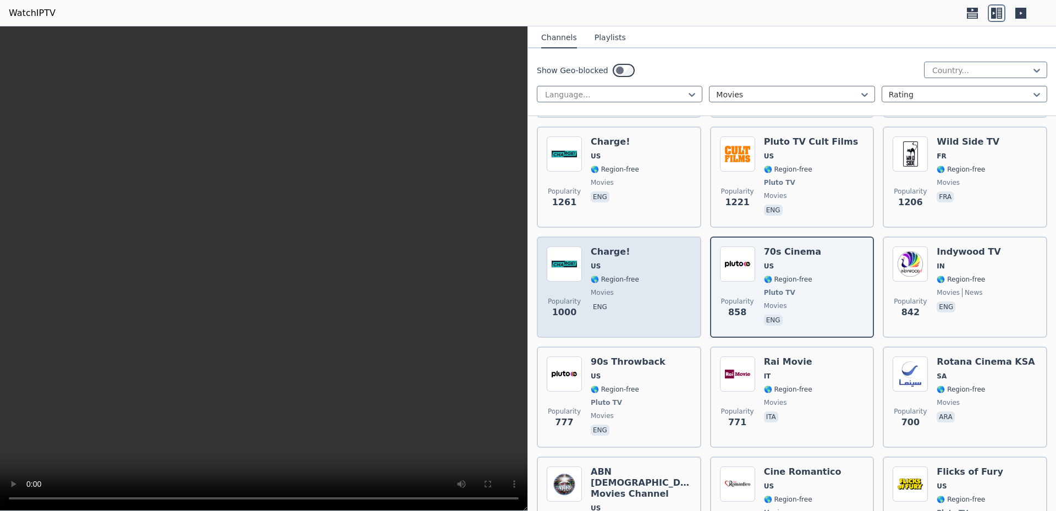
scroll to position [555, 0]
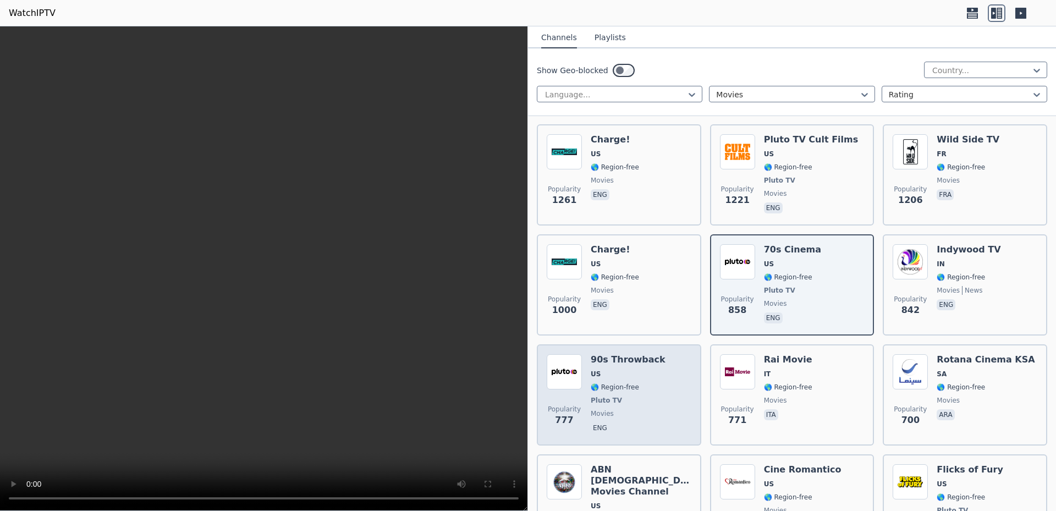
click at [617, 374] on div "90s Throwback US 🌎 Region-free Pluto TV movies eng" at bounding box center [628, 394] width 75 height 81
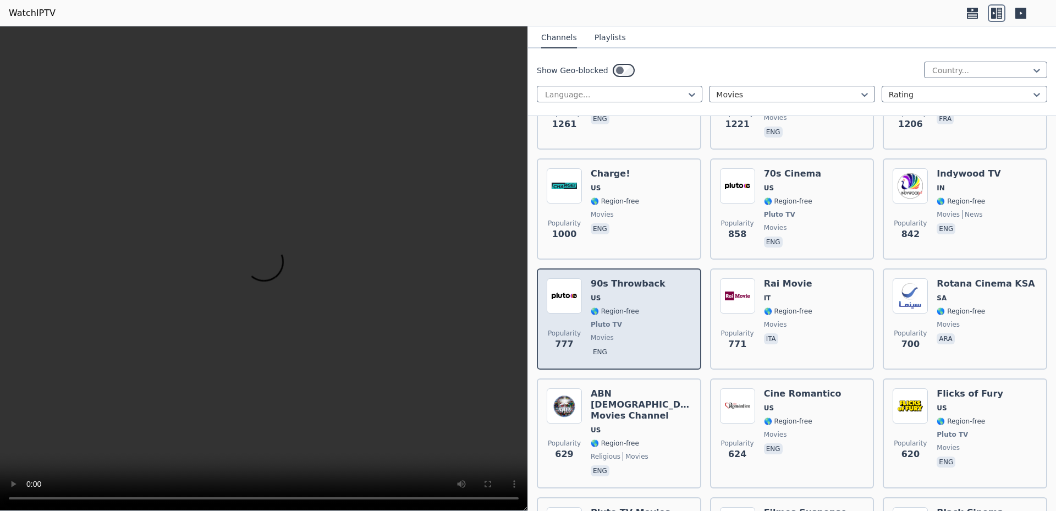
scroll to position [763, 0]
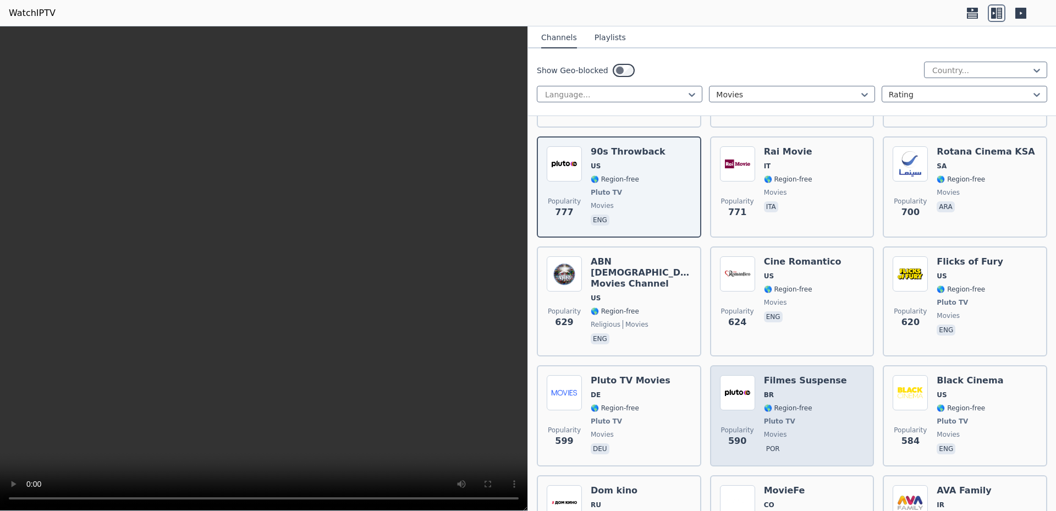
click at [787, 375] on h6 "Filmes Suspense" at bounding box center [805, 380] width 83 height 11
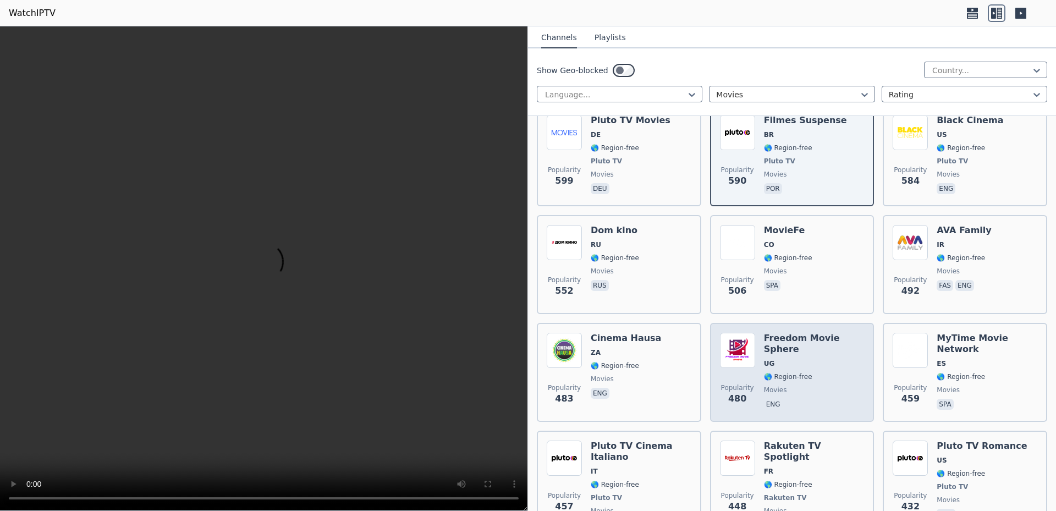
scroll to position [1040, 0]
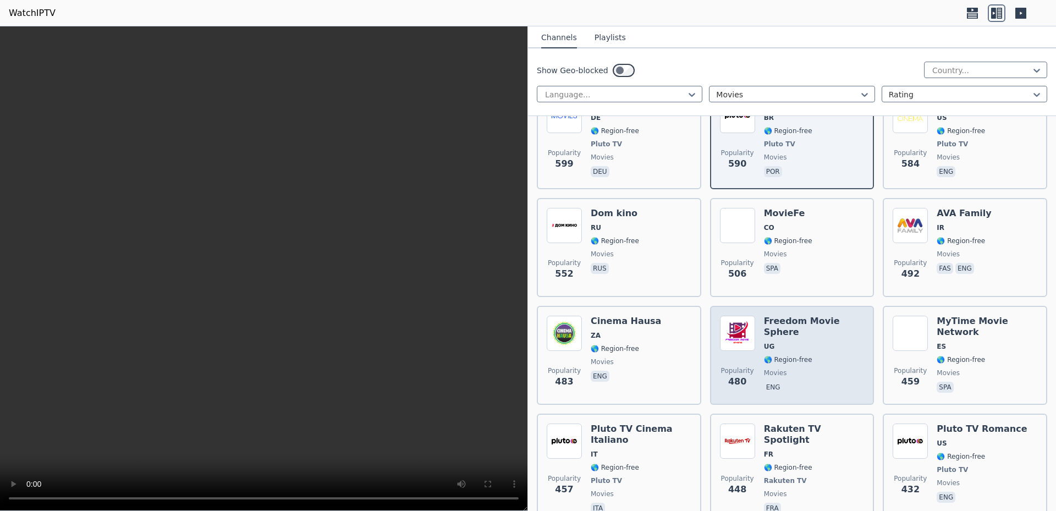
click at [786, 337] on div "Freedom Movie Sphere UG 🌎 Region-free movies eng" at bounding box center [814, 355] width 101 height 79
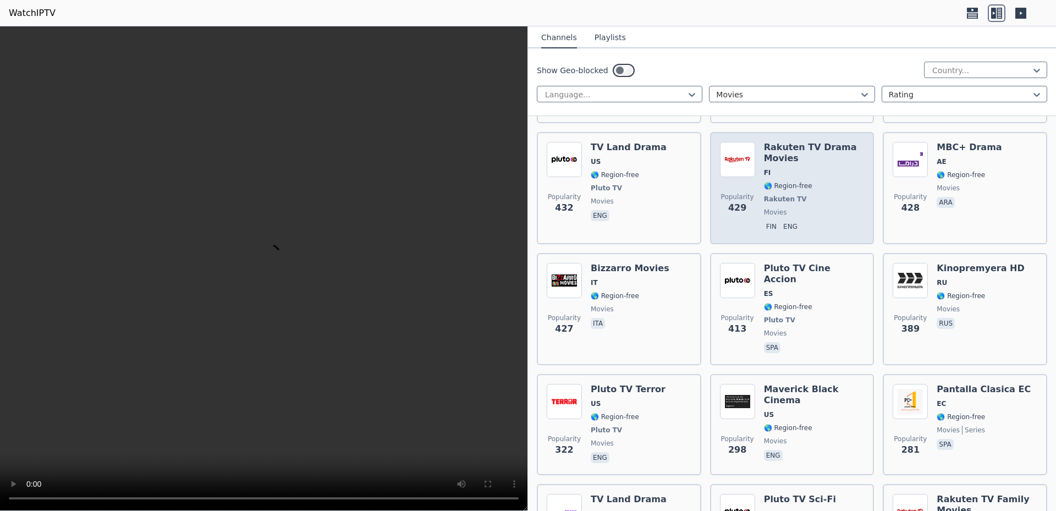
scroll to position [1456, 0]
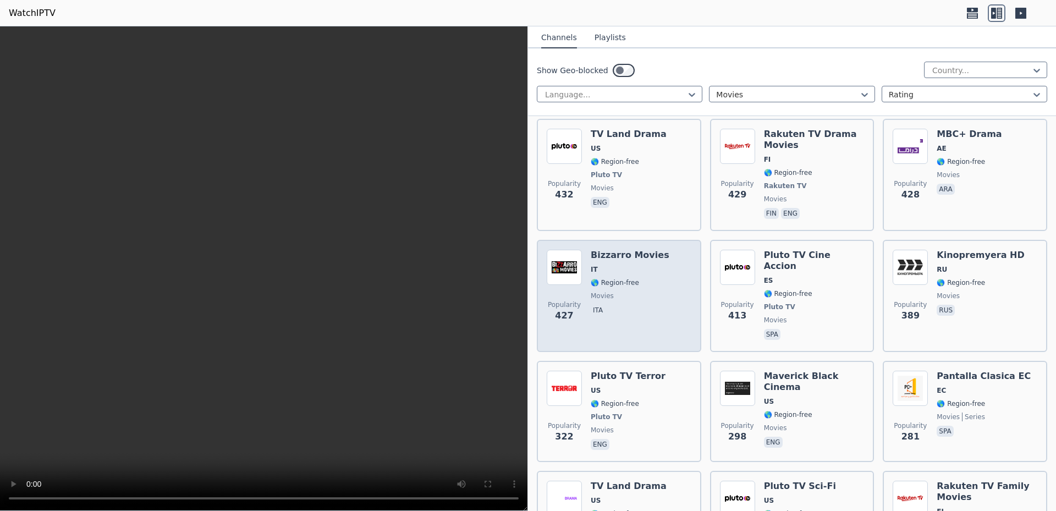
click at [612, 278] on span "🌎 Region-free" at bounding box center [615, 282] width 48 height 9
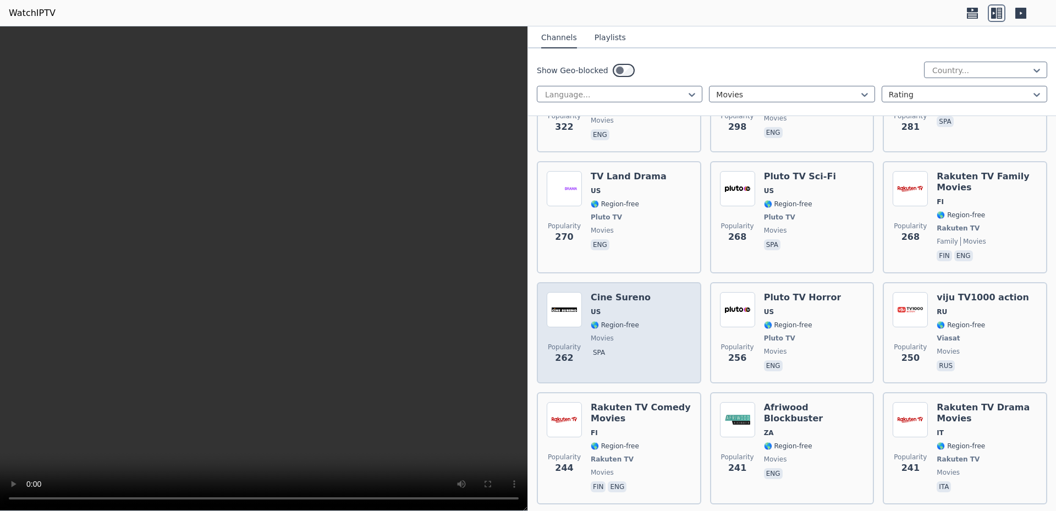
scroll to position [1872, 0]
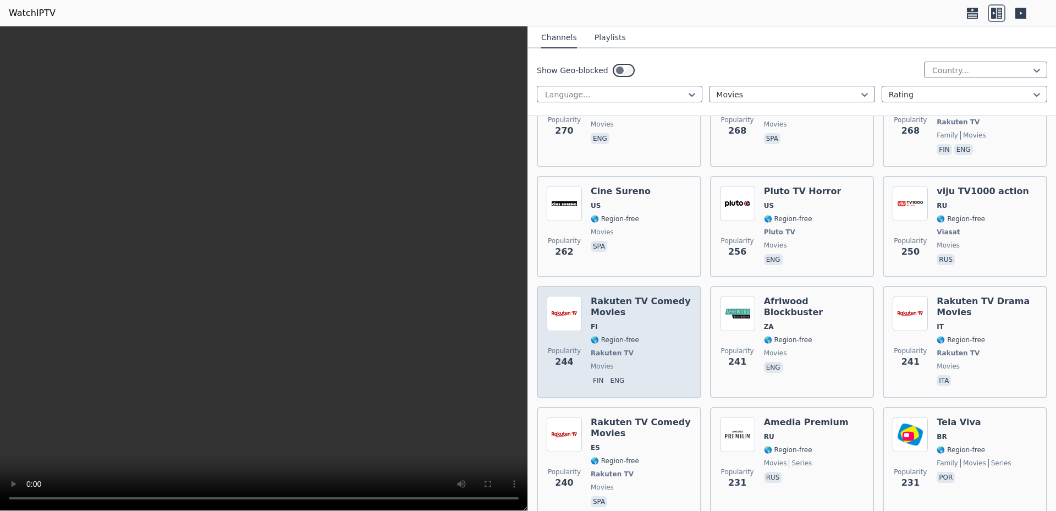
click at [632, 296] on h6 "Rakuten TV Comedy Movies" at bounding box center [641, 307] width 101 height 22
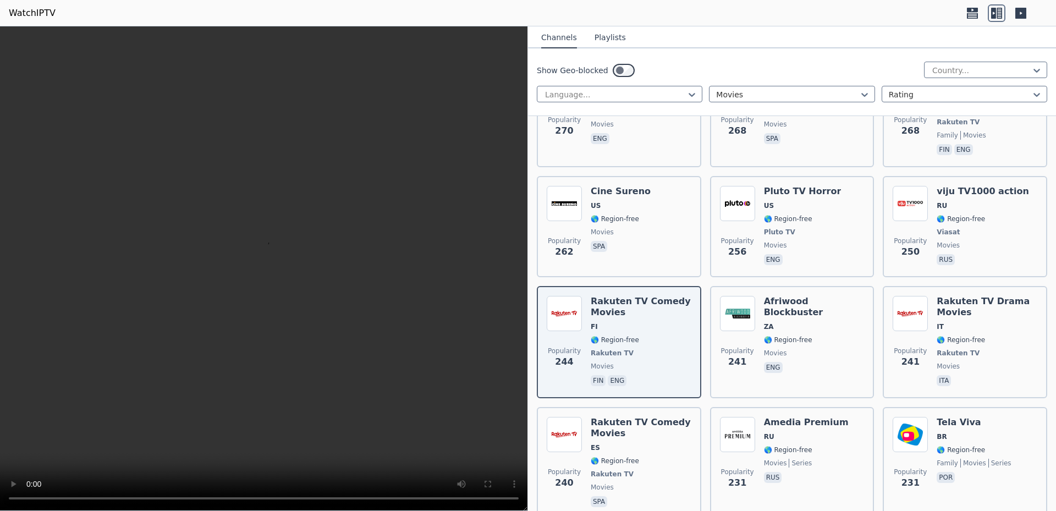
scroll to position [2080, 0]
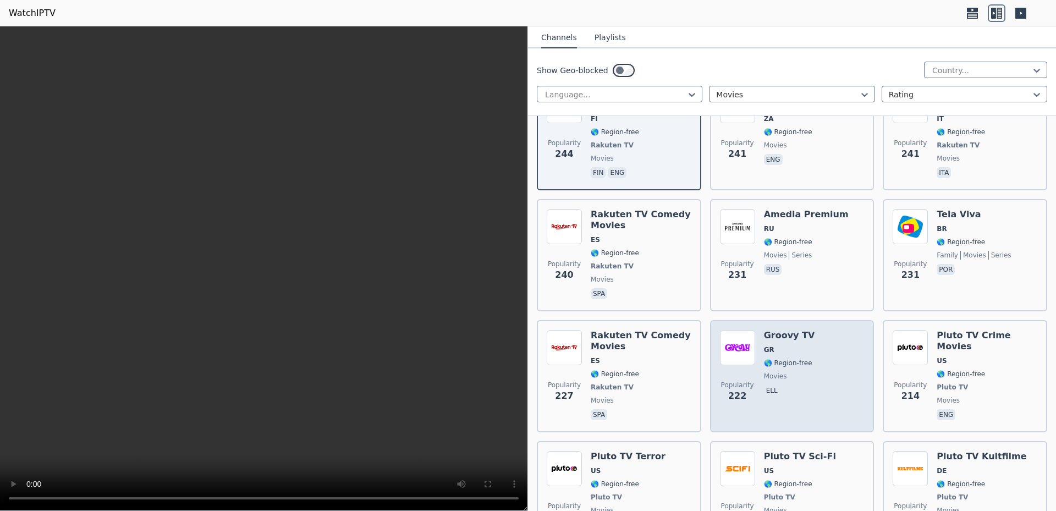
click at [770, 346] on span "GR" at bounding box center [789, 350] width 51 height 9
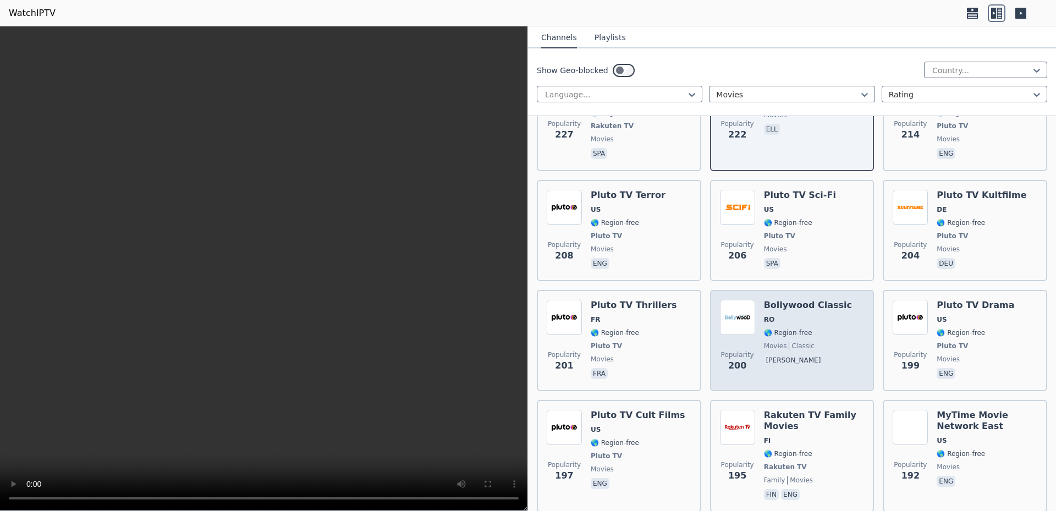
scroll to position [2357, 0]
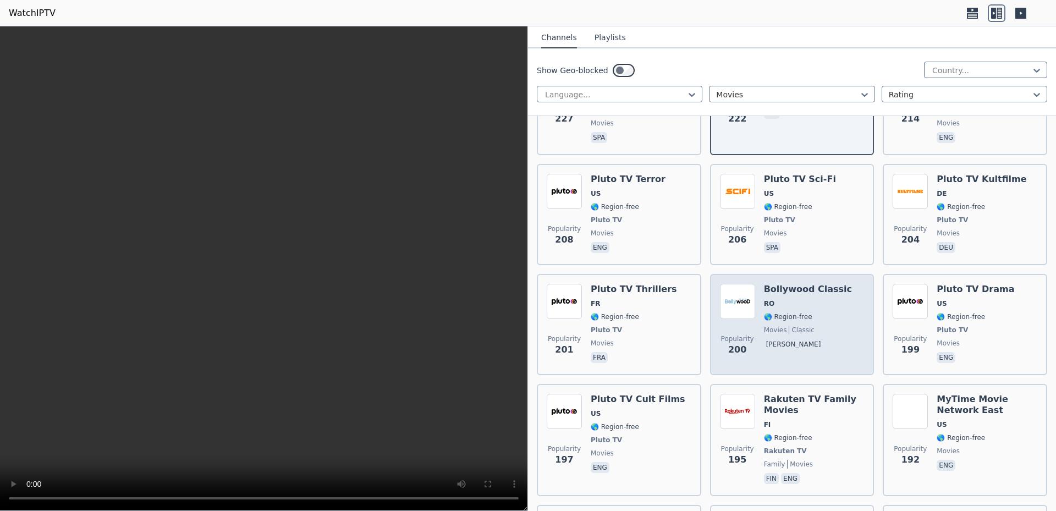
click at [782, 295] on div "Bollywood Classic RO 🌎 Region-free movies classic ron" at bounding box center [808, 324] width 88 height 81
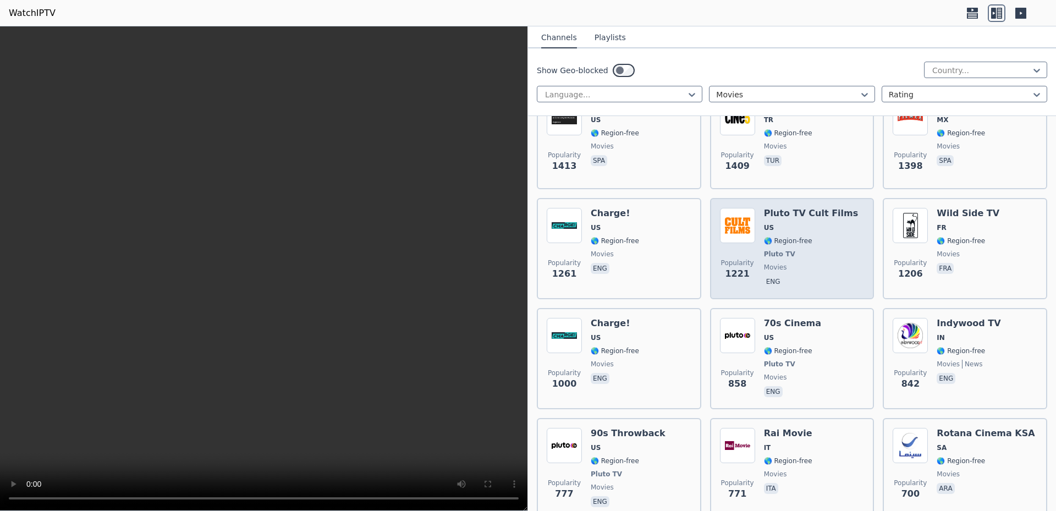
scroll to position [485, 0]
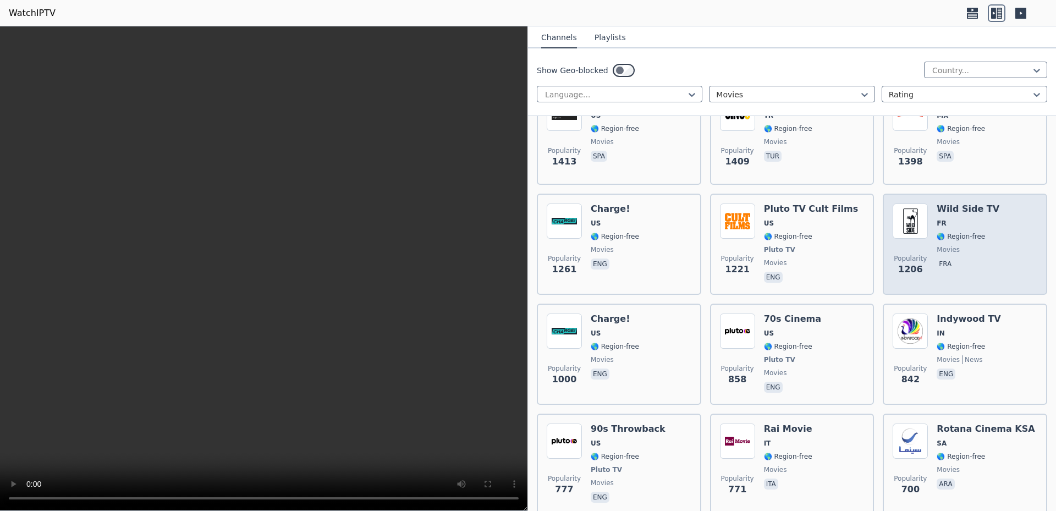
click at [921, 210] on img at bounding box center [910, 221] width 35 height 35
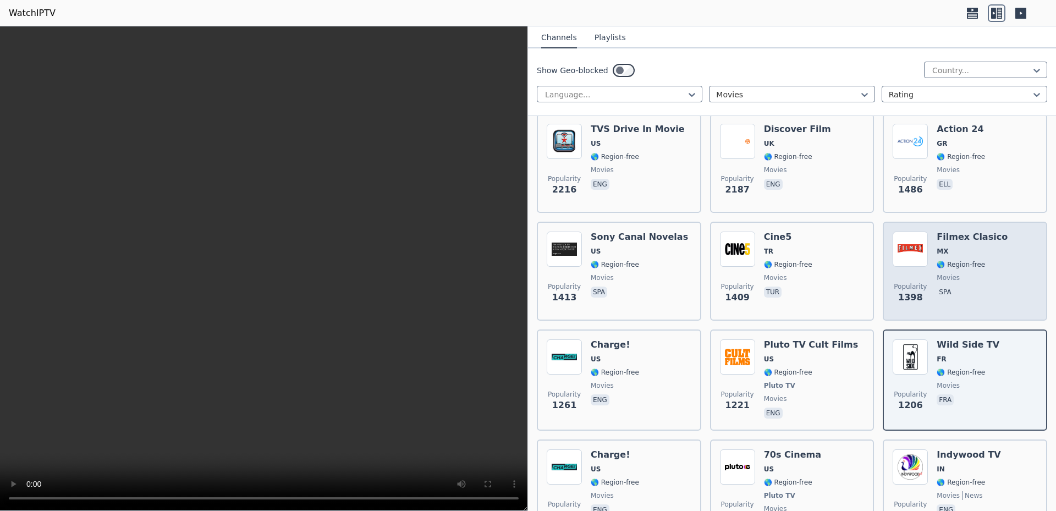
scroll to position [347, 0]
